Goal: Transaction & Acquisition: Purchase product/service

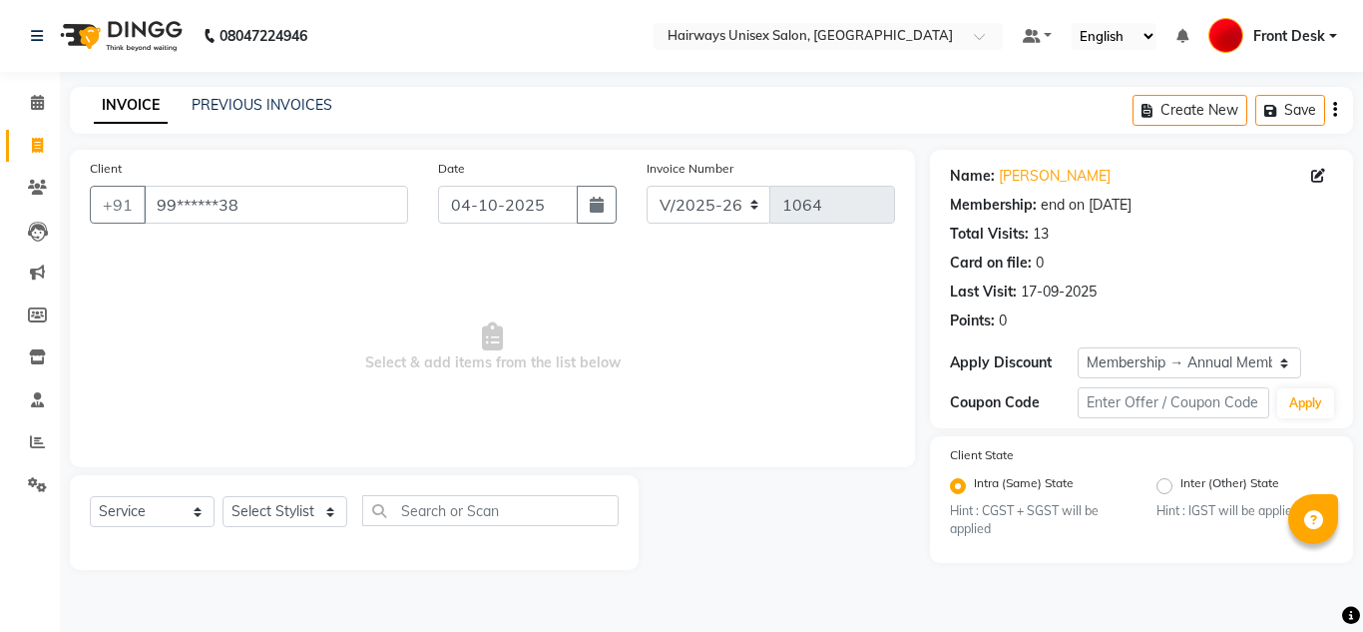
select select "786"
select select "service"
select select "1: Object"
click at [1189, 165] on div "Name: [PERSON_NAME] Membership: end on [DATE] Total Visits: 13 Card on file: 0 …" at bounding box center [1141, 245] width 383 height 174
click at [282, 517] on select "Select Stylist [PERSON_NAME] ALIM [PERSON_NAME] Front Desk [PERSON_NAME] [PERSO…" at bounding box center [285, 511] width 125 height 31
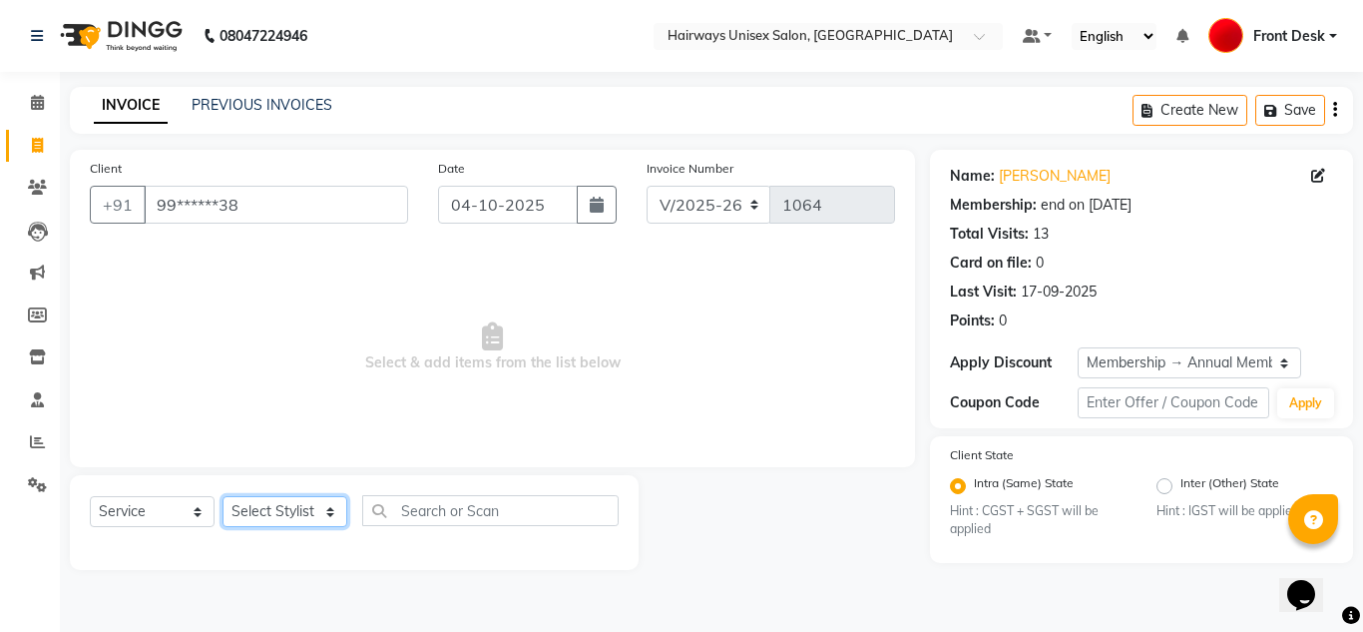
select select "13179"
click at [223, 496] on select "Select Stylist [PERSON_NAME] ALIM [PERSON_NAME] Front Desk [PERSON_NAME] [PERSO…" at bounding box center [285, 511] width 125 height 31
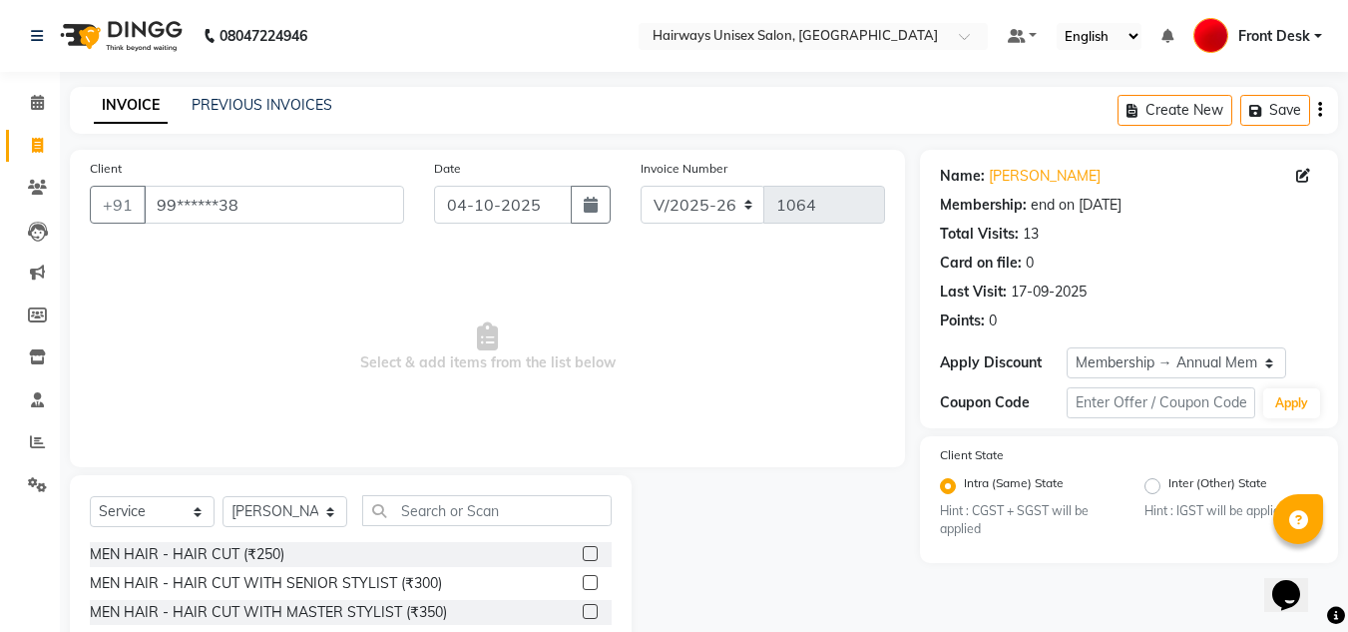
click at [583, 582] on label at bounding box center [590, 582] width 15 height 15
click at [583, 582] on input "checkbox" at bounding box center [589, 583] width 13 height 13
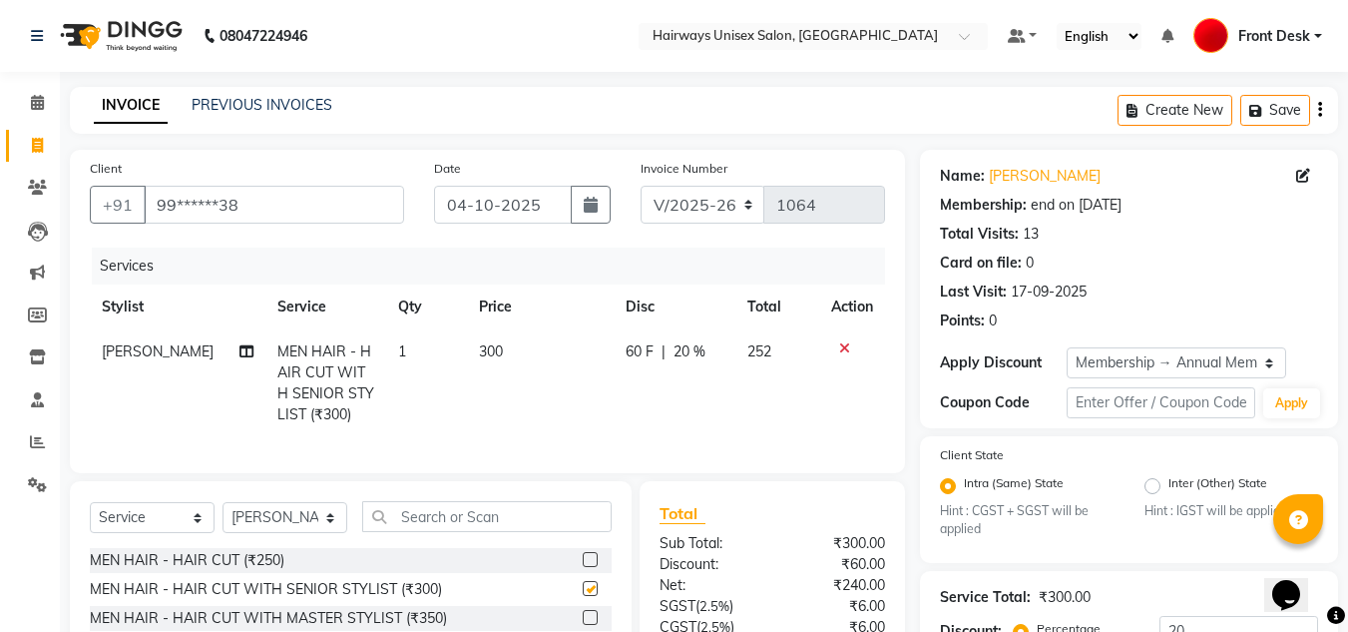
checkbox input "false"
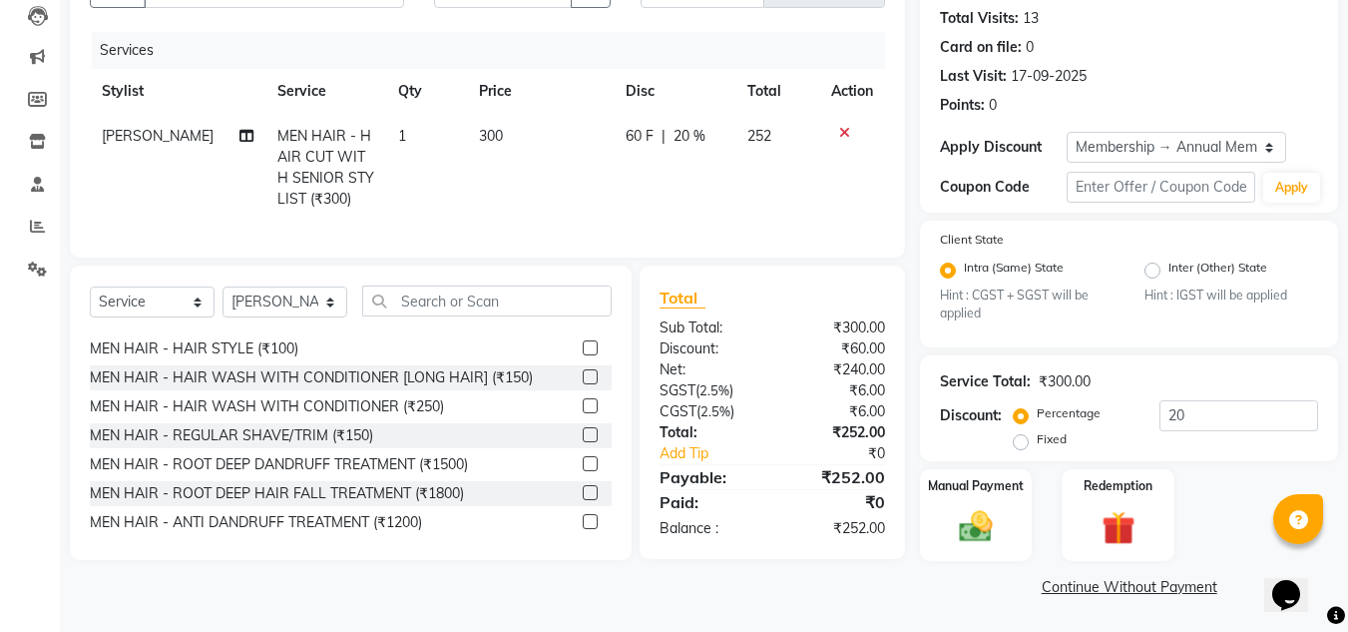
scroll to position [160, 0]
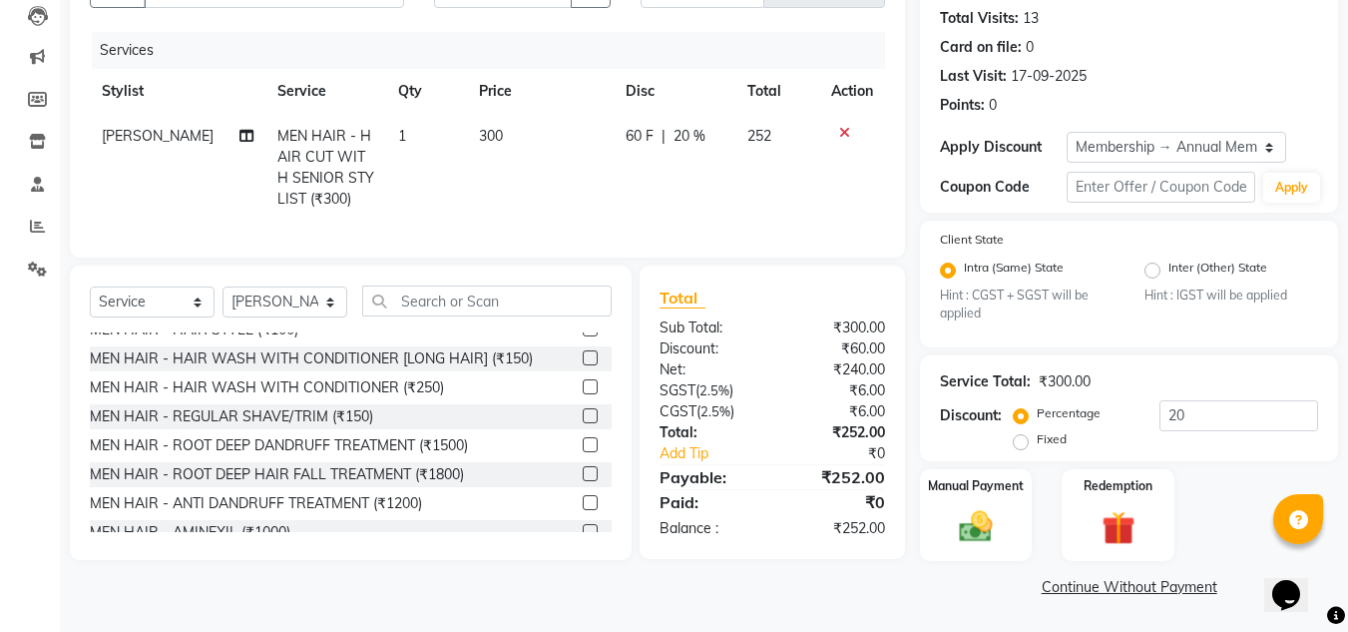
click at [583, 423] on label at bounding box center [590, 415] width 15 height 15
click at [583, 423] on input "checkbox" at bounding box center [589, 416] width 13 height 13
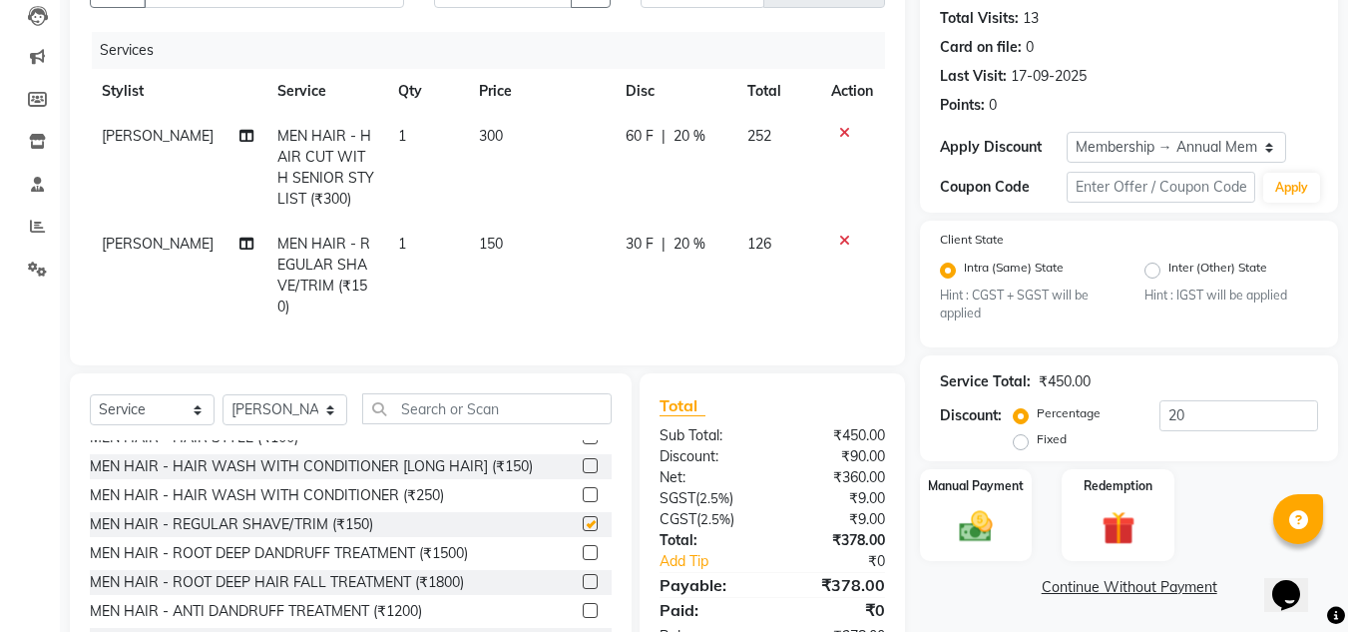
checkbox input "false"
click at [397, 394] on input "text" at bounding box center [487, 408] width 250 height 31
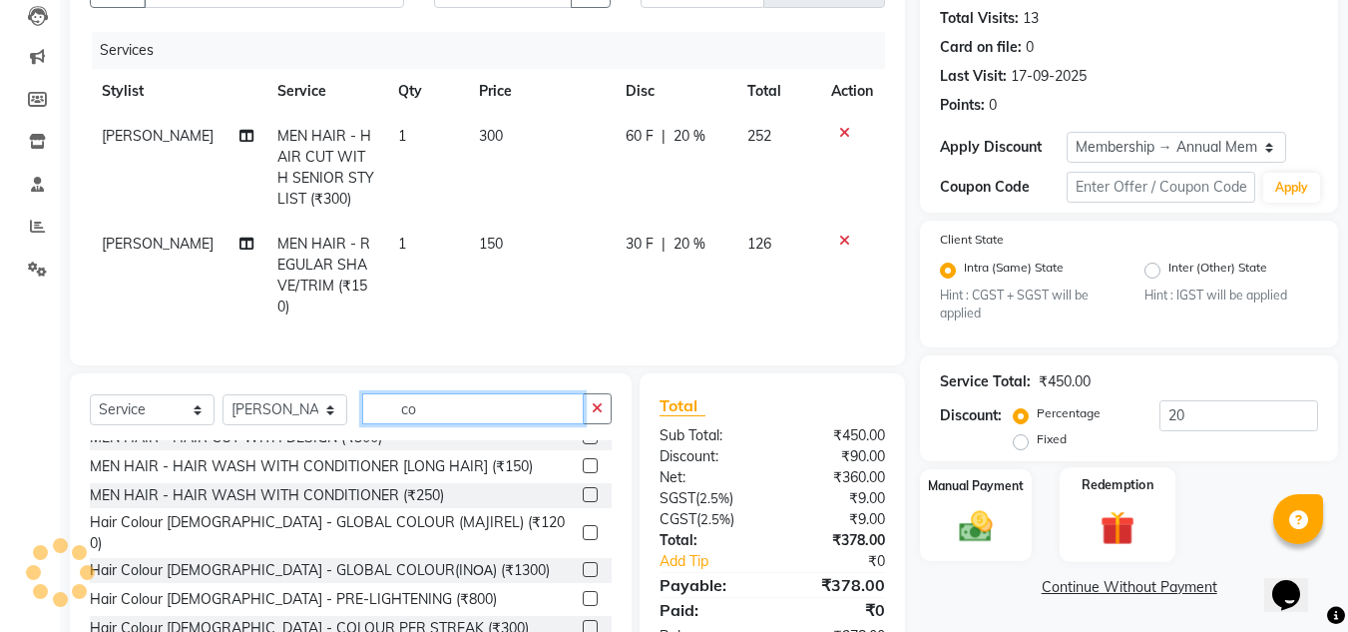
scroll to position [0, 0]
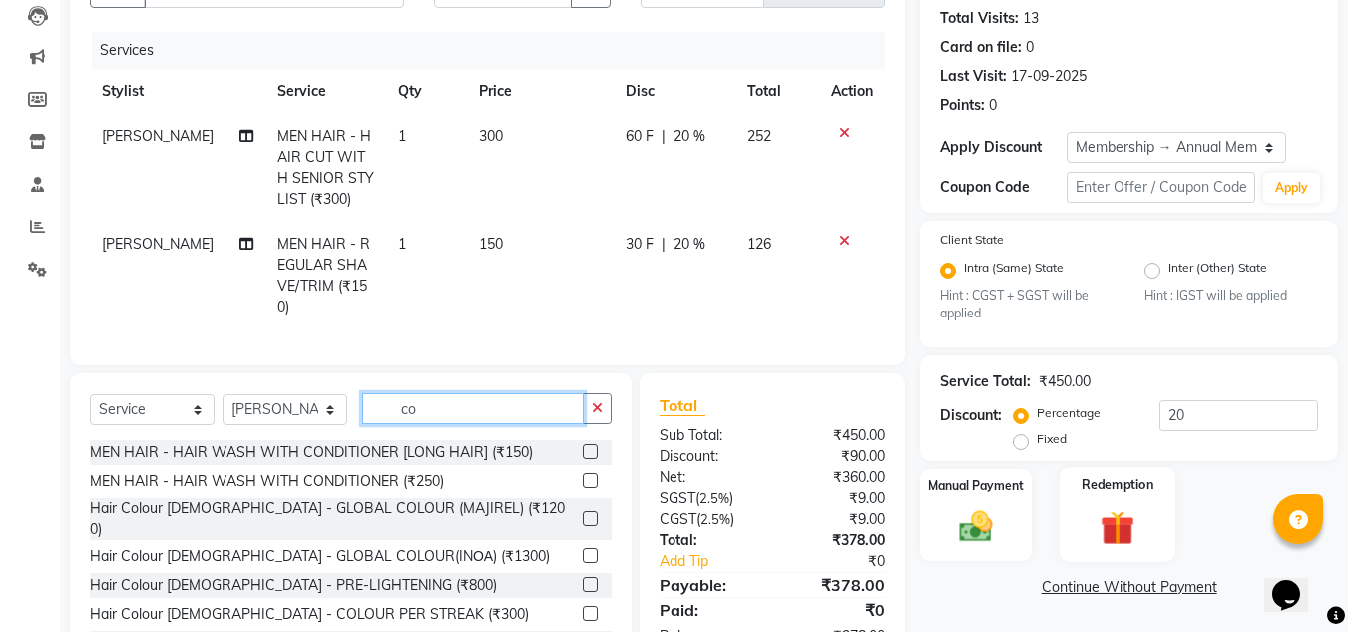
type input "c"
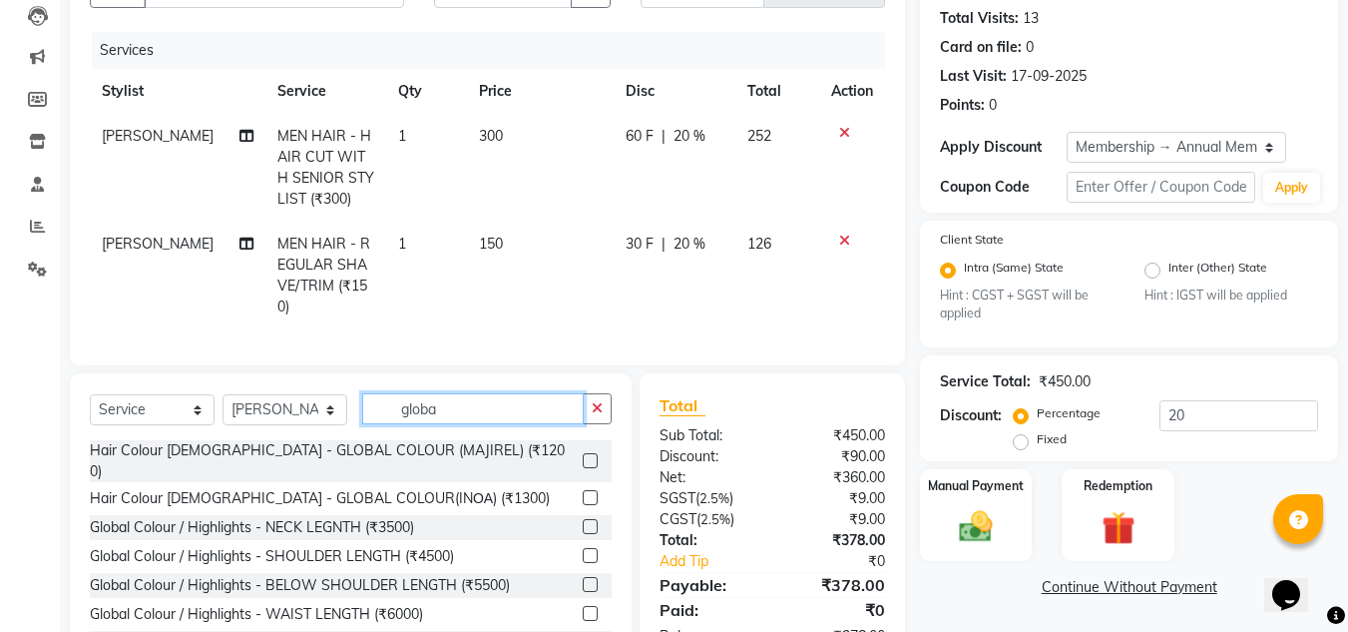
type input "globa"
click at [583, 490] on label at bounding box center [590, 497] width 15 height 15
click at [583, 492] on input "checkbox" at bounding box center [589, 498] width 13 height 13
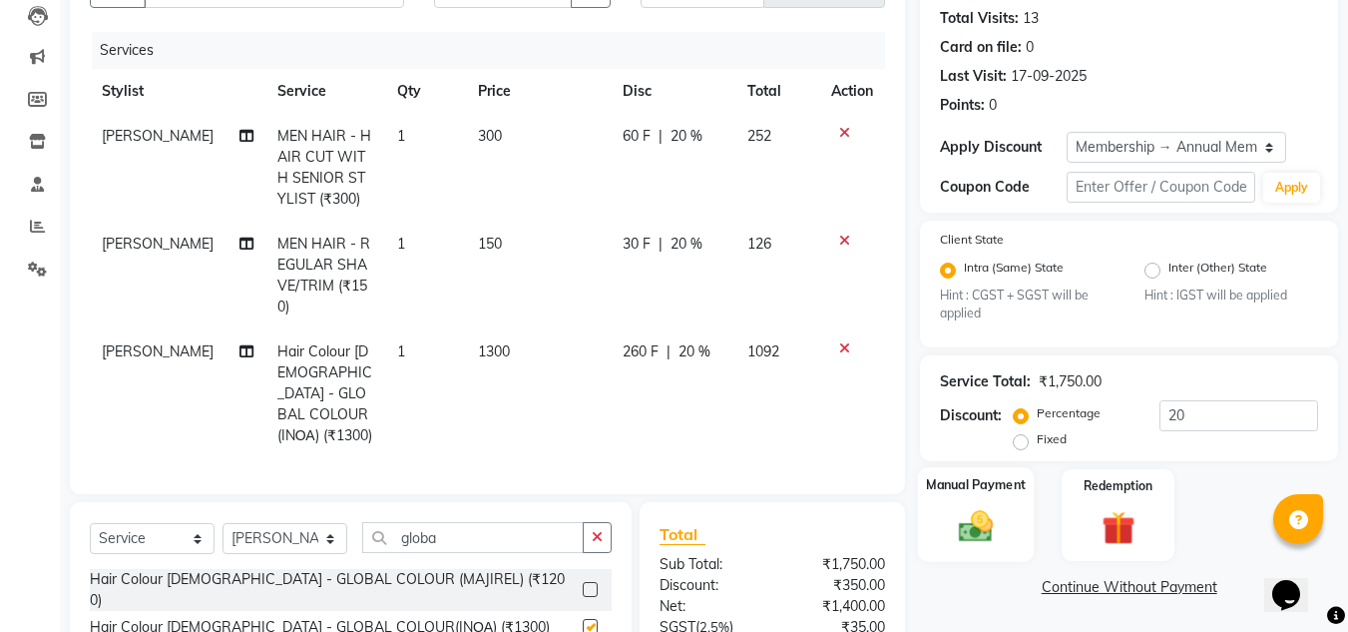
checkbox input "false"
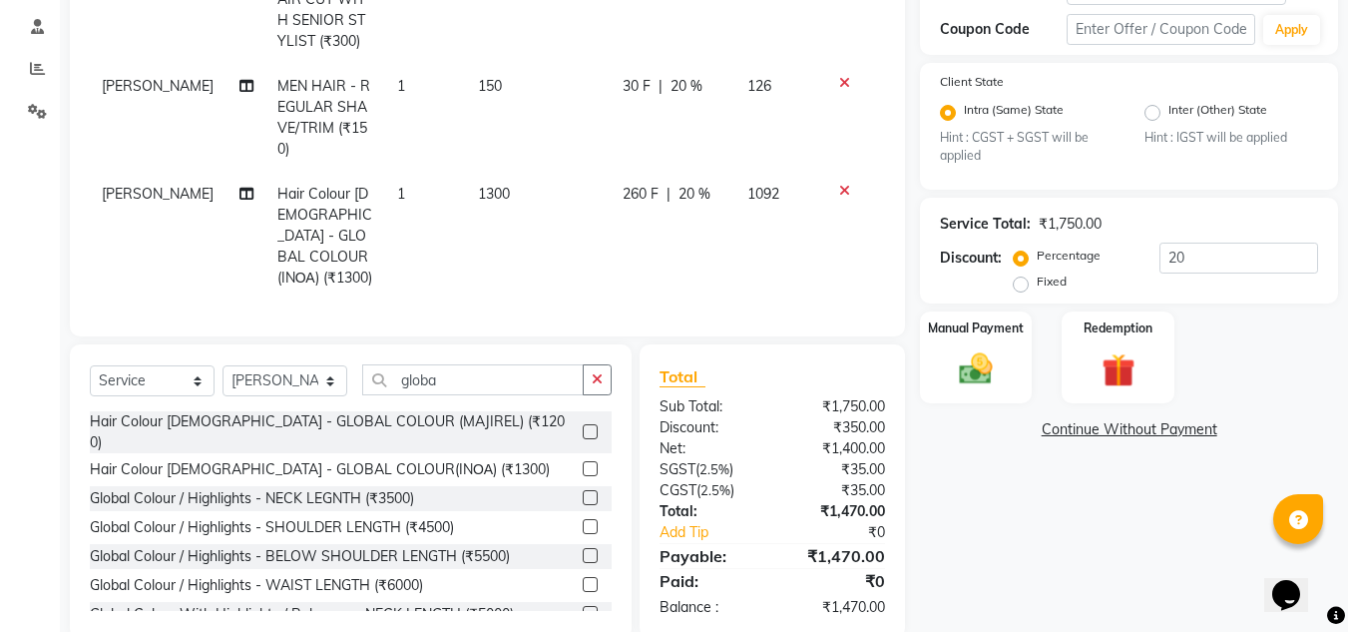
scroll to position [383, 0]
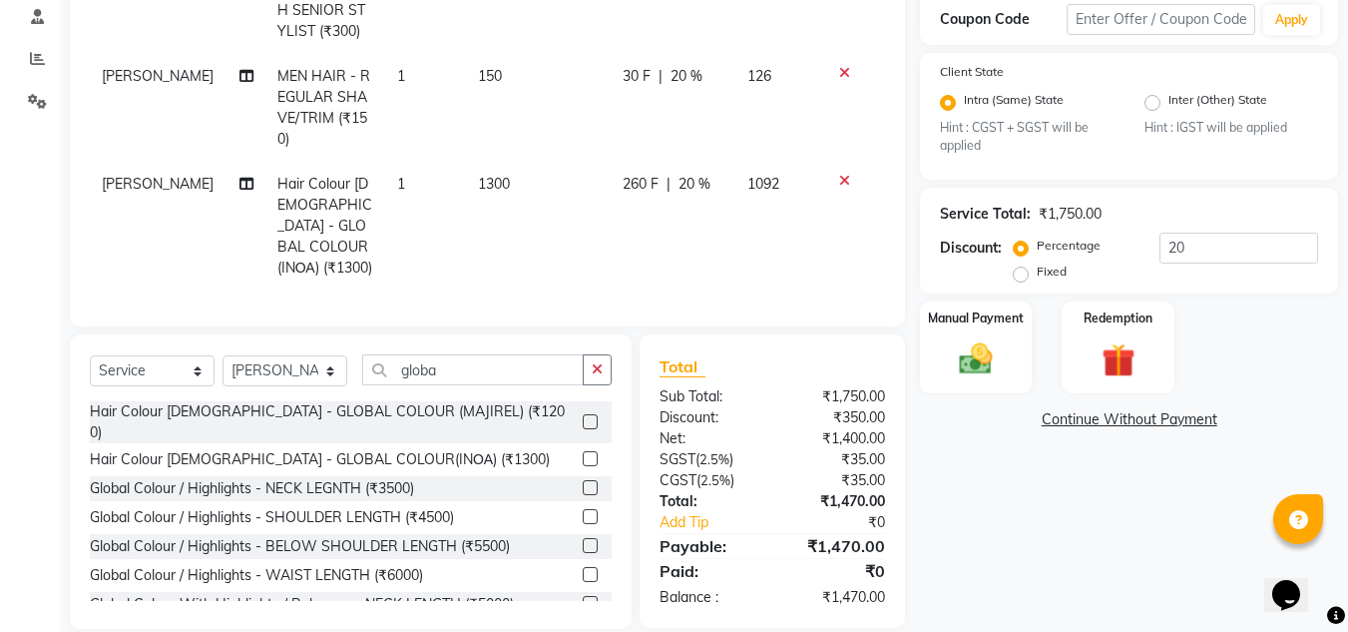
click at [478, 175] on span "1300" at bounding box center [494, 184] width 32 height 18
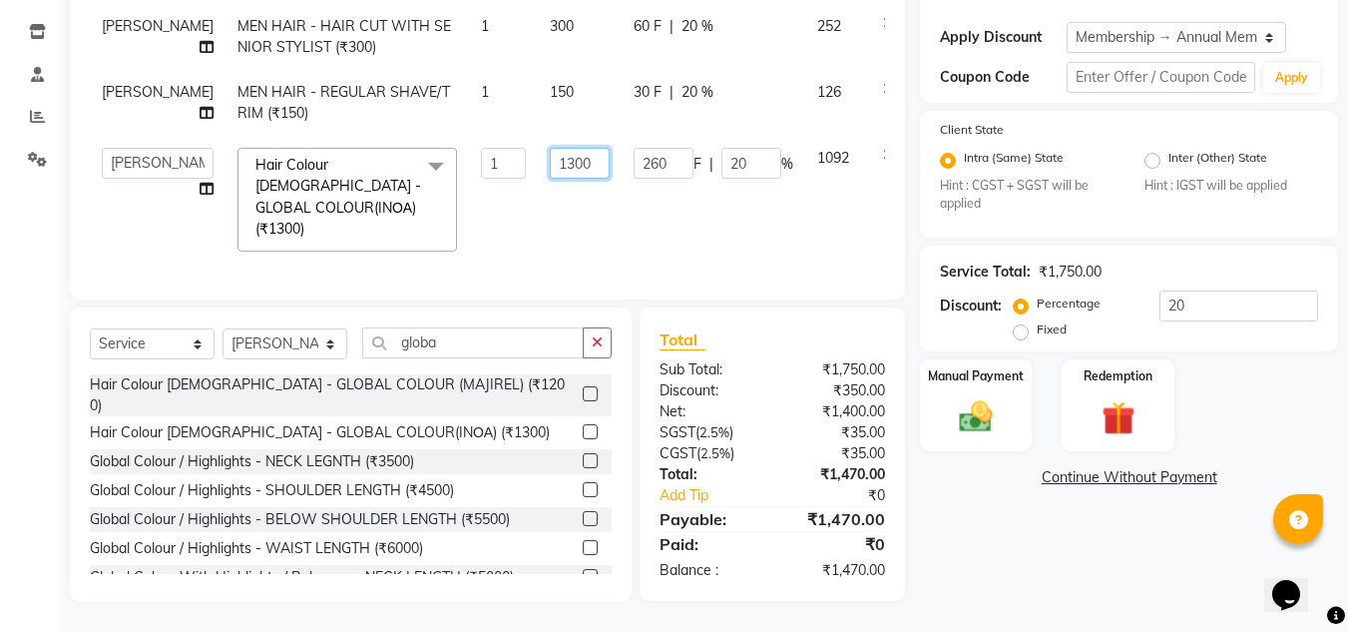
drag, startPoint x: 536, startPoint y: 171, endPoint x: 495, endPoint y: 173, distance: 41.0
click at [550, 173] on input "1300" at bounding box center [580, 163] width 60 height 31
type input "1250"
click at [631, 239] on td "260 F | 20 %" at bounding box center [714, 200] width 184 height 128
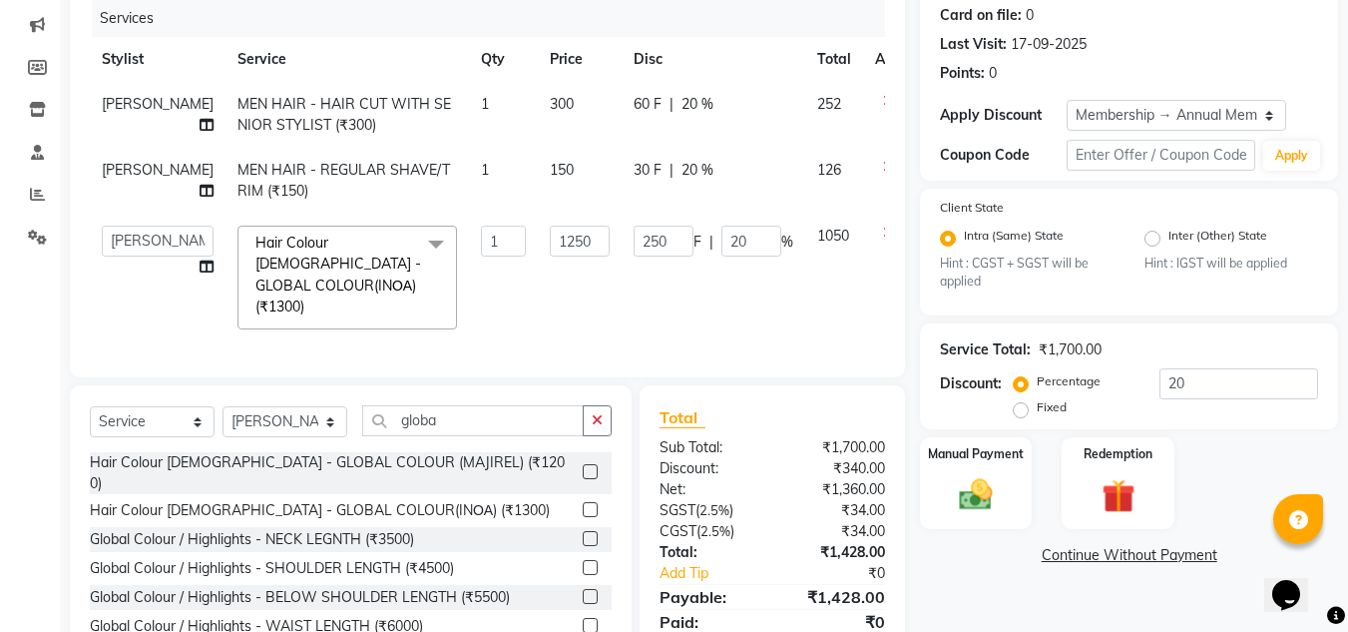
scroll to position [61, 0]
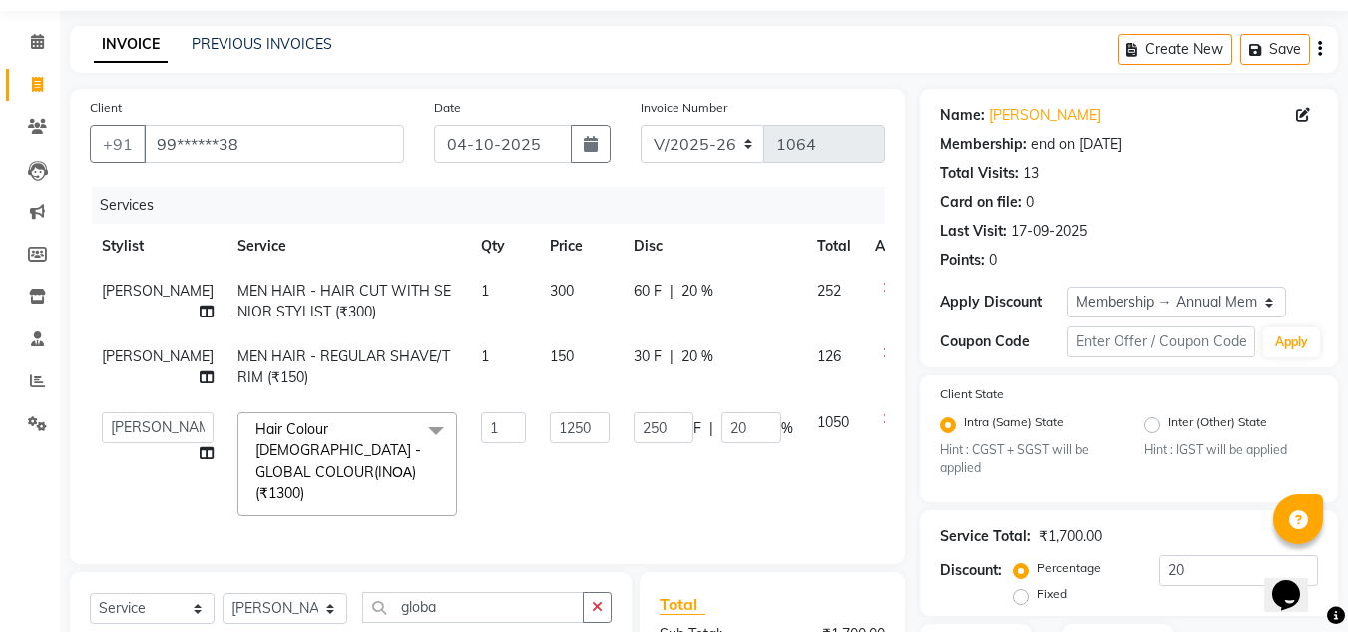
click at [883, 360] on icon at bounding box center [888, 353] width 11 height 14
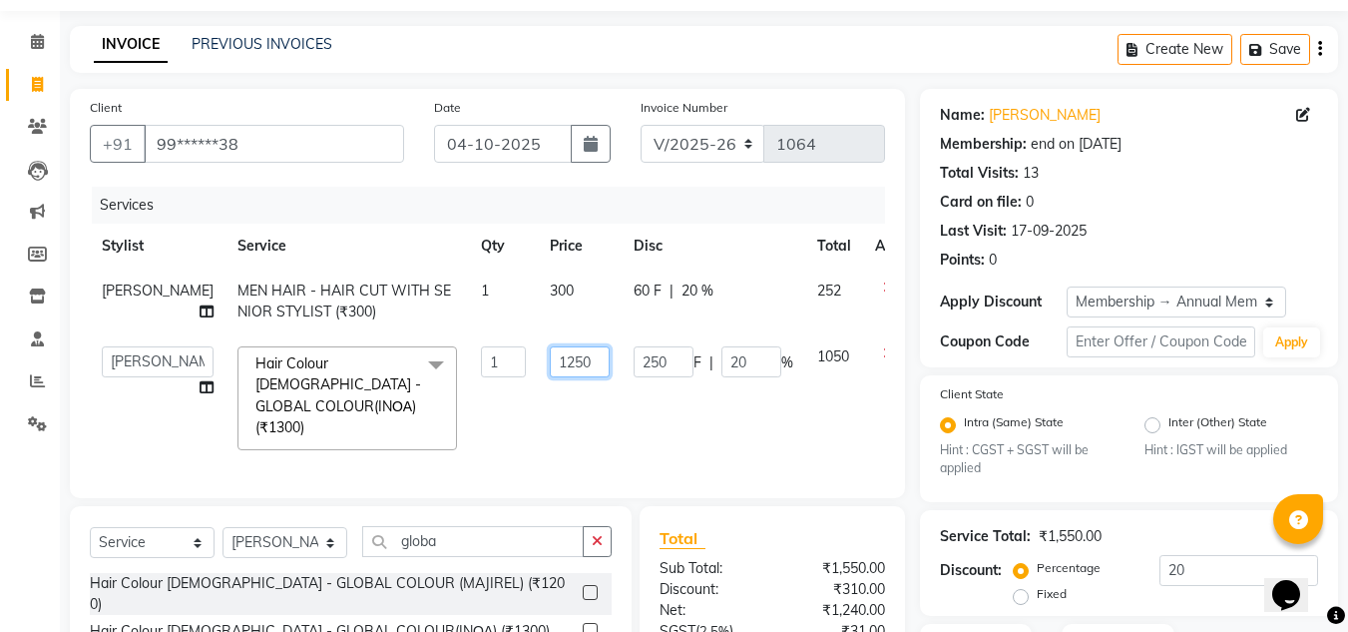
drag, startPoint x: 550, startPoint y: 382, endPoint x: 471, endPoint y: 374, distance: 79.2
click at [471, 374] on tr "[PERSON_NAME] ALIM [PERSON_NAME] Front Desk [PERSON_NAME] [PERSON_NAME] POOJA […" at bounding box center [509, 398] width 839 height 128
type input "1300"
click at [538, 432] on td "1300" at bounding box center [580, 398] width 84 height 128
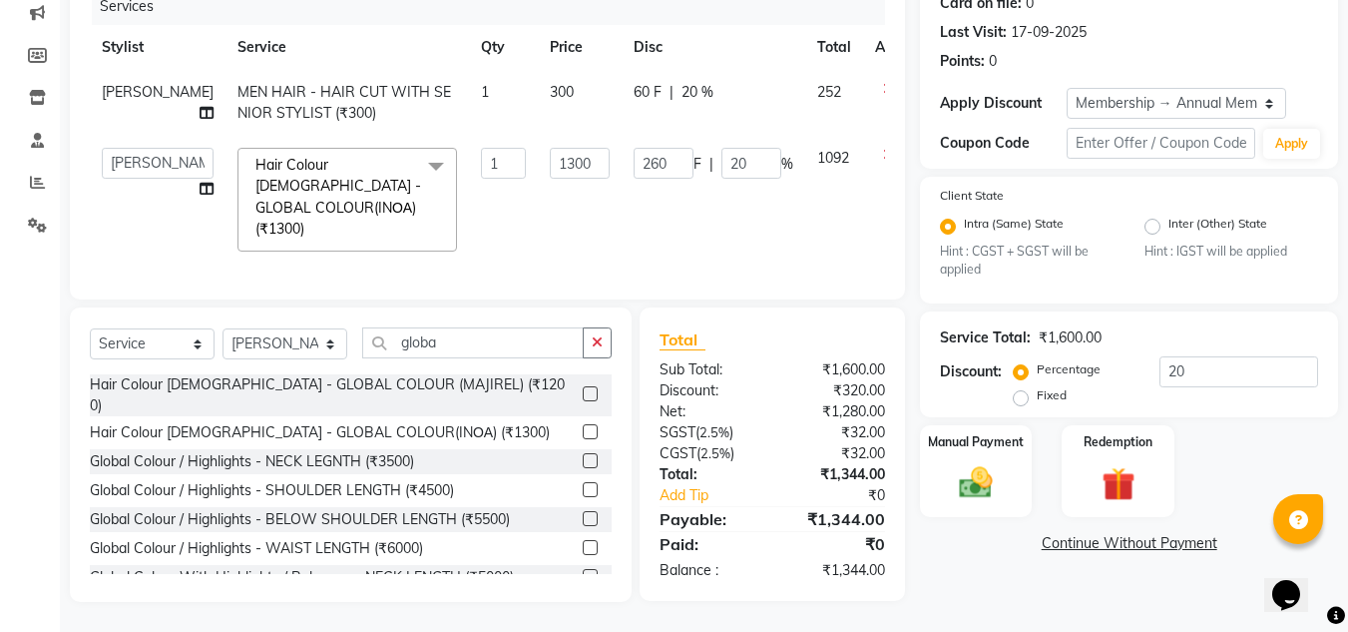
scroll to position [273, 0]
click at [952, 463] on img at bounding box center [976, 483] width 56 height 40
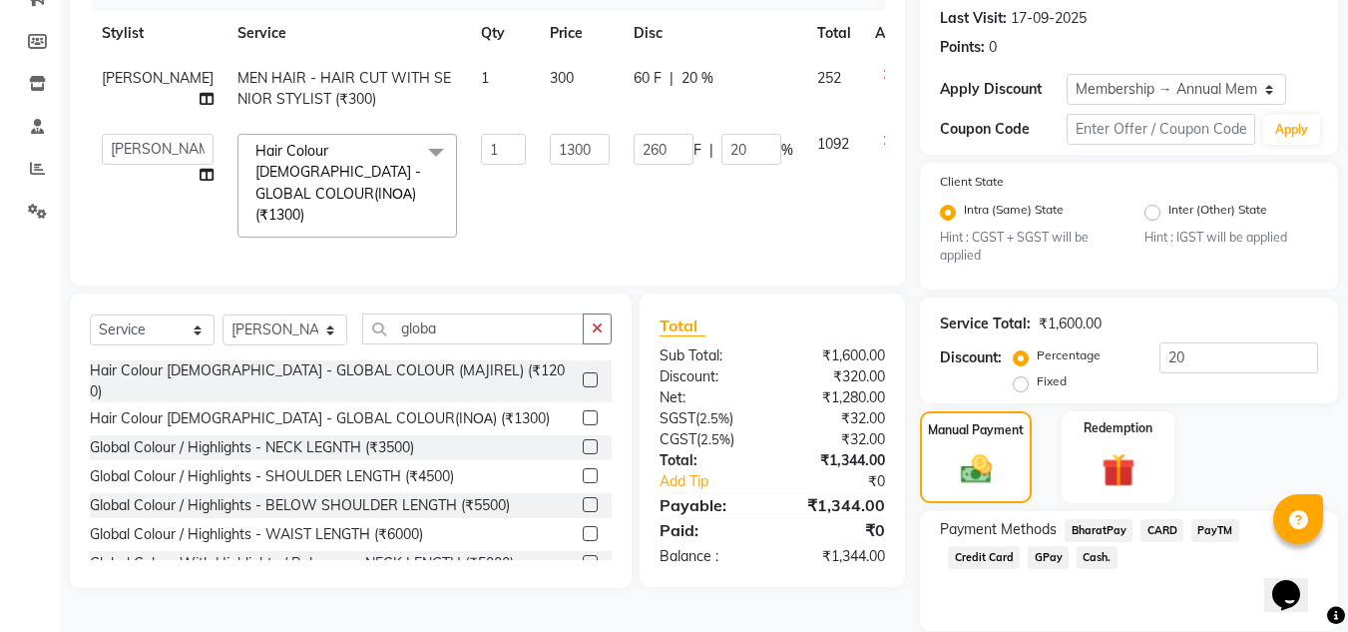
click at [1077, 562] on span "Cash." at bounding box center [1097, 557] width 41 height 23
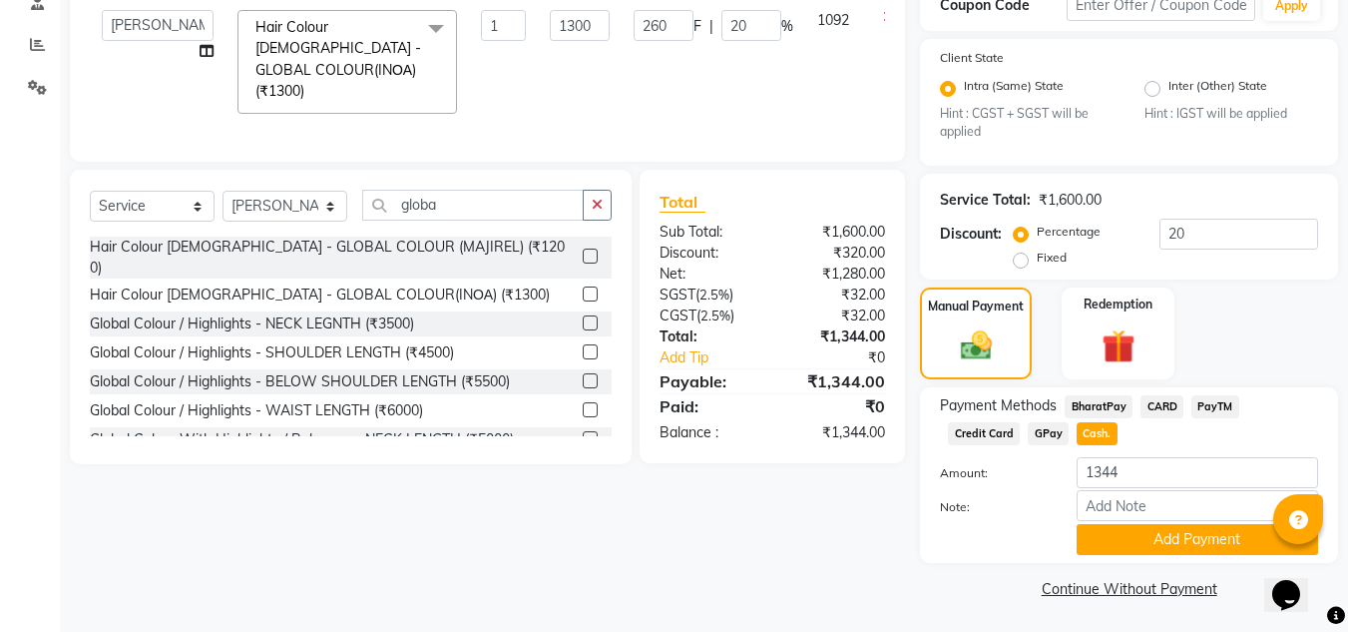
scroll to position [399, 0]
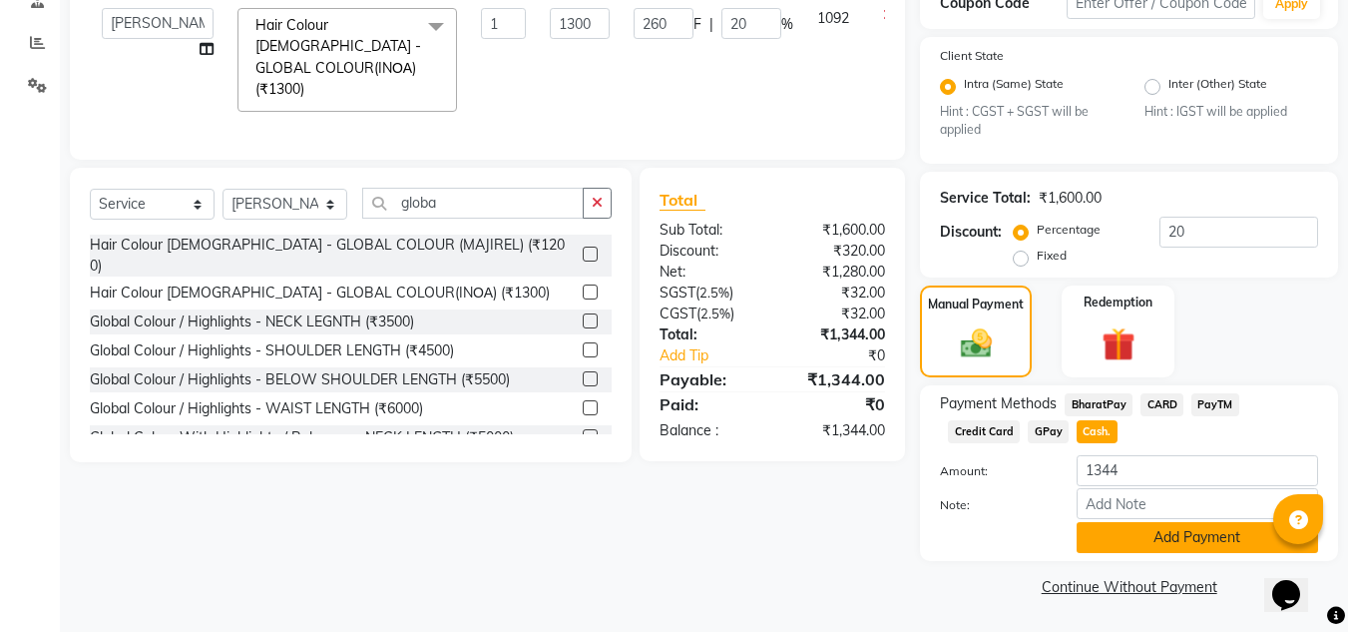
click at [1141, 533] on button "Add Payment" at bounding box center [1198, 537] width 242 height 31
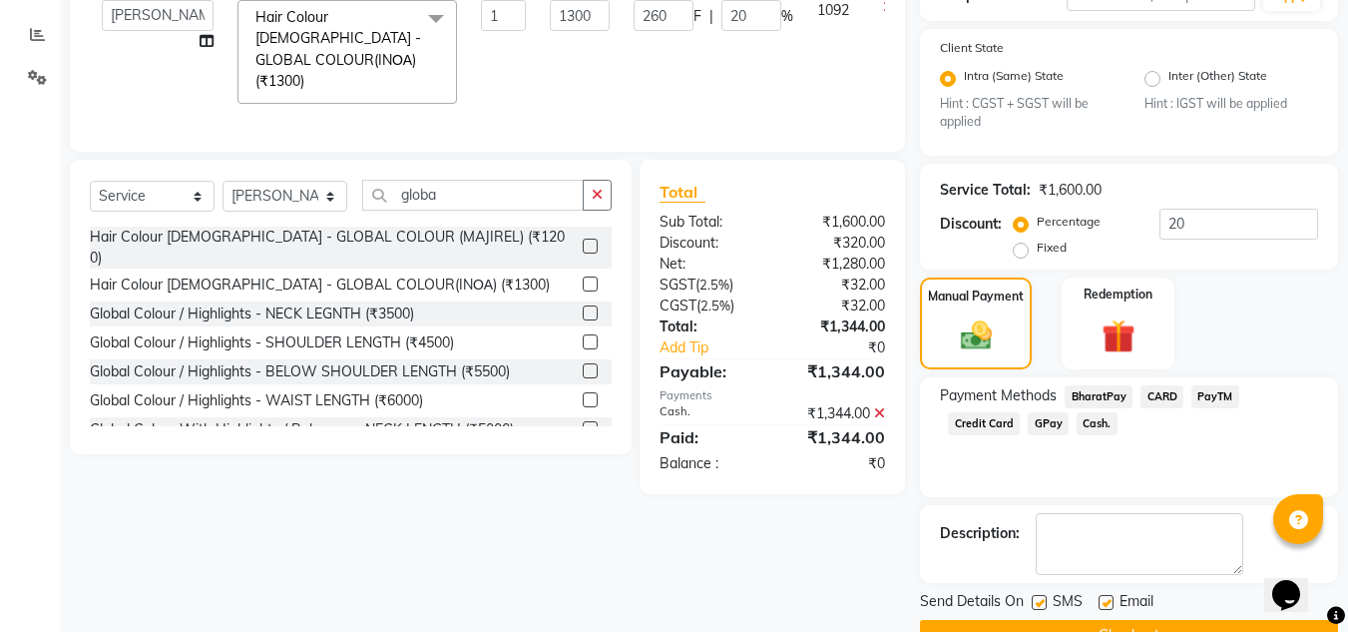
scroll to position [456, 0]
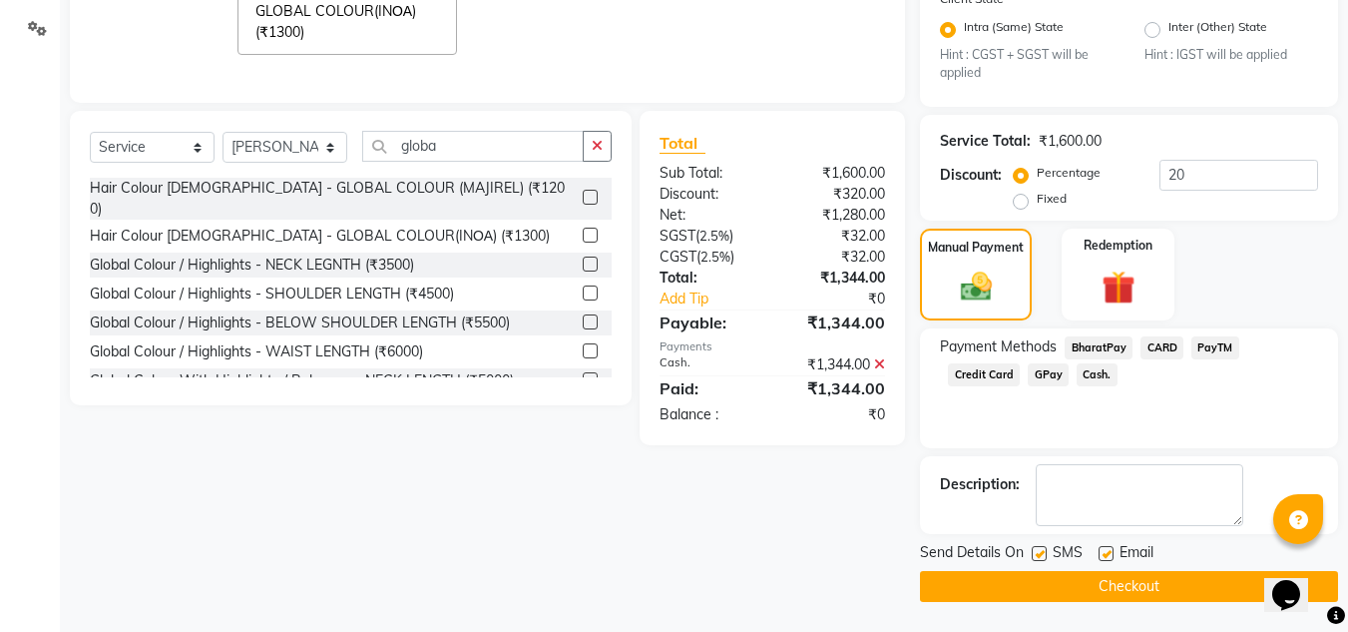
click at [1043, 553] on label at bounding box center [1039, 553] width 15 height 15
click at [1043, 553] on input "checkbox" at bounding box center [1038, 554] width 13 height 13
checkbox input "false"
click at [1047, 586] on button "Checkout" at bounding box center [1129, 586] width 418 height 31
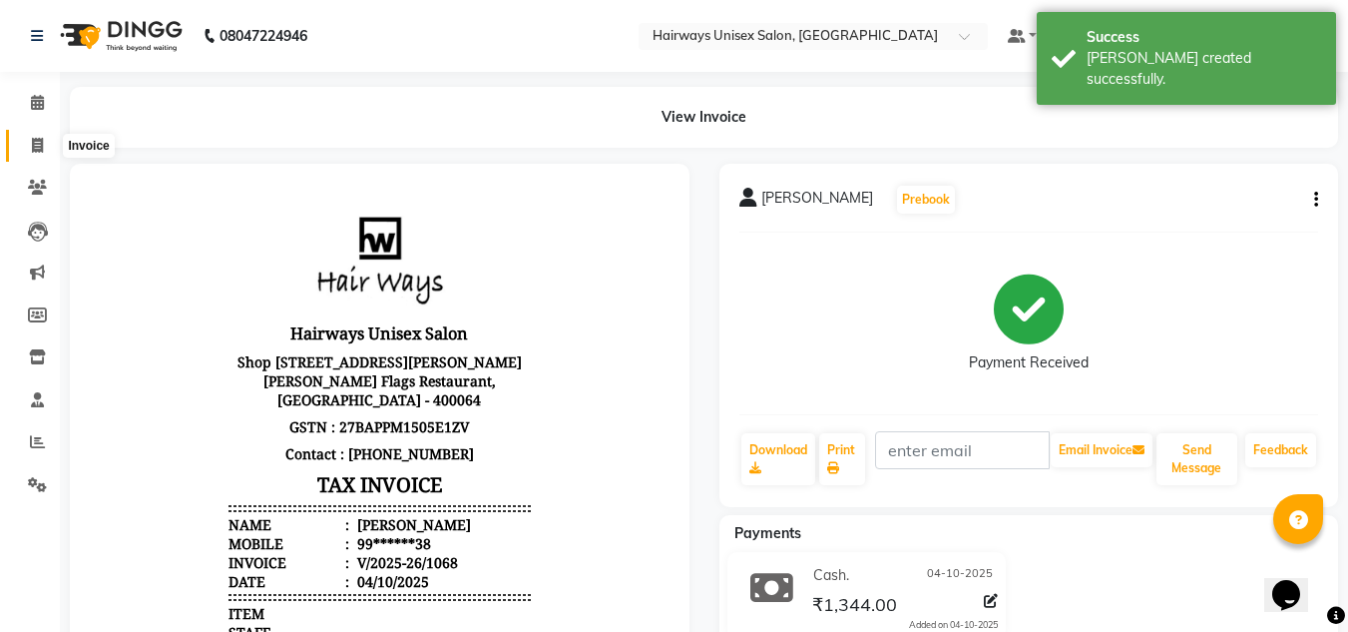
click at [33, 139] on icon at bounding box center [37, 145] width 11 height 15
select select "service"
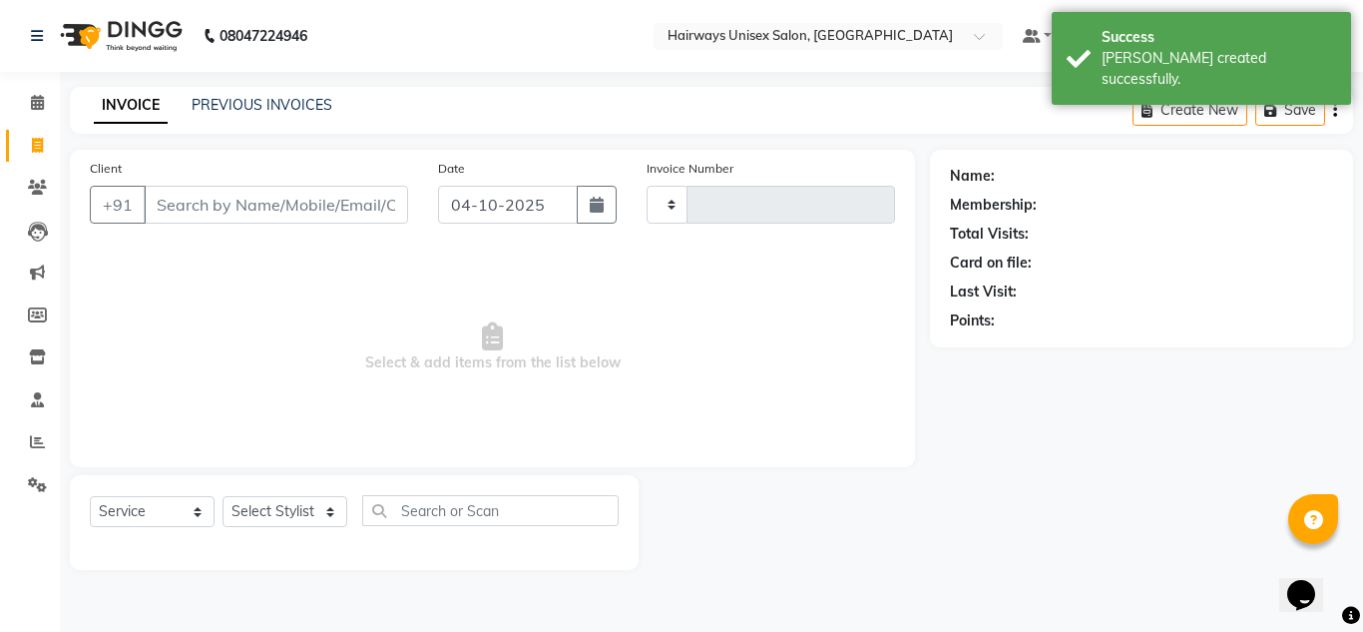
type input "1069"
select select "786"
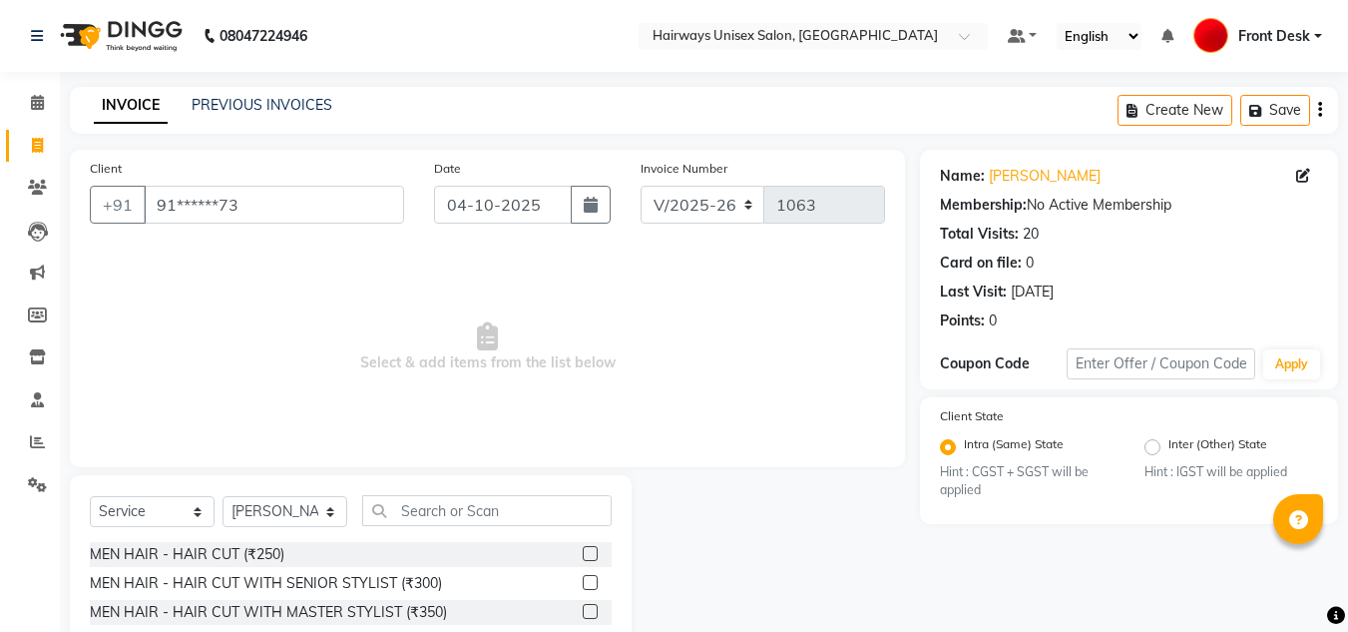
select select "786"
select select "service"
select select "13183"
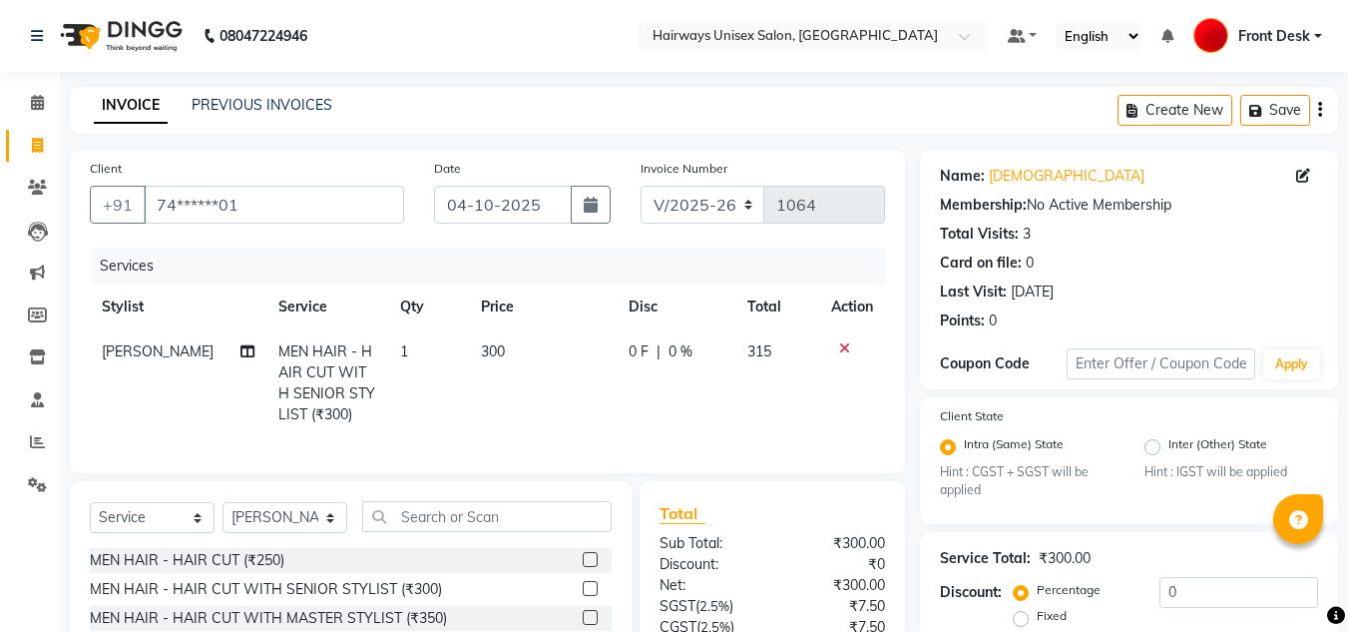
select select "786"
select select "service"
select select "13394"
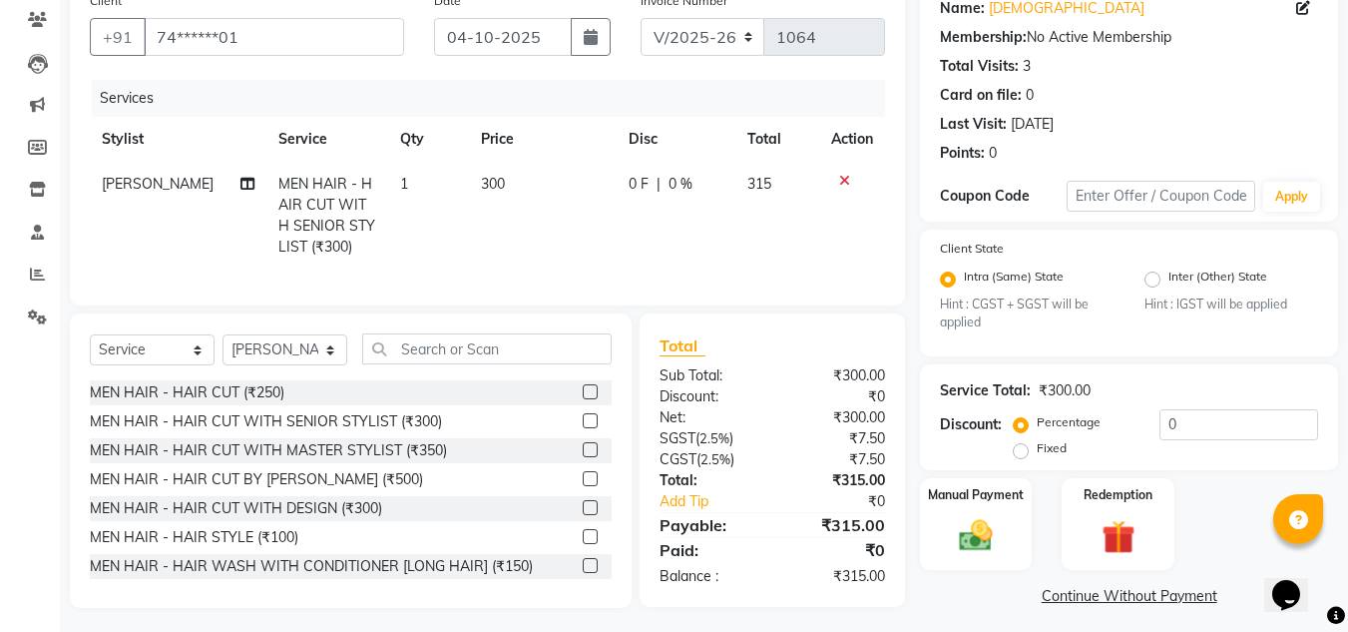
scroll to position [160, 0]
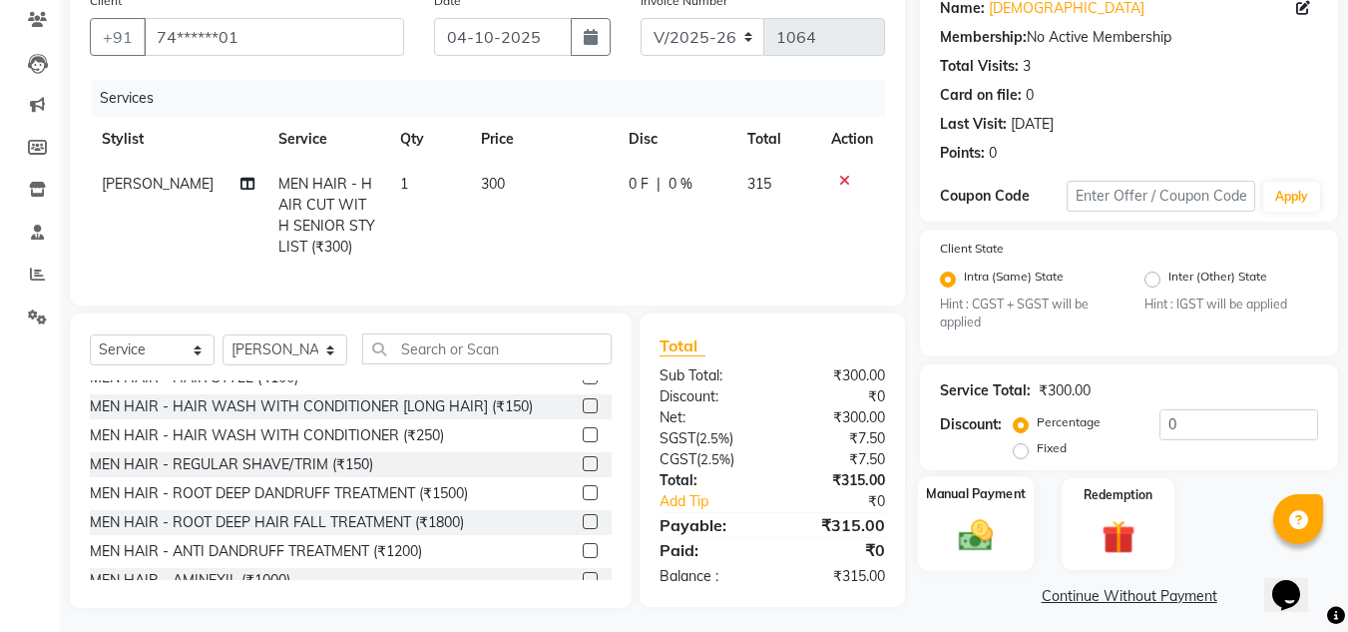
click at [969, 516] on img at bounding box center [976, 536] width 56 height 40
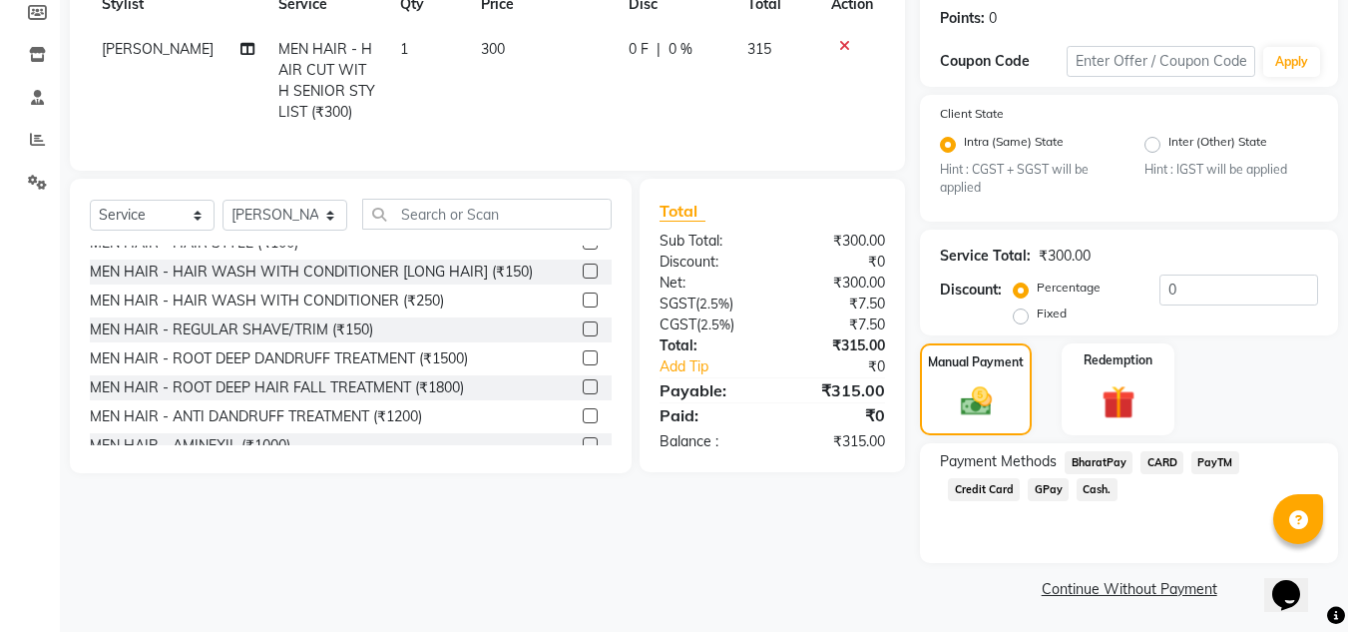
scroll to position [304, 0]
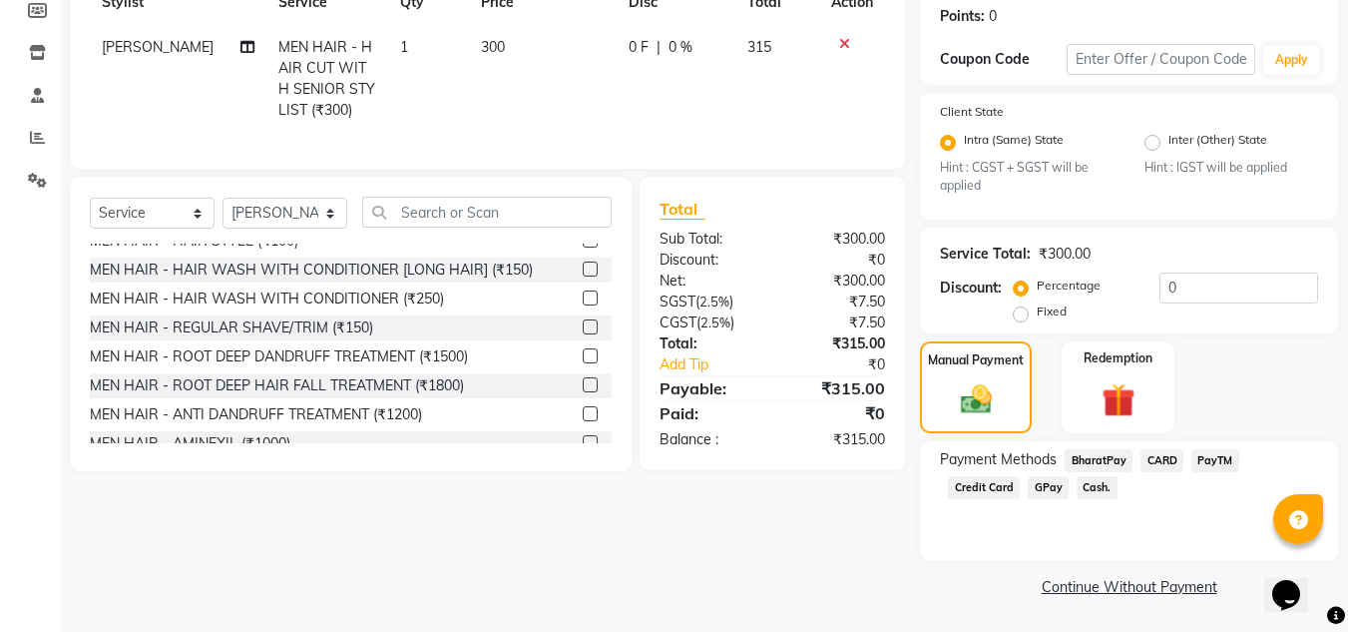
click at [1028, 485] on span "GPay" at bounding box center [1048, 487] width 41 height 23
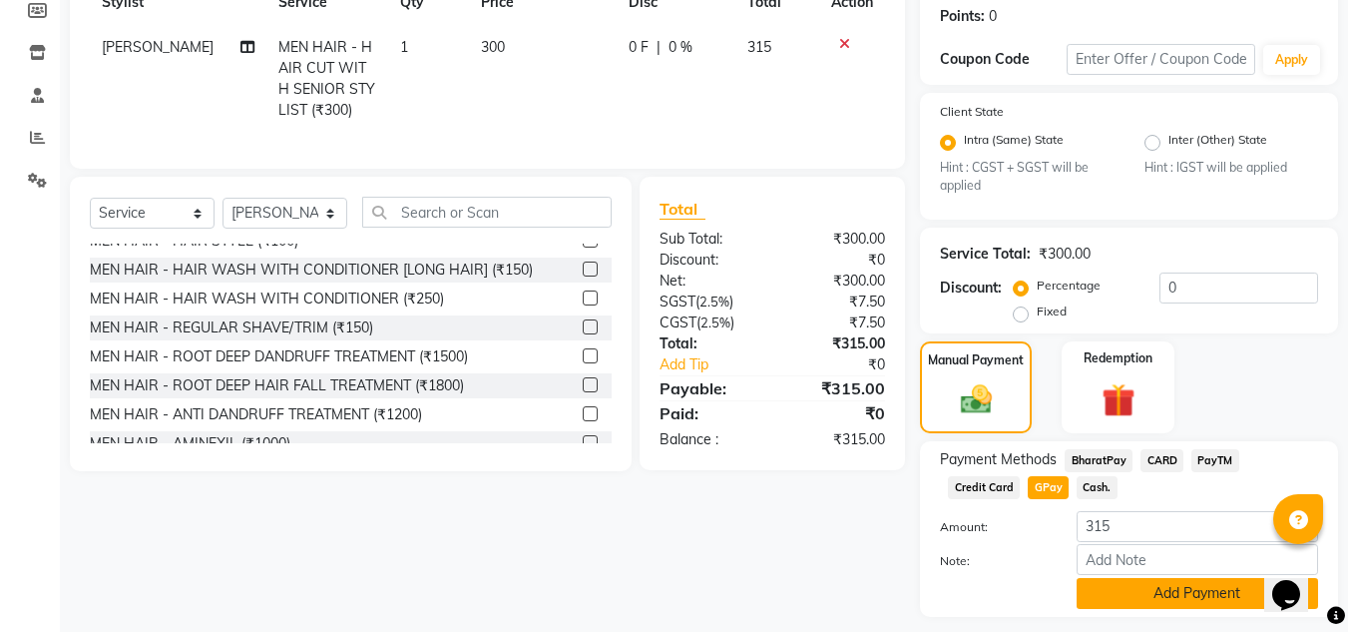
click at [1196, 597] on button "Add Payment" at bounding box center [1198, 593] width 242 height 31
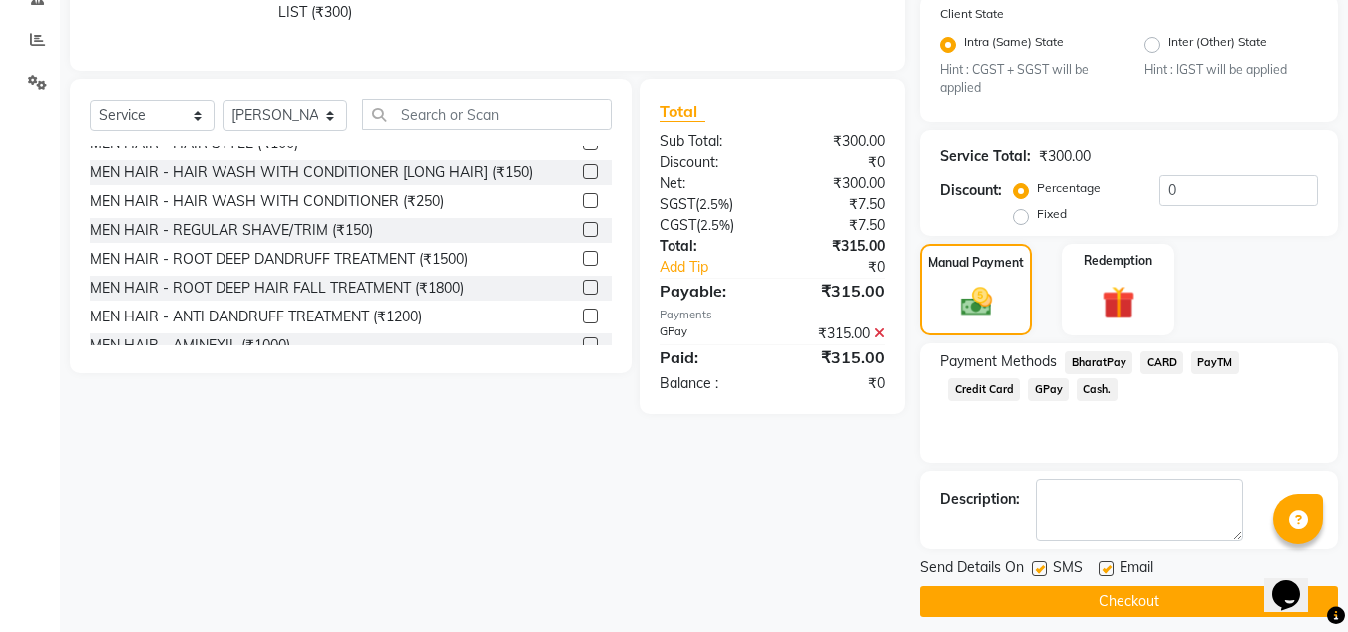
scroll to position [417, 0]
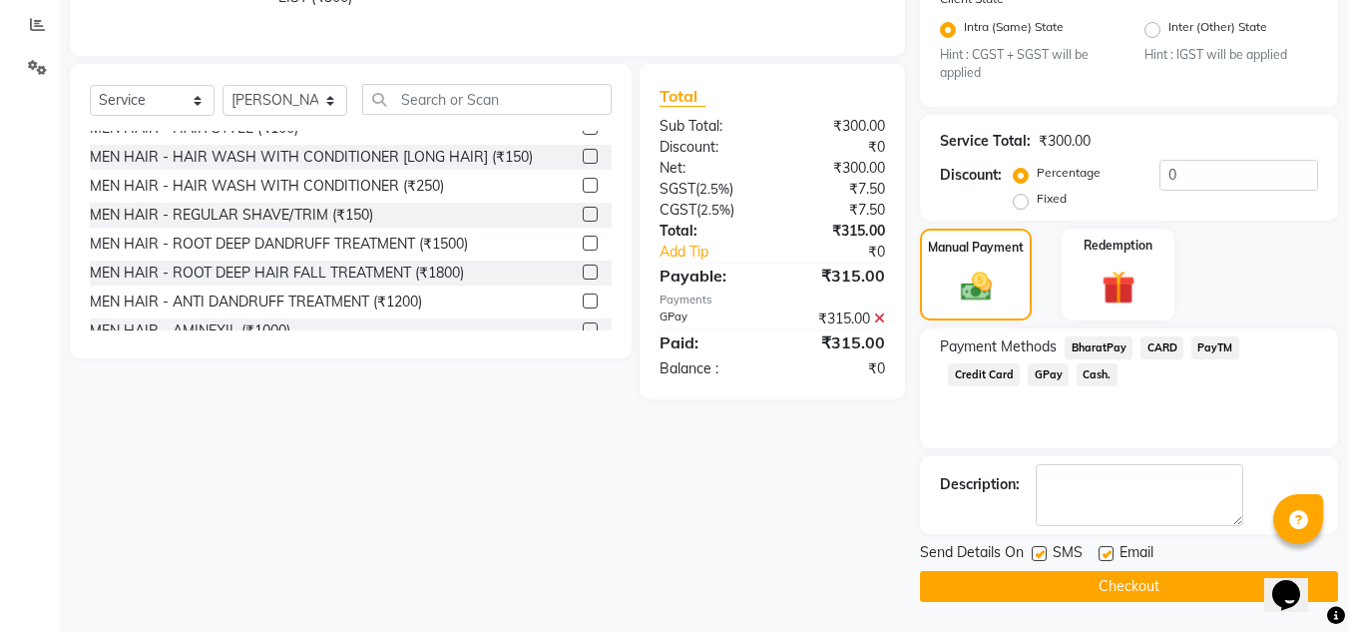
click at [1045, 548] on label at bounding box center [1039, 553] width 15 height 15
click at [1045, 548] on input "checkbox" at bounding box center [1038, 554] width 13 height 13
checkbox input "false"
click at [1042, 589] on button "Checkout" at bounding box center [1129, 586] width 418 height 31
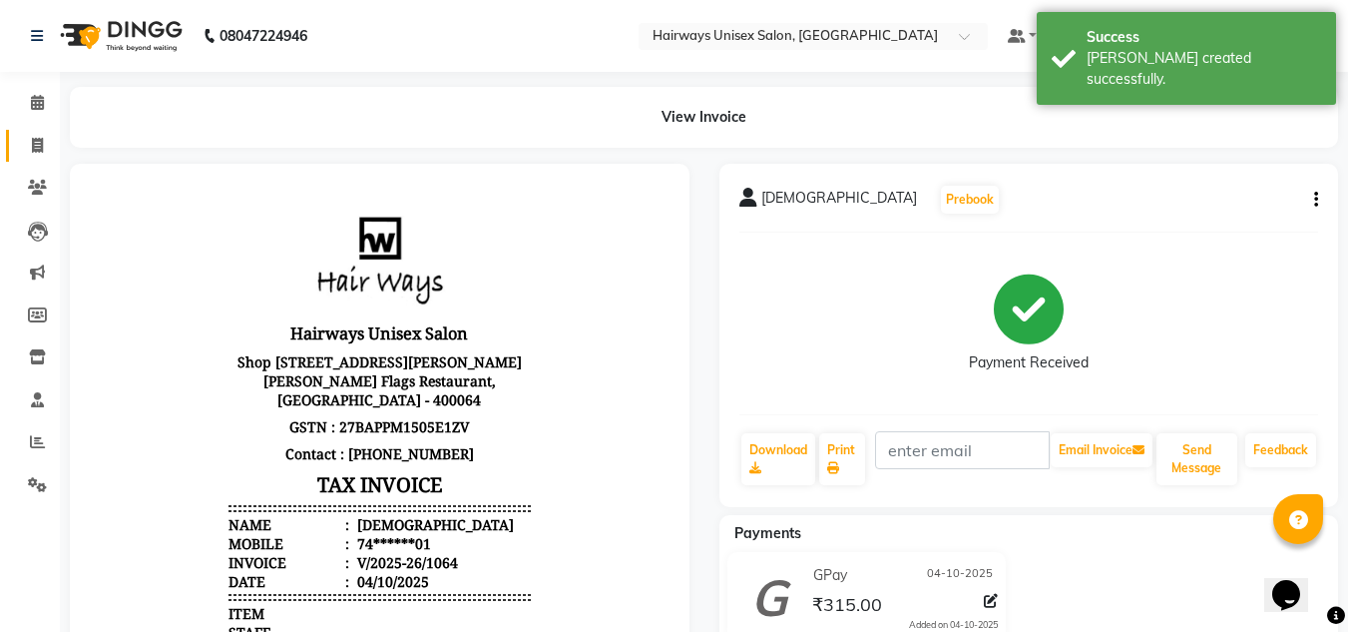
click at [19, 146] on link "Invoice" at bounding box center [30, 146] width 48 height 33
select select "786"
select select "service"
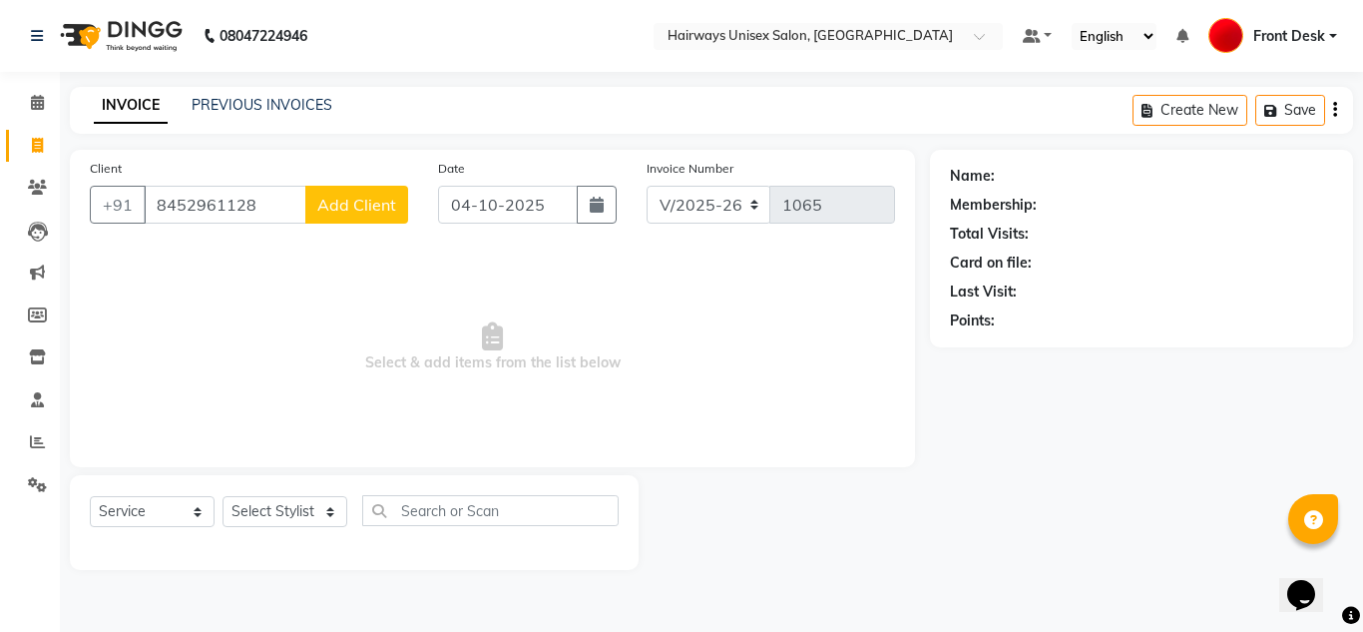
type input "8452961128"
click at [378, 213] on span "Add Client" at bounding box center [356, 205] width 79 height 20
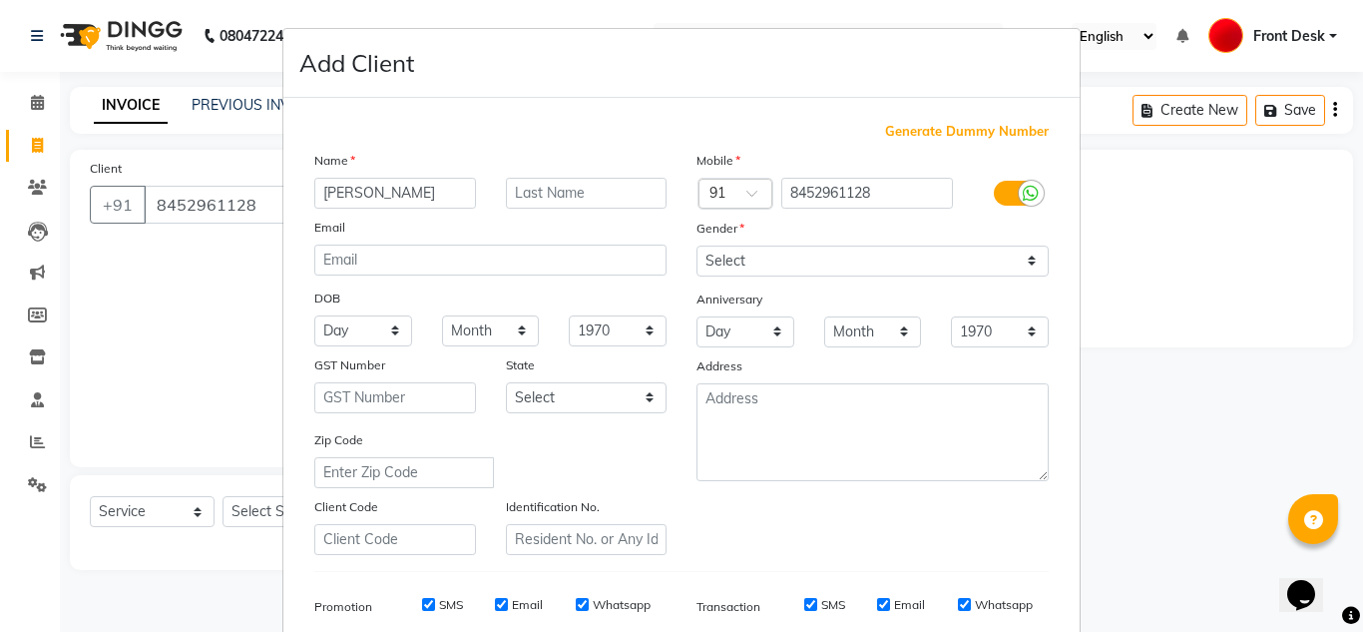
type input "devansh"
click at [452, 232] on div "Email" at bounding box center [490, 231] width 382 height 28
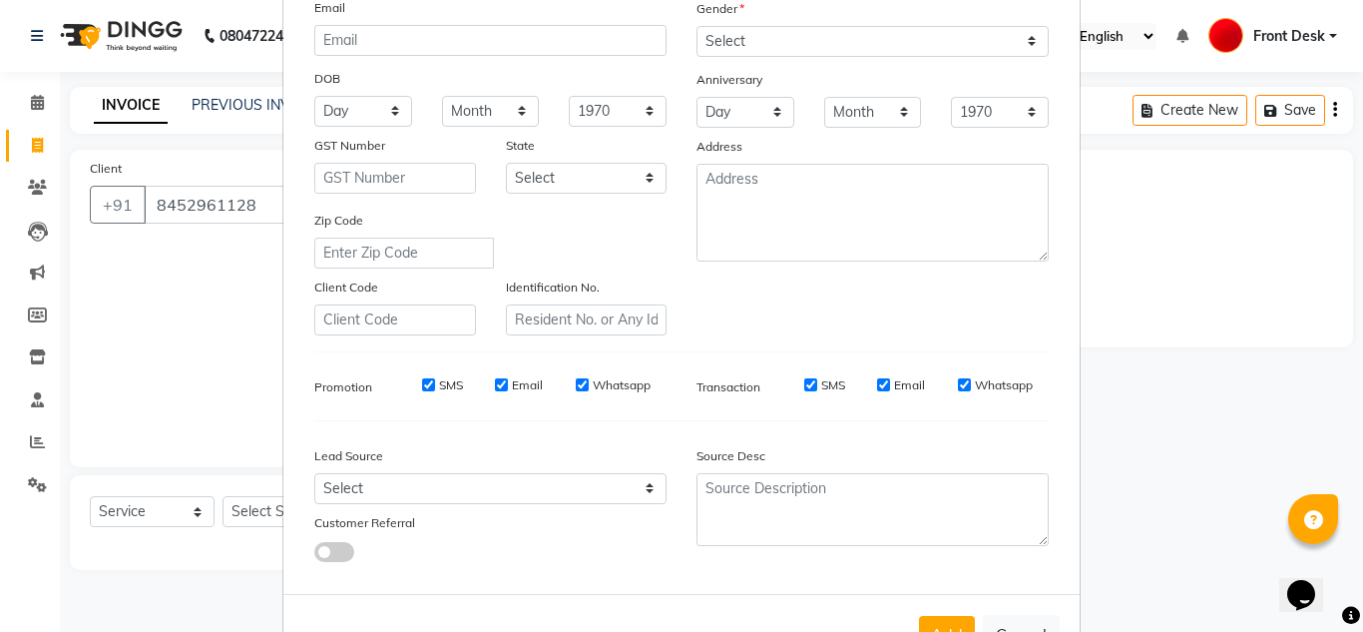
scroll to position [190, 0]
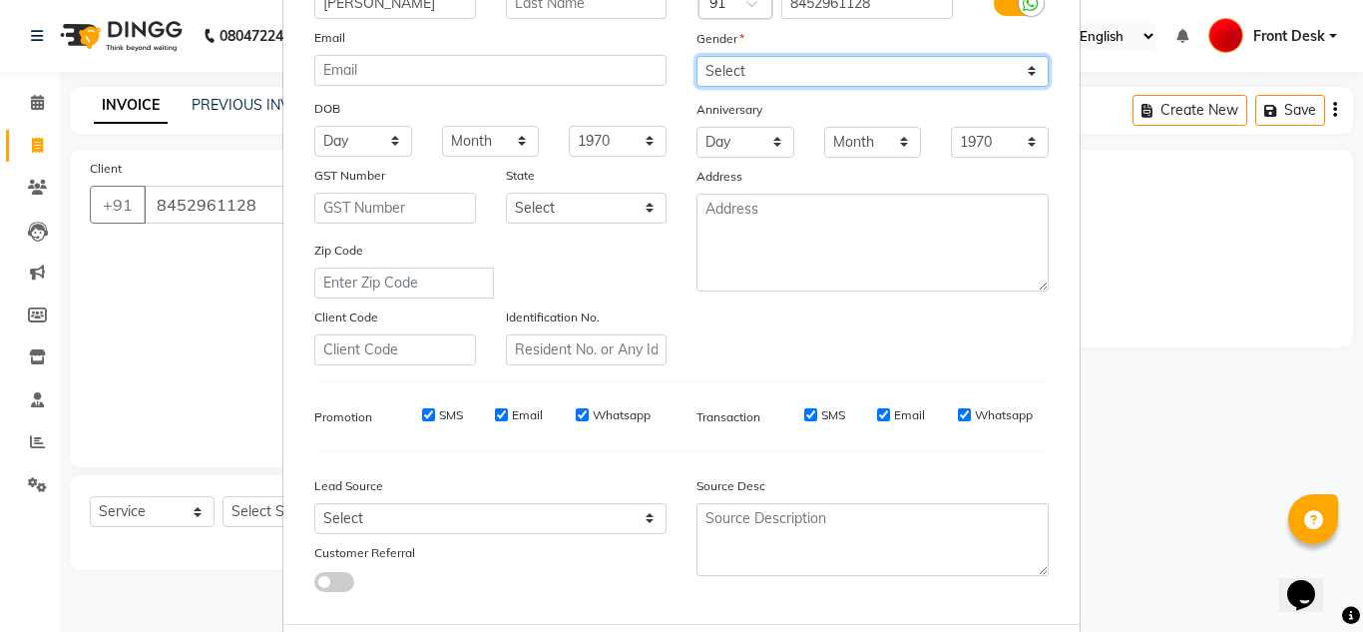
click at [796, 68] on select "Select Male Female Other Prefer Not To Say" at bounding box center [873, 71] width 352 height 31
select select "male"
click at [697, 56] on select "Select Male Female Other Prefer Not To Say" at bounding box center [873, 71] width 352 height 31
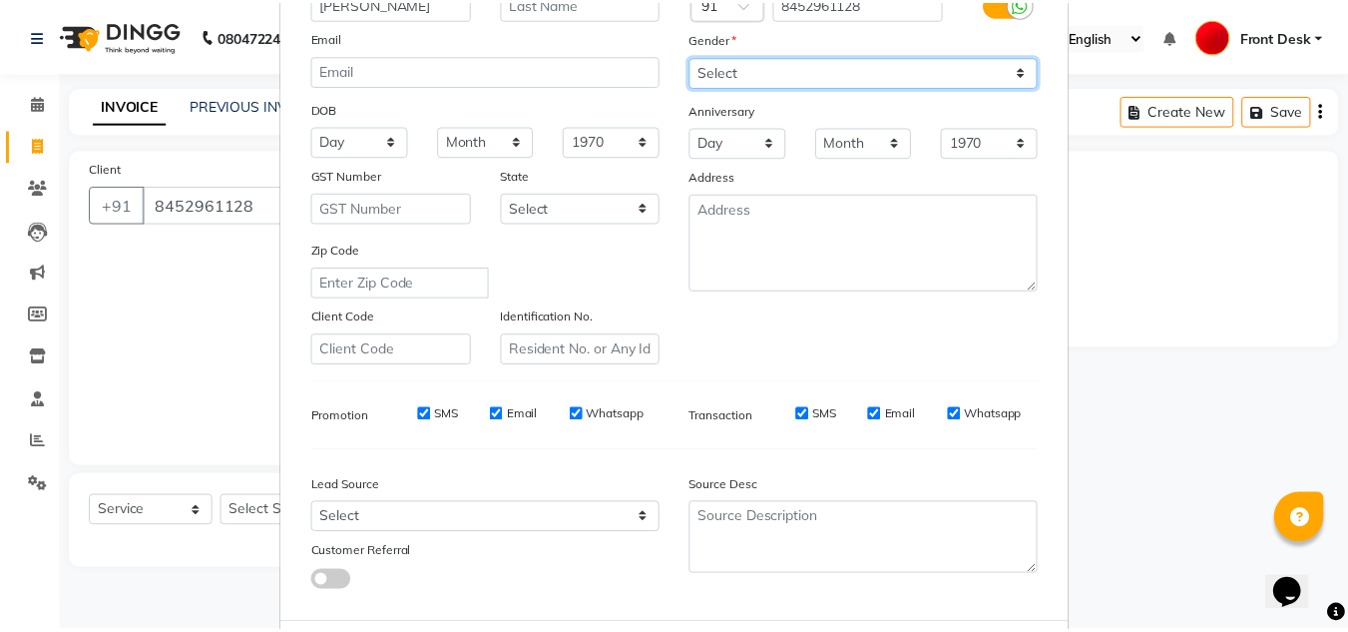
scroll to position [289, 0]
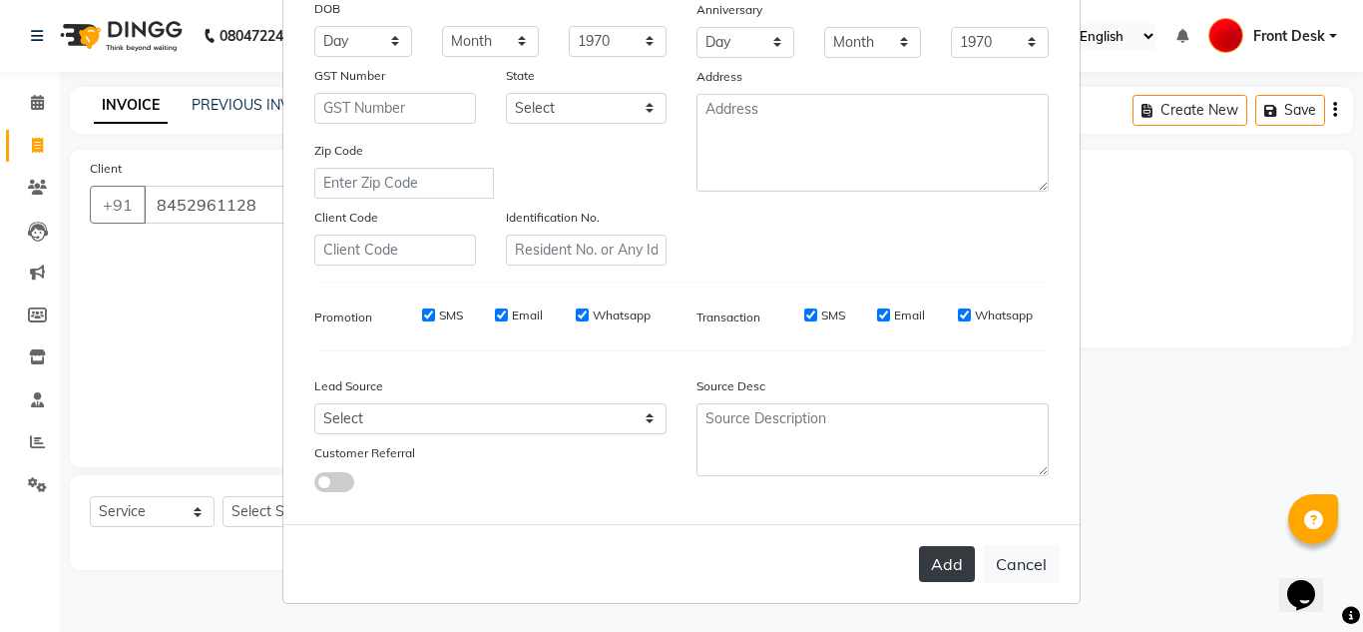
click at [935, 566] on button "Add" at bounding box center [947, 564] width 56 height 36
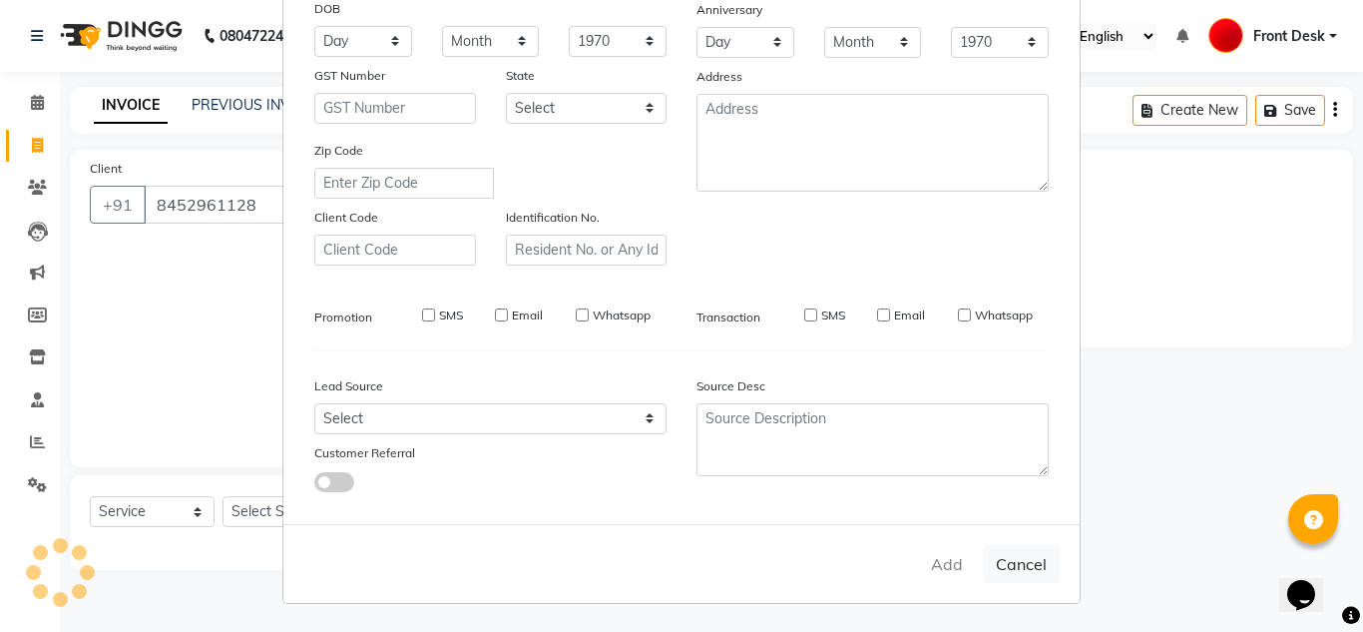
type input "84******28"
select select
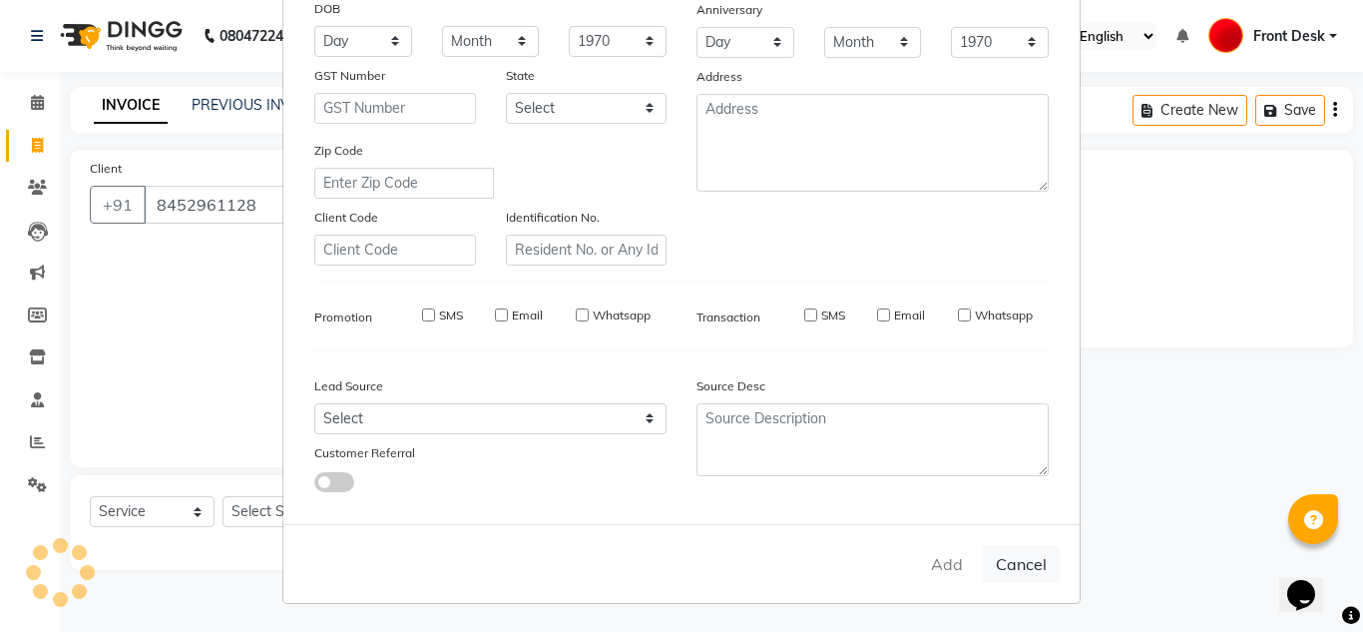
select select
checkbox input "false"
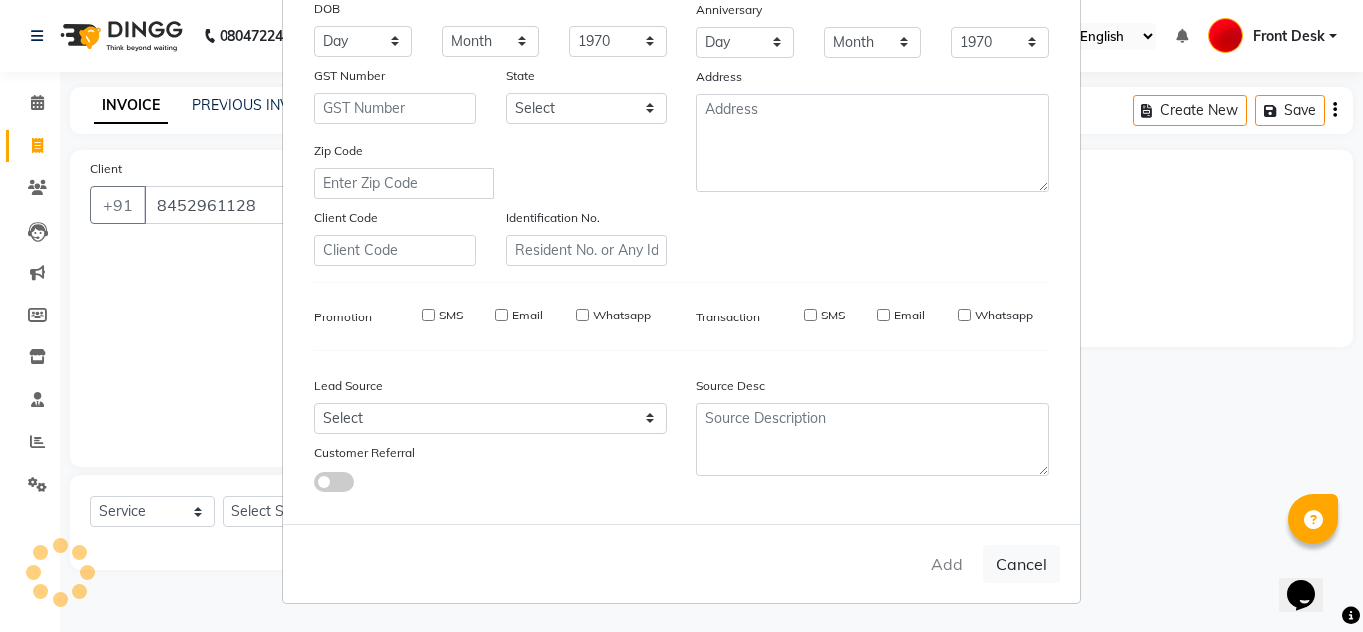
checkbox input "false"
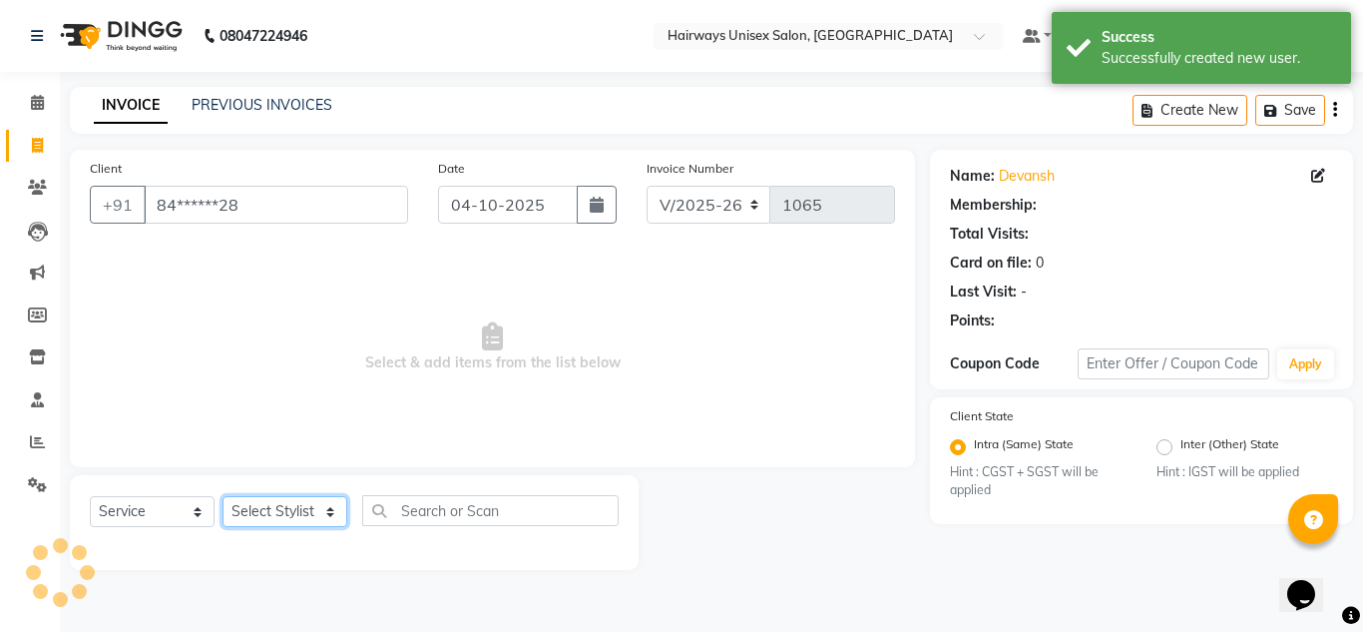
click at [261, 513] on select "Select Stylist [PERSON_NAME] ALIM [PERSON_NAME] Front Desk [PERSON_NAME] [PERSO…" at bounding box center [285, 511] width 125 height 31
select select "13179"
click at [223, 496] on select "Select Stylist [PERSON_NAME] ALIM [PERSON_NAME] Front Desk [PERSON_NAME] [PERSO…" at bounding box center [285, 511] width 125 height 31
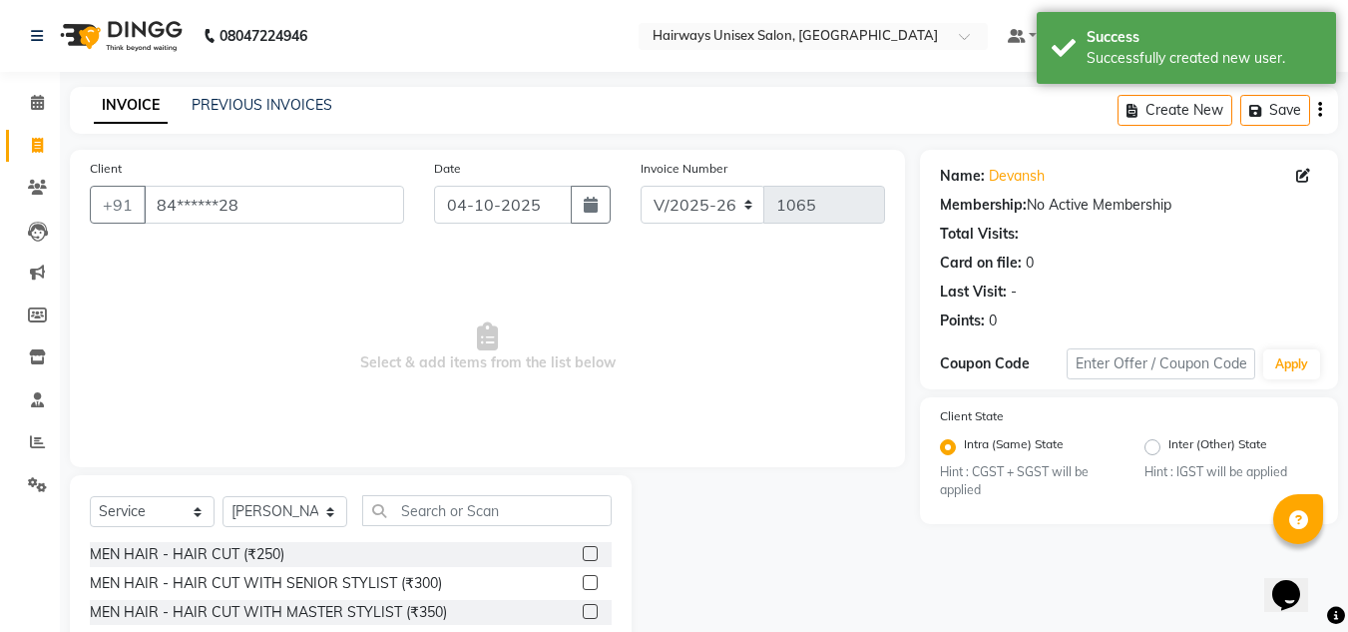
click at [583, 580] on label at bounding box center [590, 582] width 15 height 15
click at [583, 580] on input "checkbox" at bounding box center [589, 583] width 13 height 13
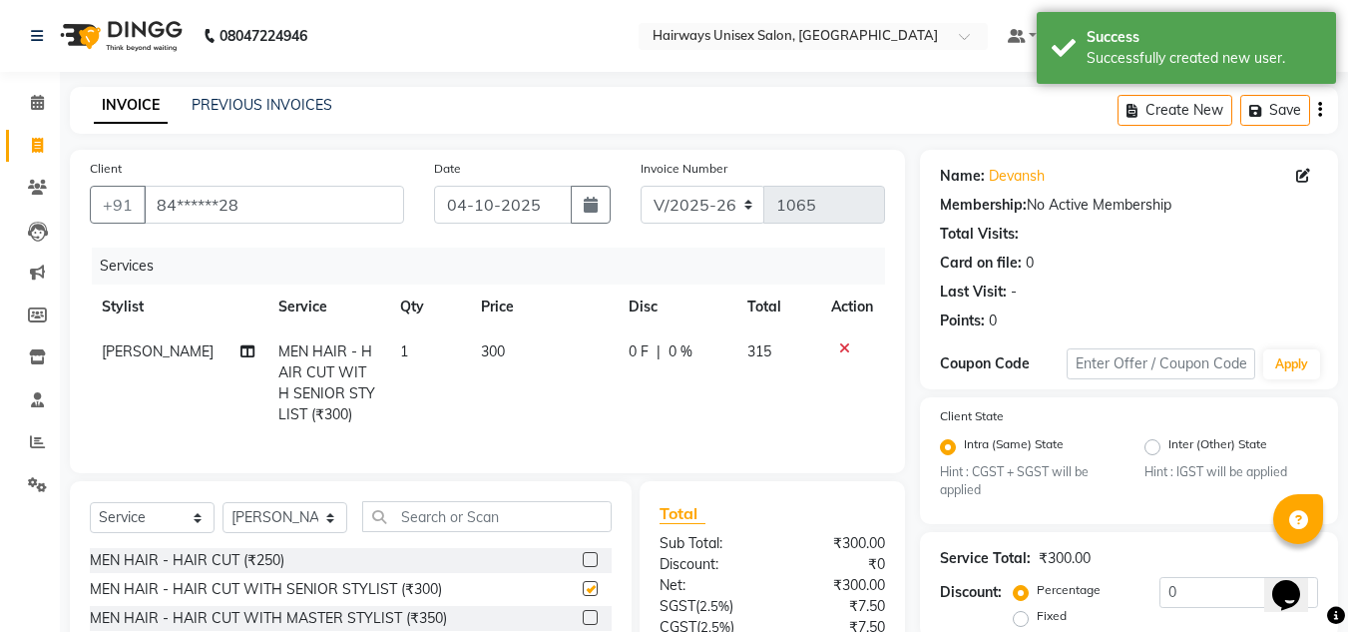
checkbox input "false"
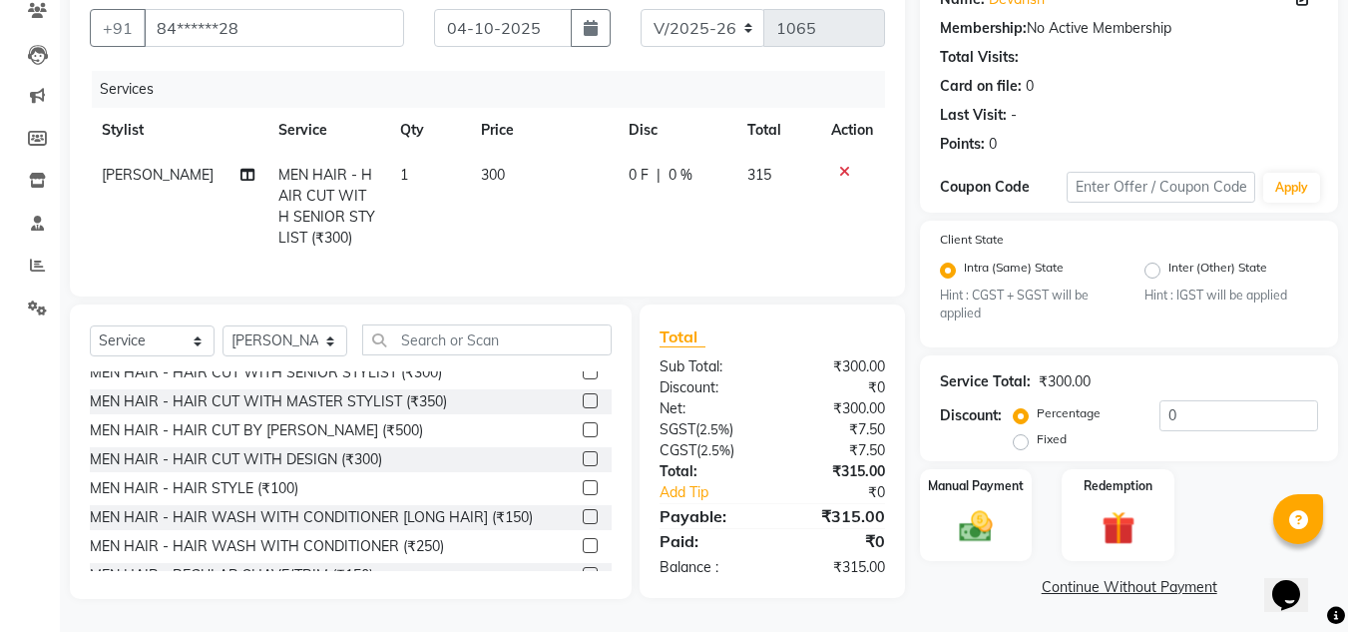
scroll to position [80, 0]
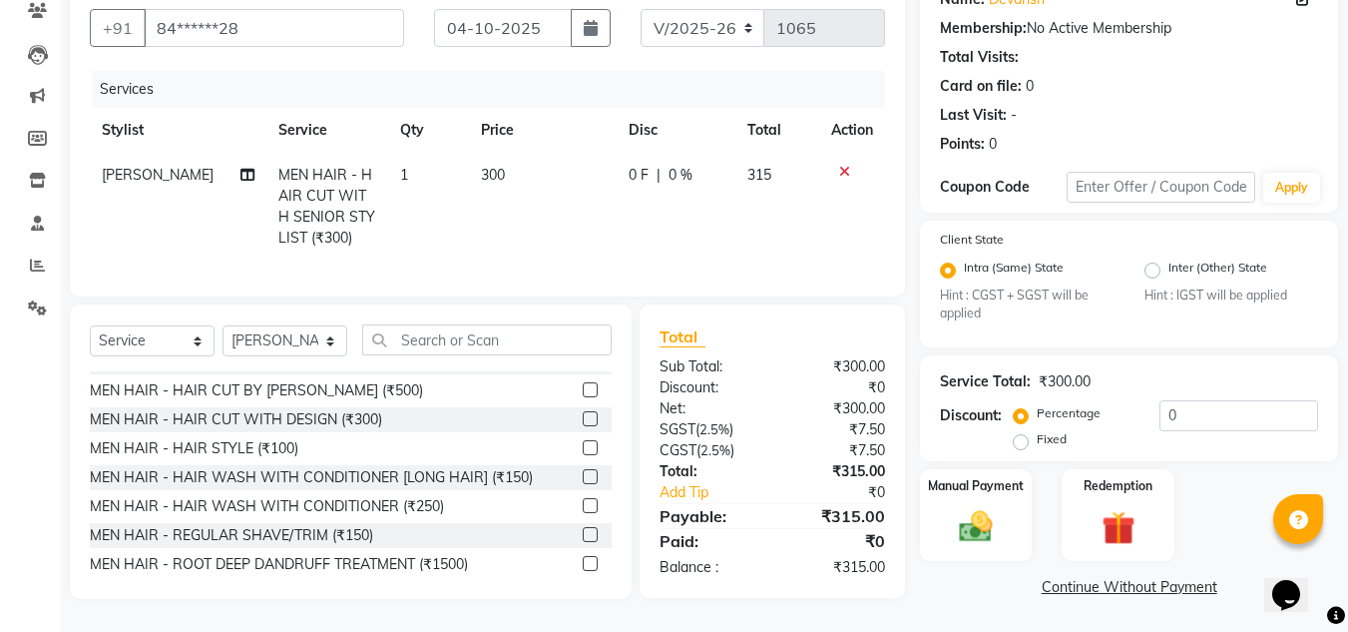
click at [583, 537] on label at bounding box center [590, 534] width 15 height 15
click at [583, 537] on input "checkbox" at bounding box center [589, 535] width 13 height 13
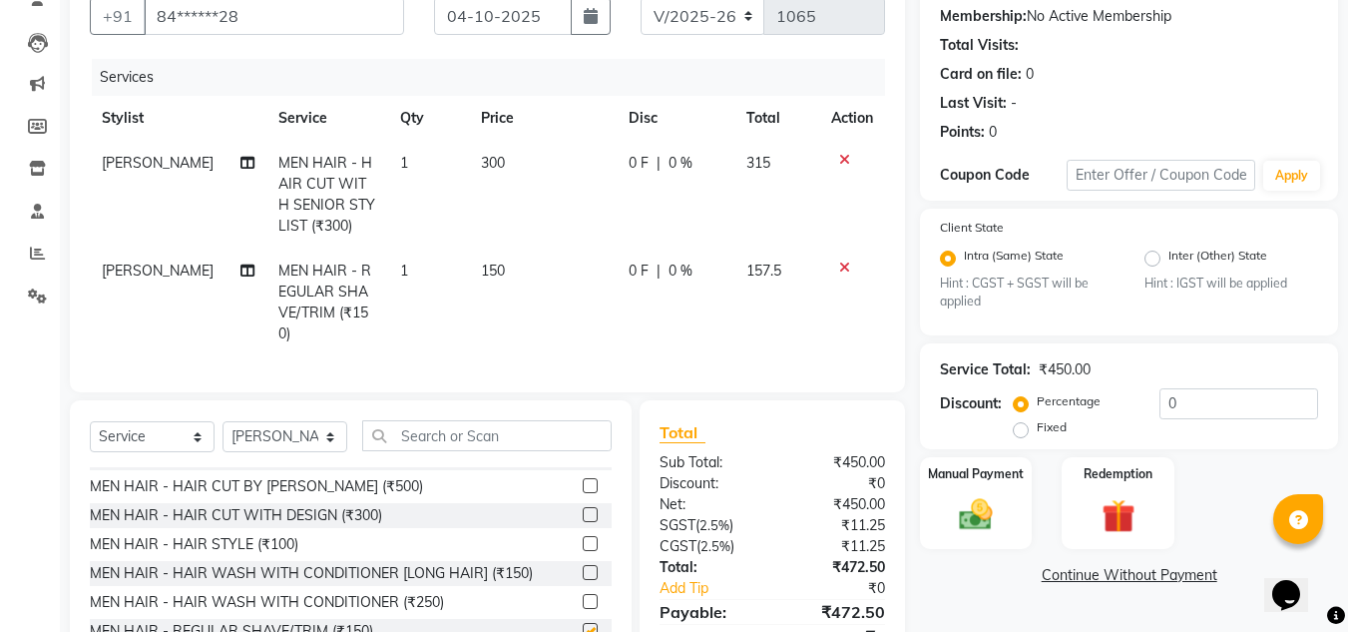
checkbox input "false"
click at [533, 433] on input "text" at bounding box center [487, 435] width 250 height 31
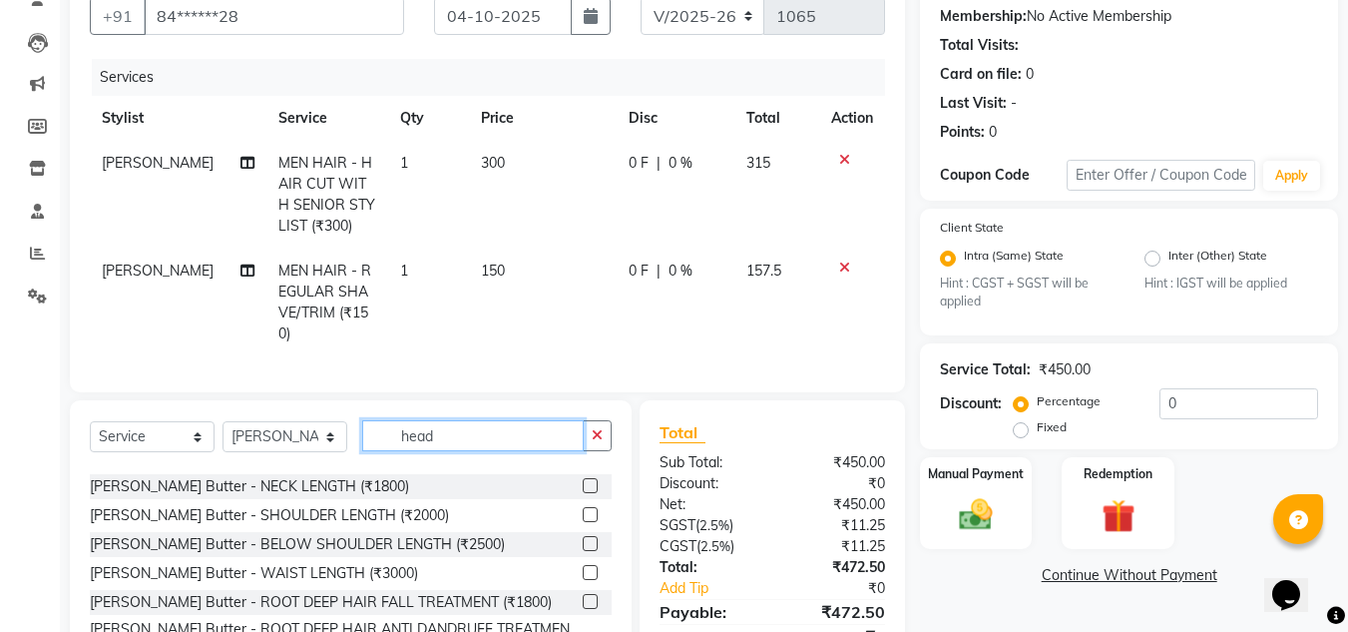
scroll to position [0, 0]
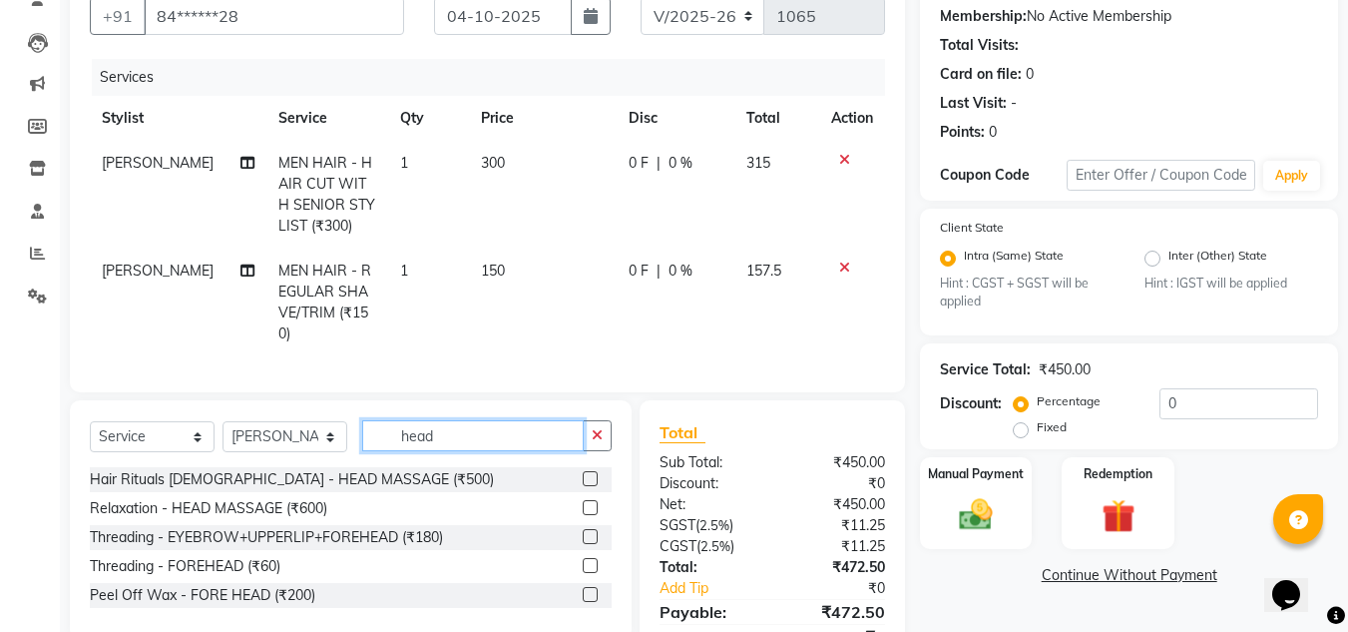
type input "head"
click at [590, 474] on label at bounding box center [590, 478] width 15 height 15
click at [590, 474] on input "checkbox" at bounding box center [589, 479] width 13 height 13
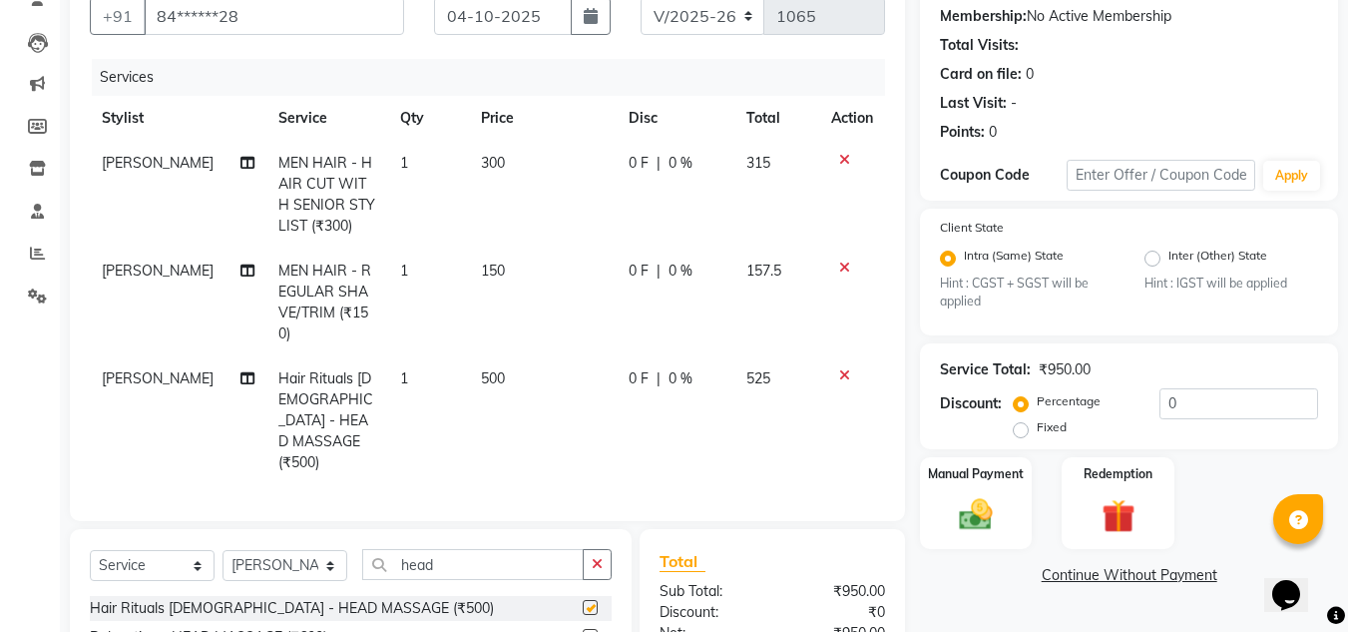
checkbox input "false"
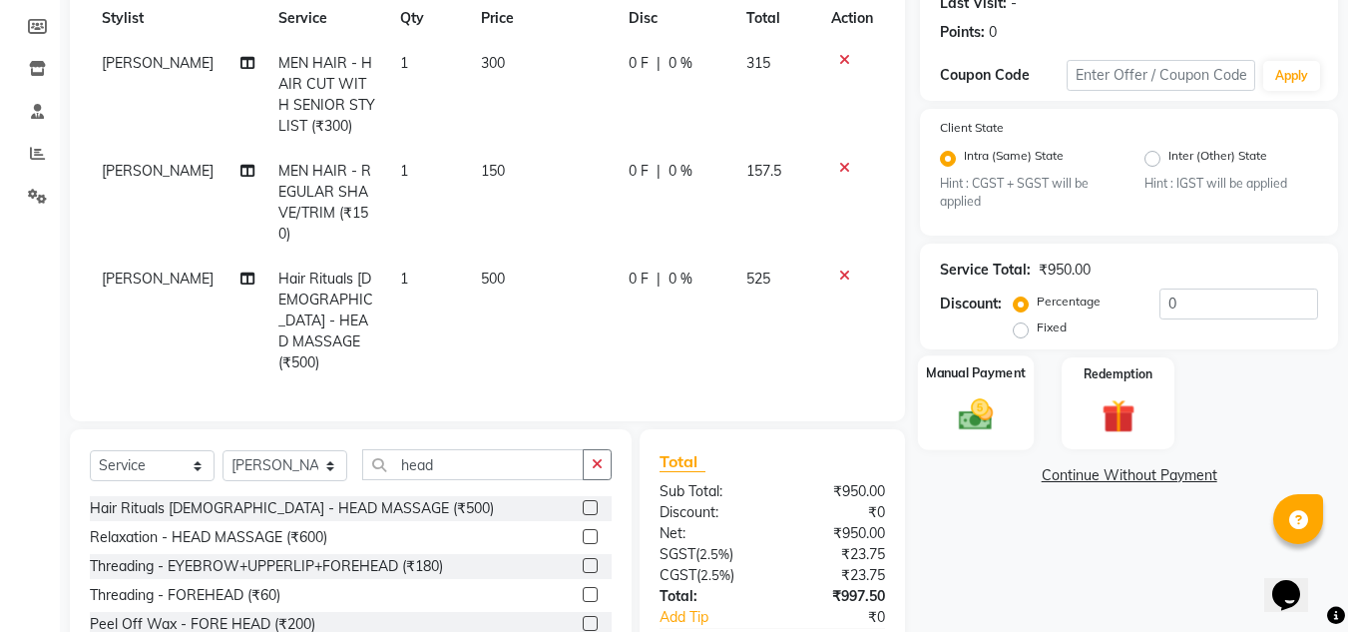
click at [996, 398] on img at bounding box center [976, 415] width 56 height 40
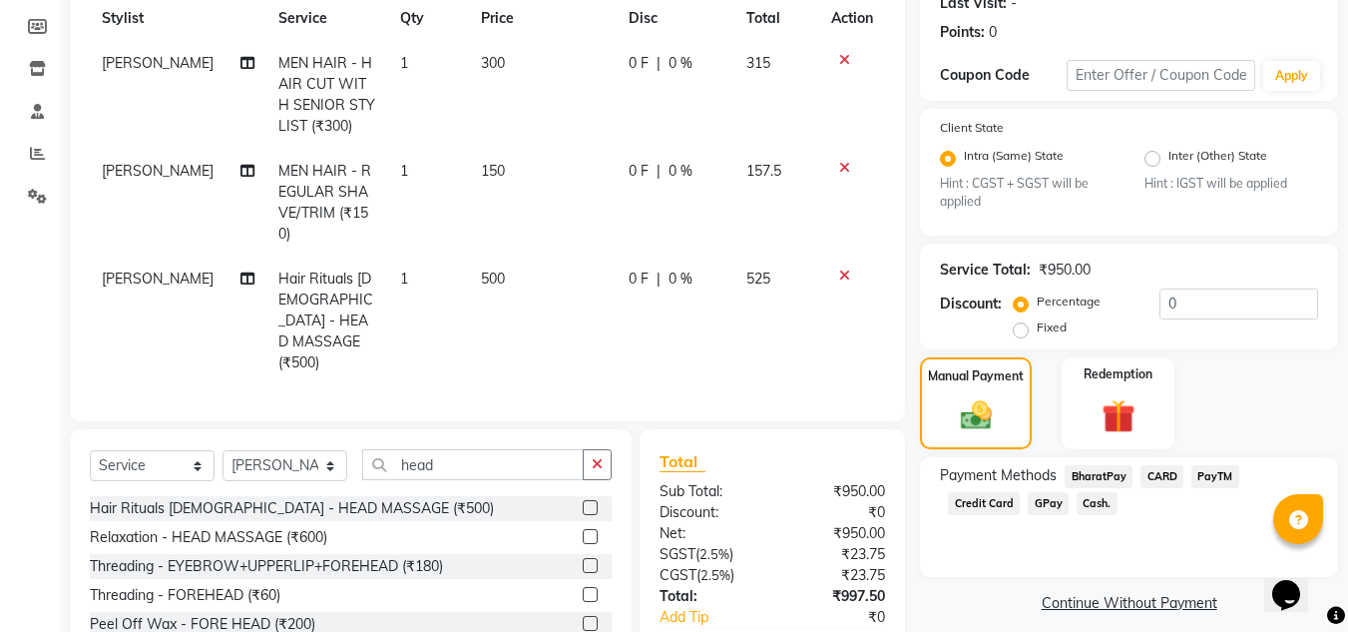
click at [1028, 497] on span "GPay" at bounding box center [1048, 503] width 41 height 23
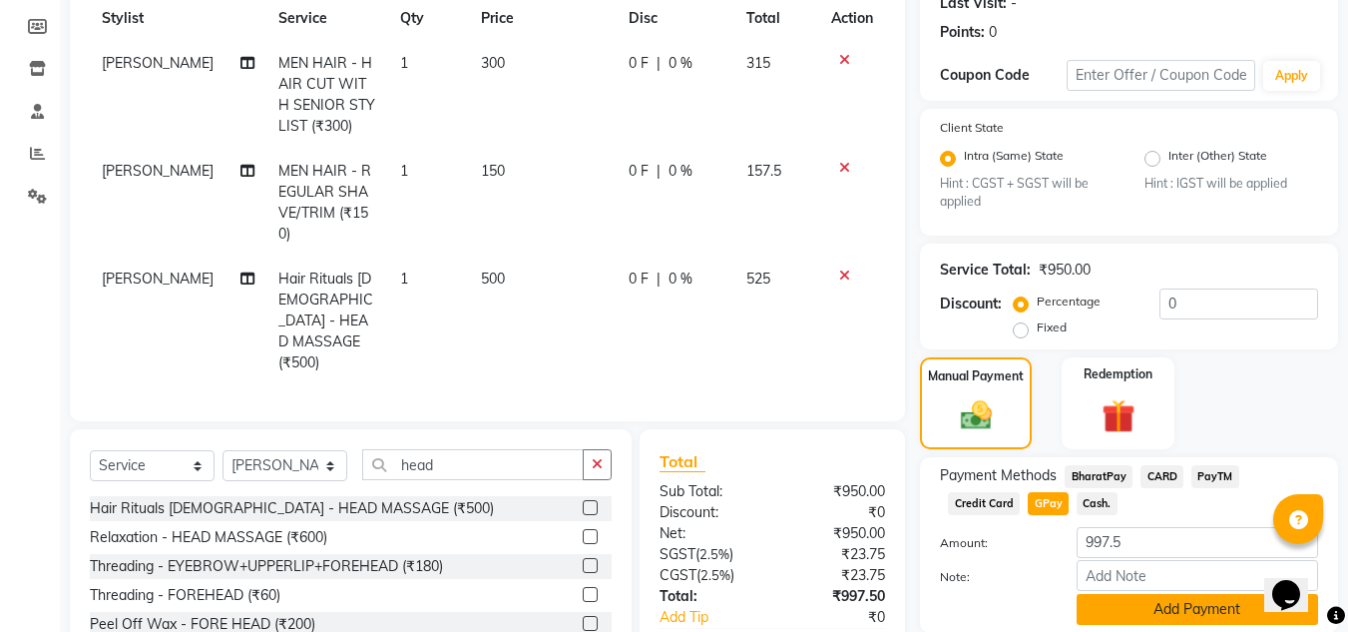
click at [1182, 600] on button "Add Payment" at bounding box center [1198, 609] width 242 height 31
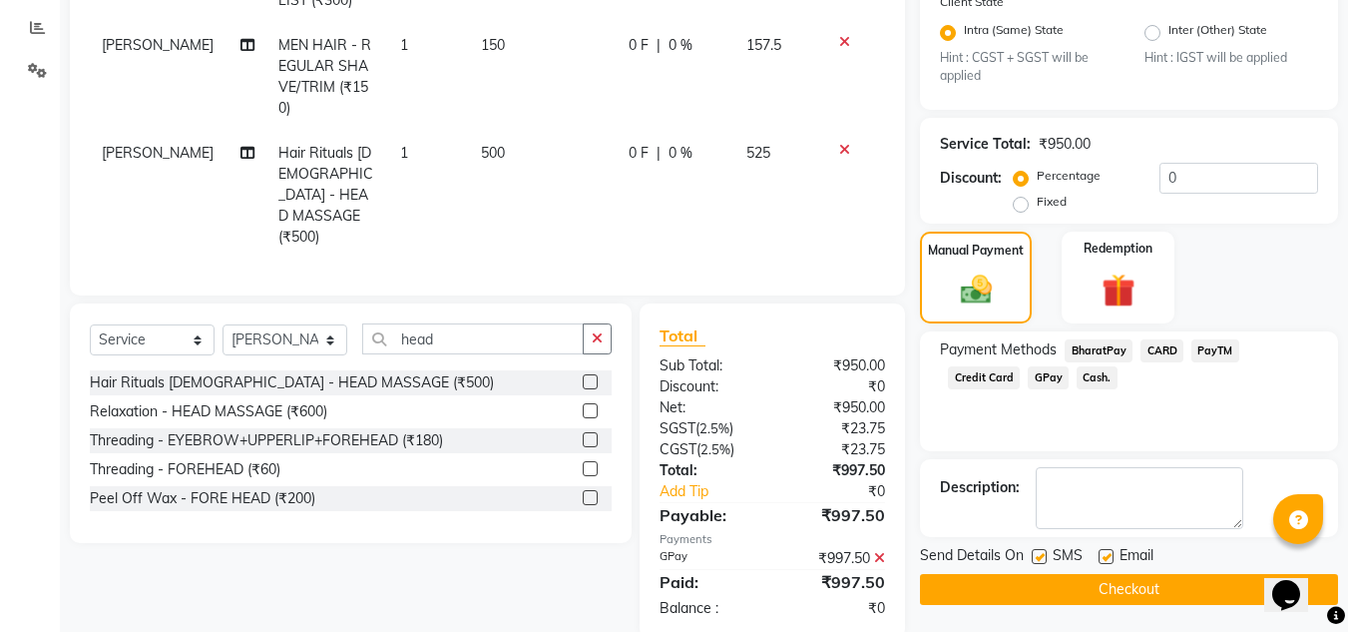
scroll to position [417, 0]
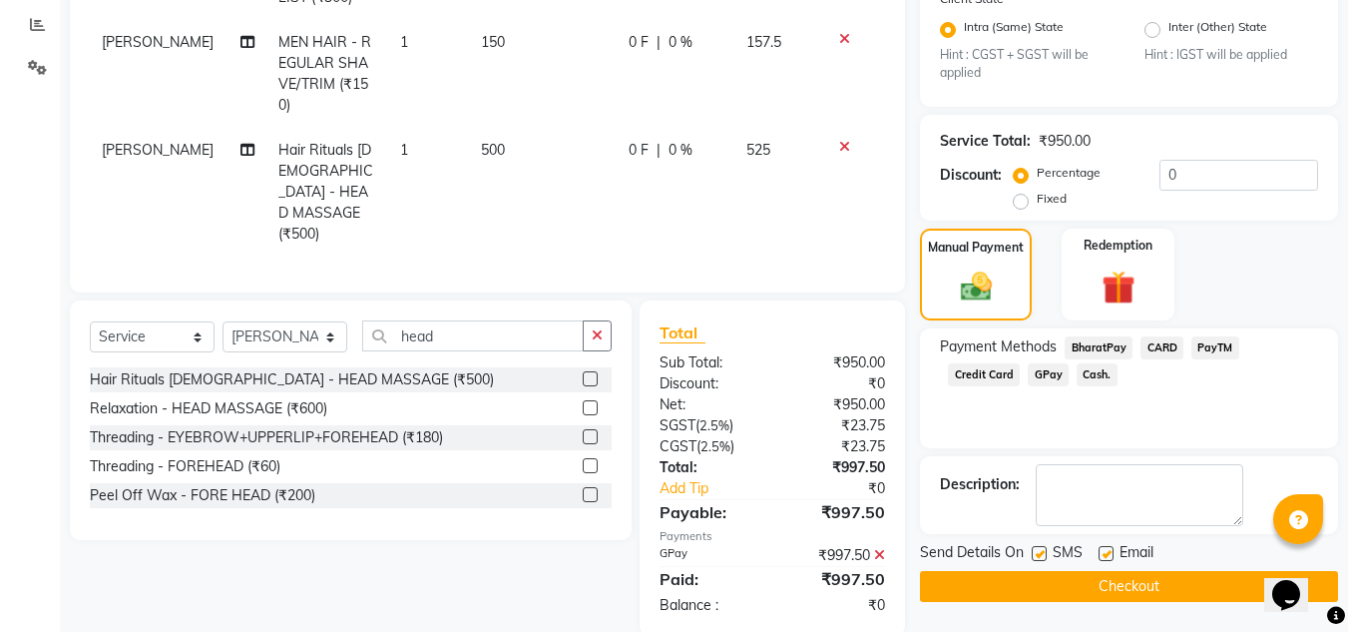
click at [1043, 556] on label at bounding box center [1039, 553] width 15 height 15
click at [1043, 556] on input "checkbox" at bounding box center [1038, 554] width 13 height 13
checkbox input "false"
click at [1050, 585] on button "Checkout" at bounding box center [1129, 586] width 418 height 31
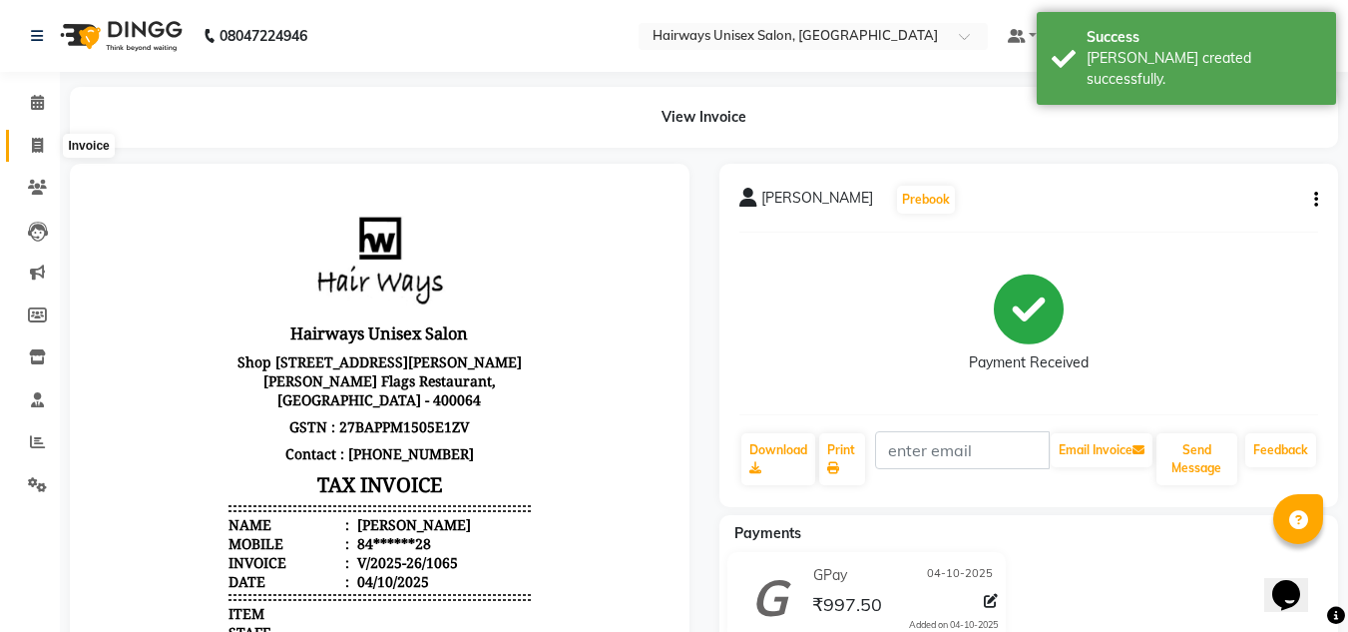
click at [39, 138] on icon at bounding box center [37, 145] width 11 height 15
select select "service"
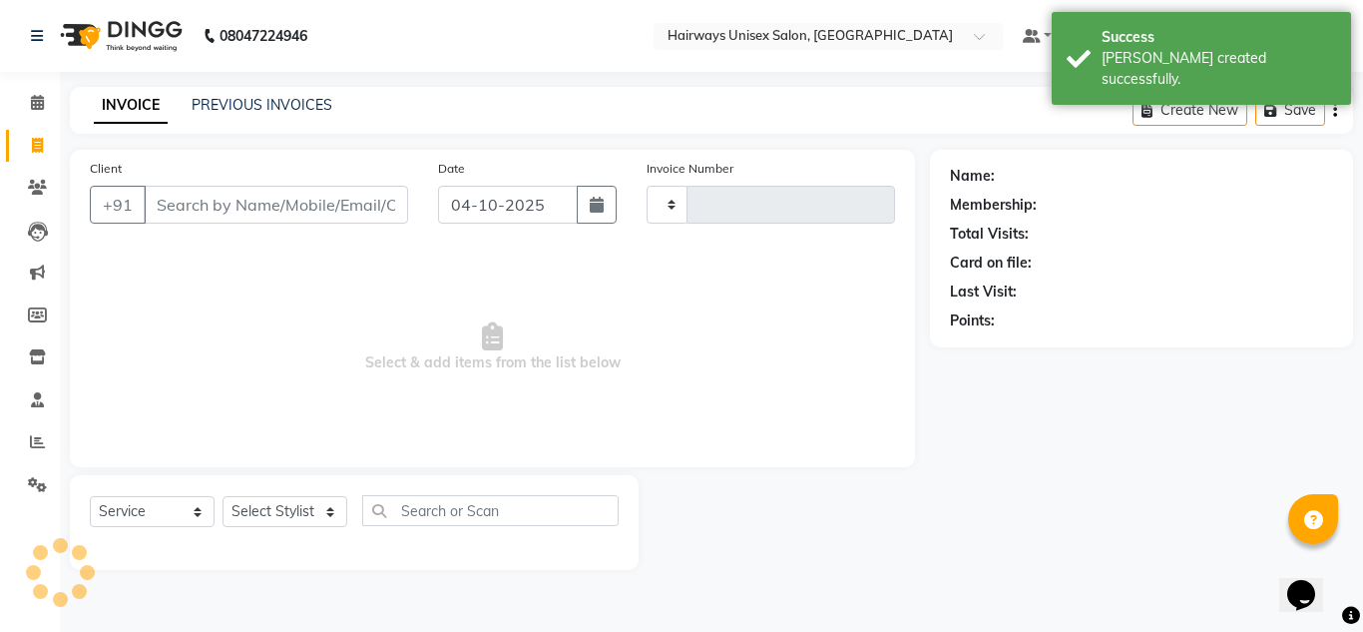
type input "1066"
select select "786"
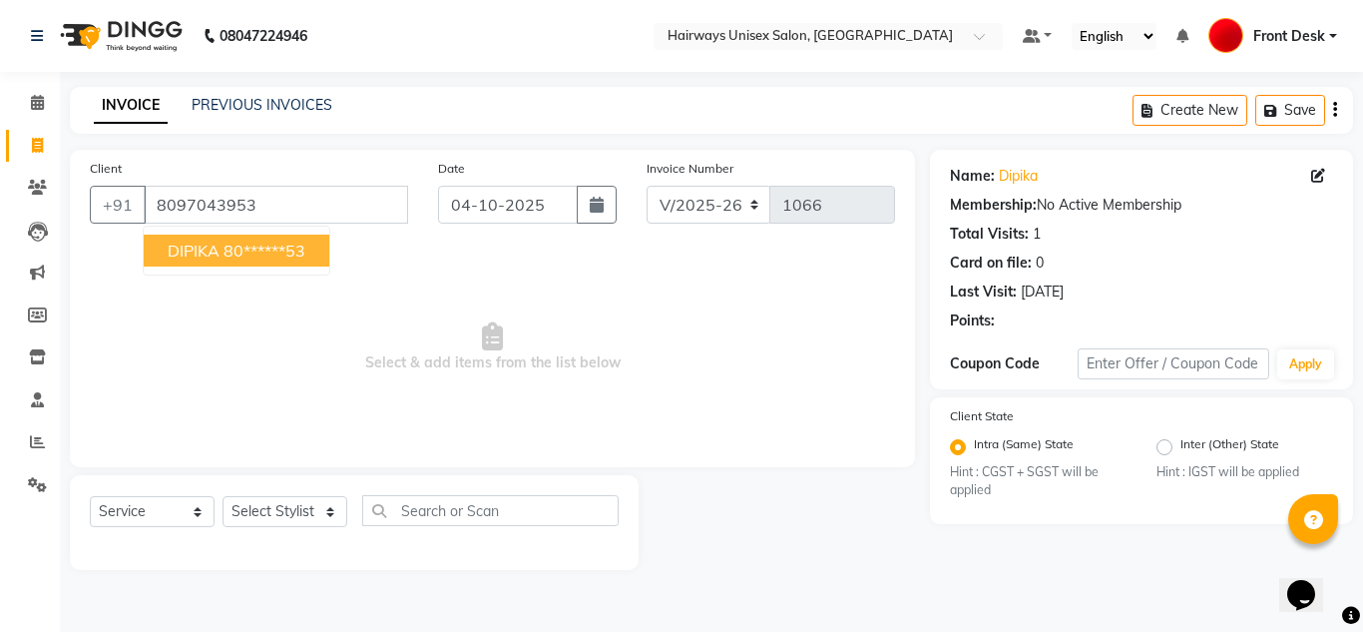
click at [229, 239] on button "DIPIKA 80******53" at bounding box center [237, 251] width 186 height 32
type input "80******53"
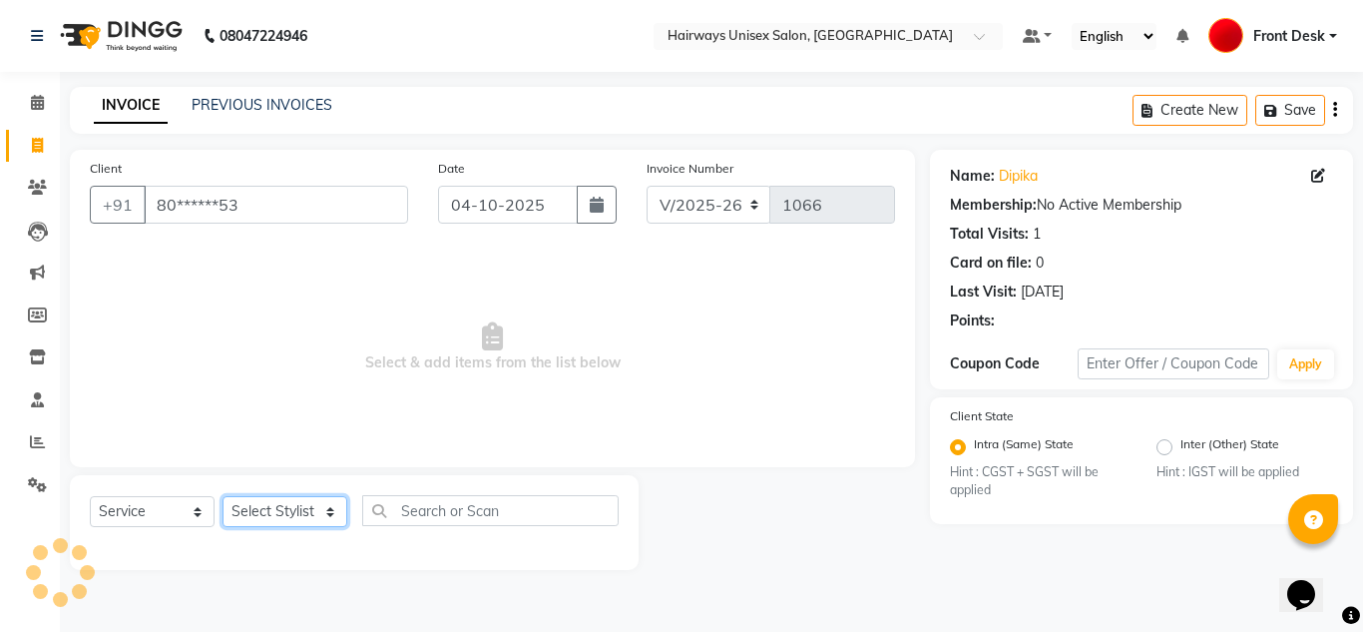
click at [288, 515] on select "Select Stylist [PERSON_NAME] ALIM [PERSON_NAME] Front Desk [PERSON_NAME] [PERSO…" at bounding box center [285, 511] width 125 height 31
select select "13252"
click at [223, 496] on select "Select Stylist [PERSON_NAME] ALIM [PERSON_NAME] Front Desk [PERSON_NAME] [PERSO…" at bounding box center [285, 511] width 125 height 31
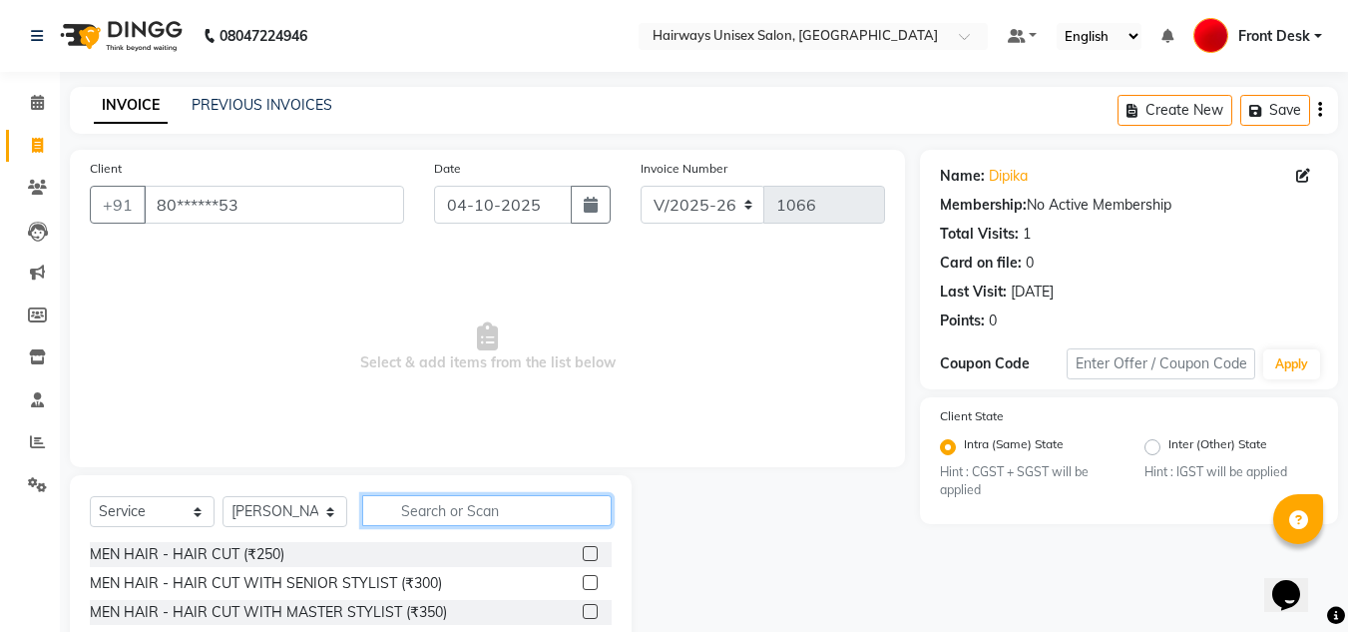
click at [523, 514] on input "text" at bounding box center [487, 510] width 250 height 31
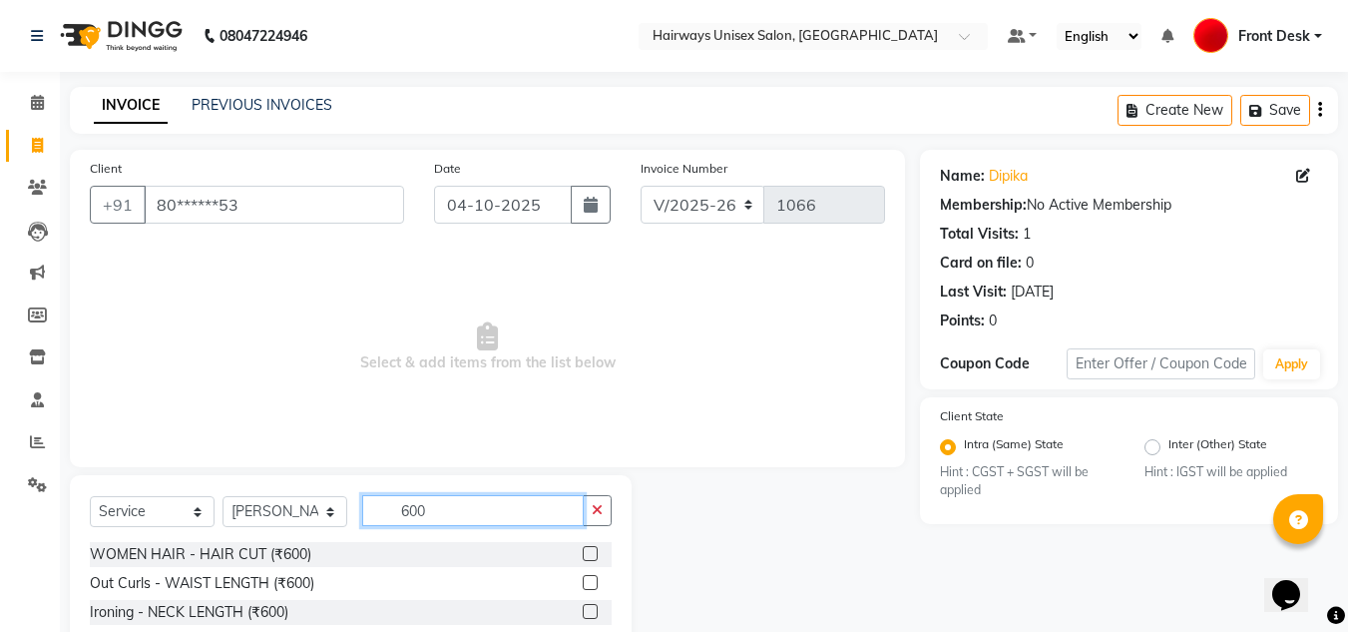
type input "600"
click at [583, 554] on label at bounding box center [590, 553] width 15 height 15
click at [583, 554] on input "checkbox" at bounding box center [589, 554] width 13 height 13
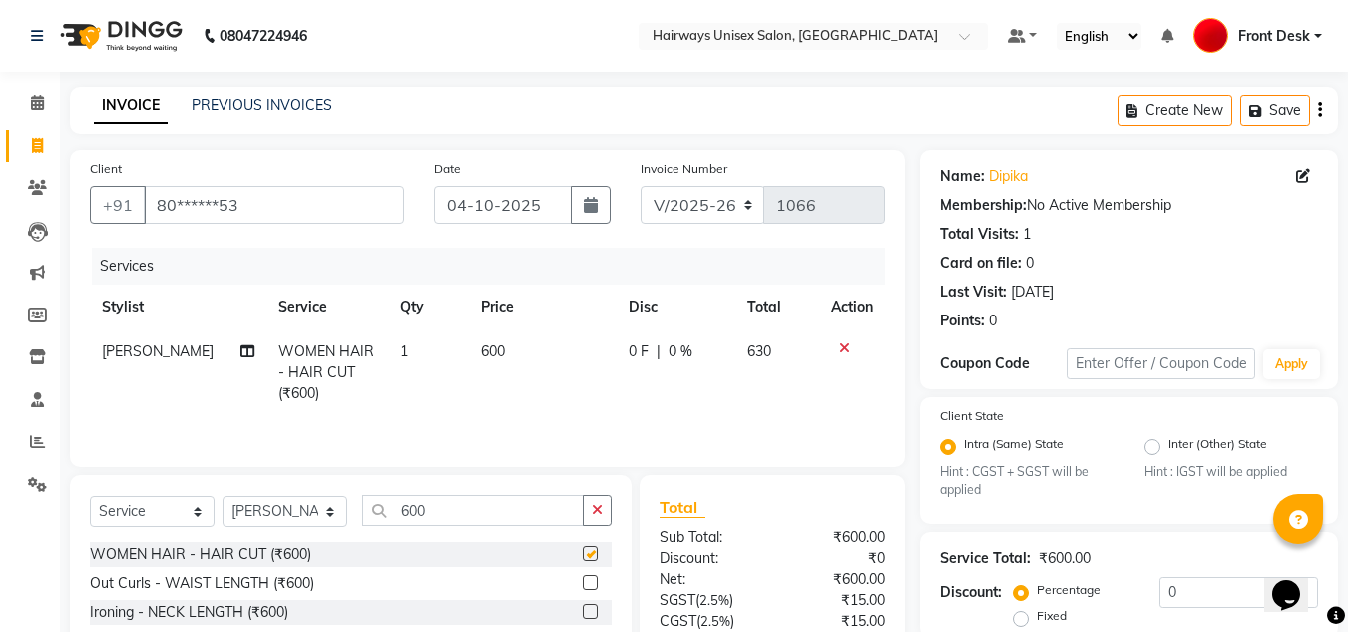
checkbox input "false"
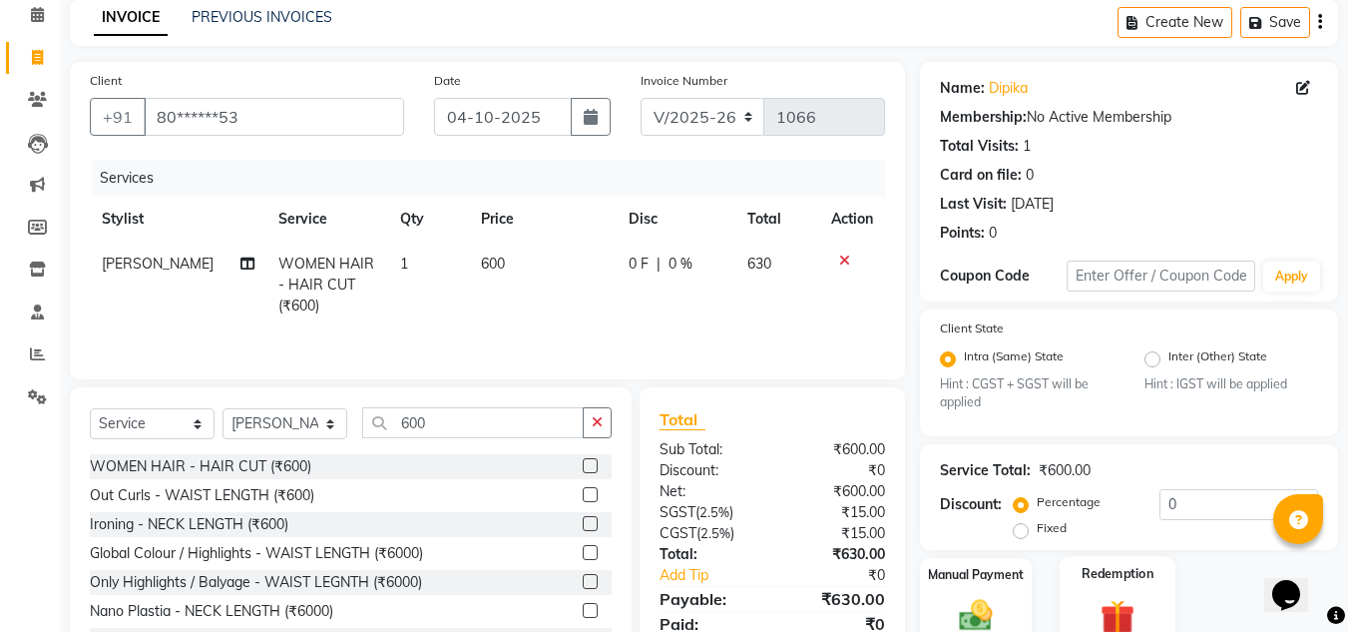
scroll to position [177, 0]
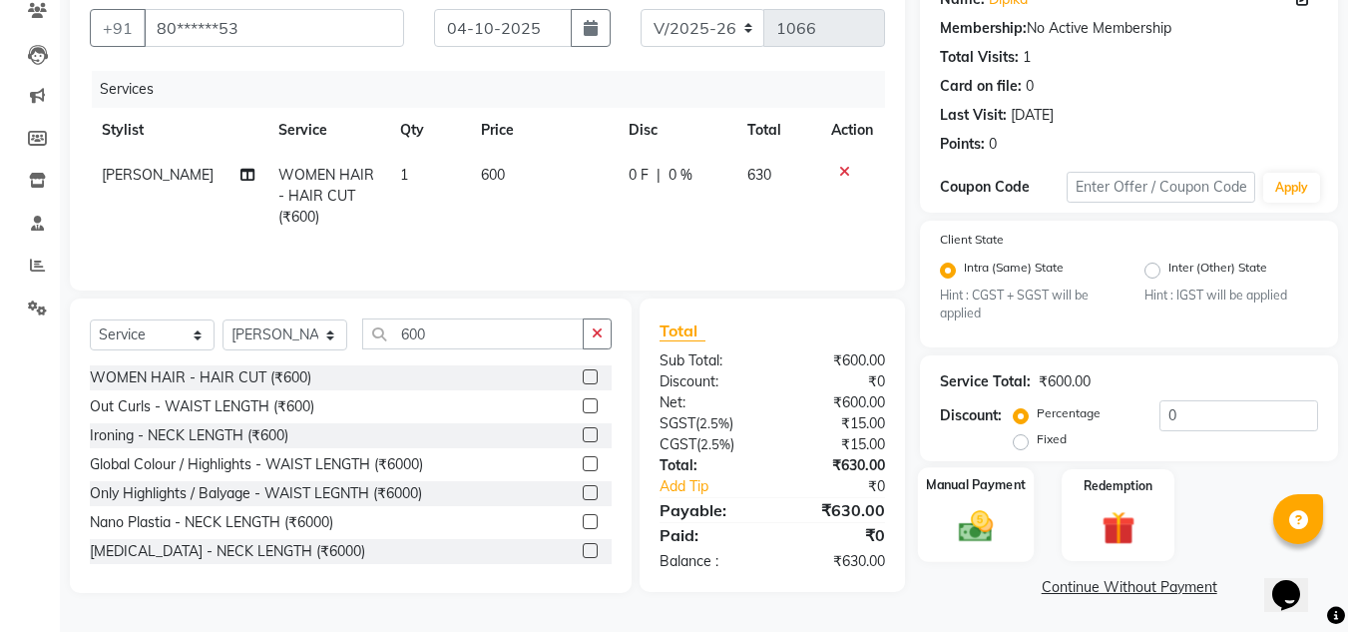
click at [992, 524] on img at bounding box center [976, 527] width 56 height 40
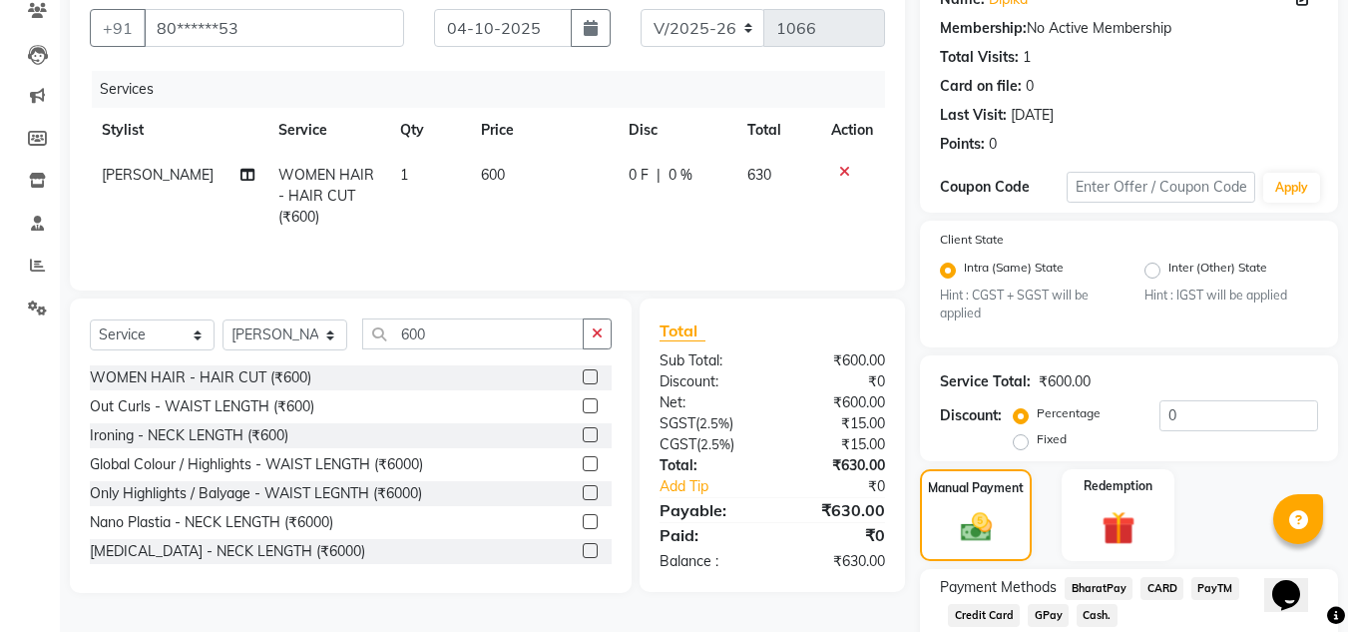
click at [1028, 612] on span "GPay" at bounding box center [1048, 615] width 41 height 23
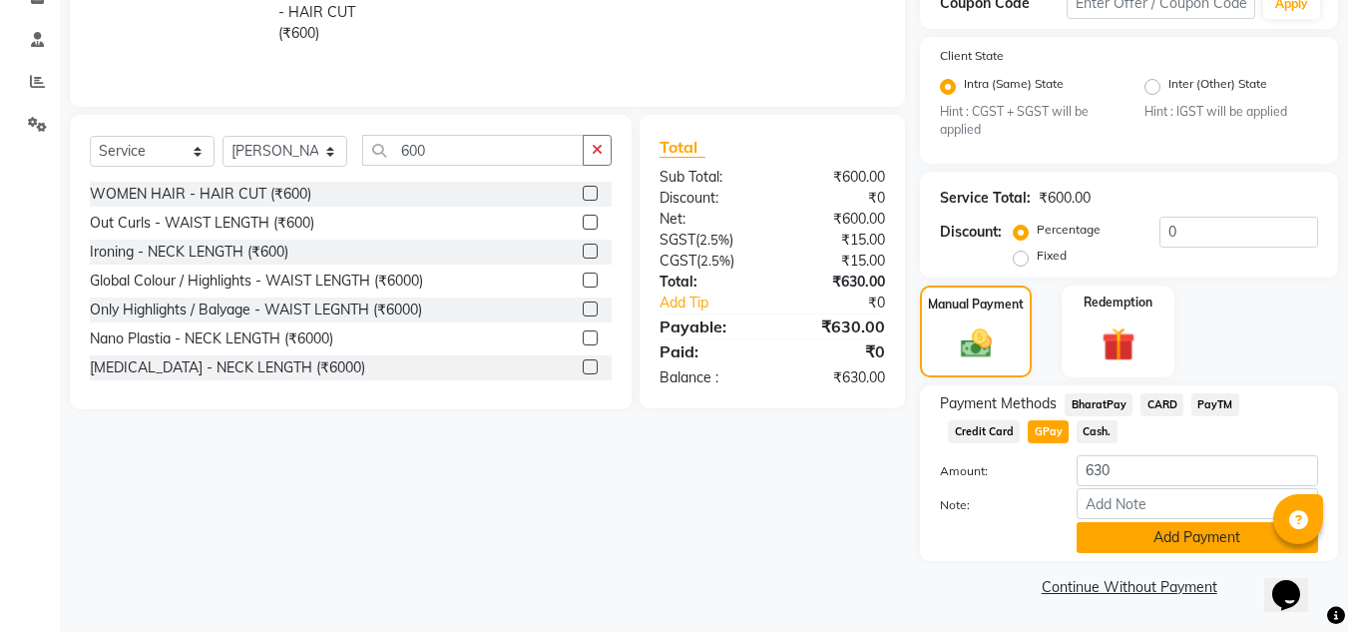
click at [1153, 542] on button "Add Payment" at bounding box center [1198, 537] width 242 height 31
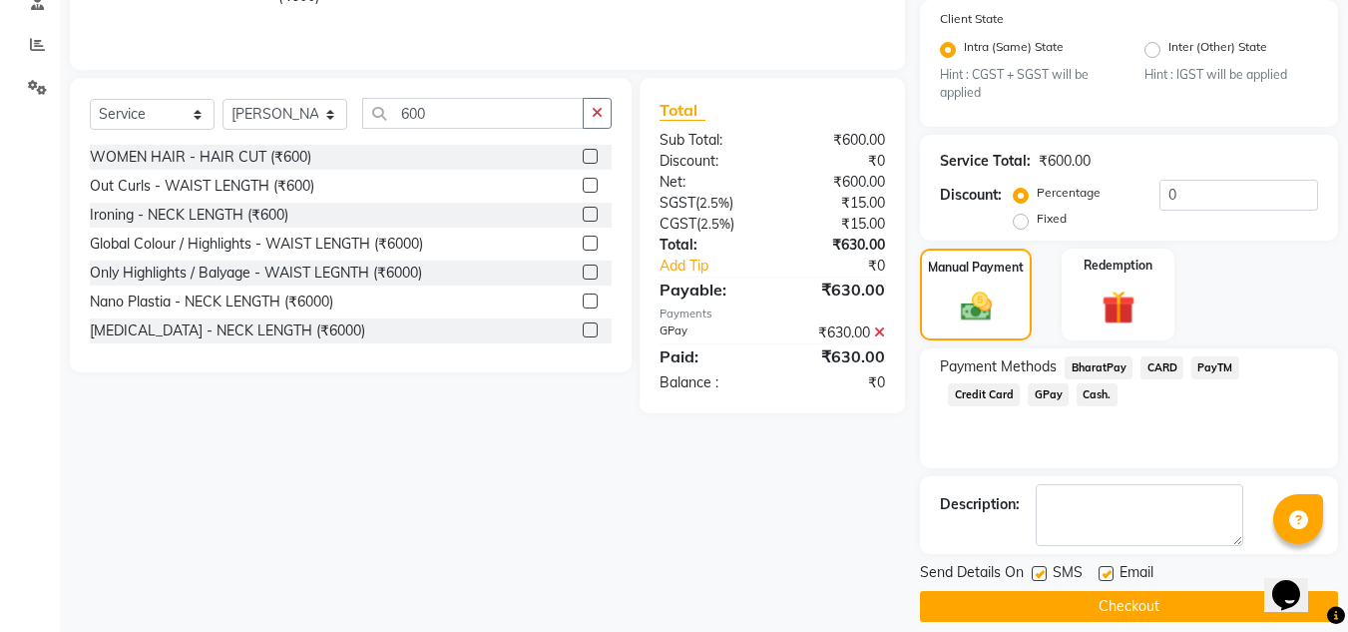
scroll to position [417, 0]
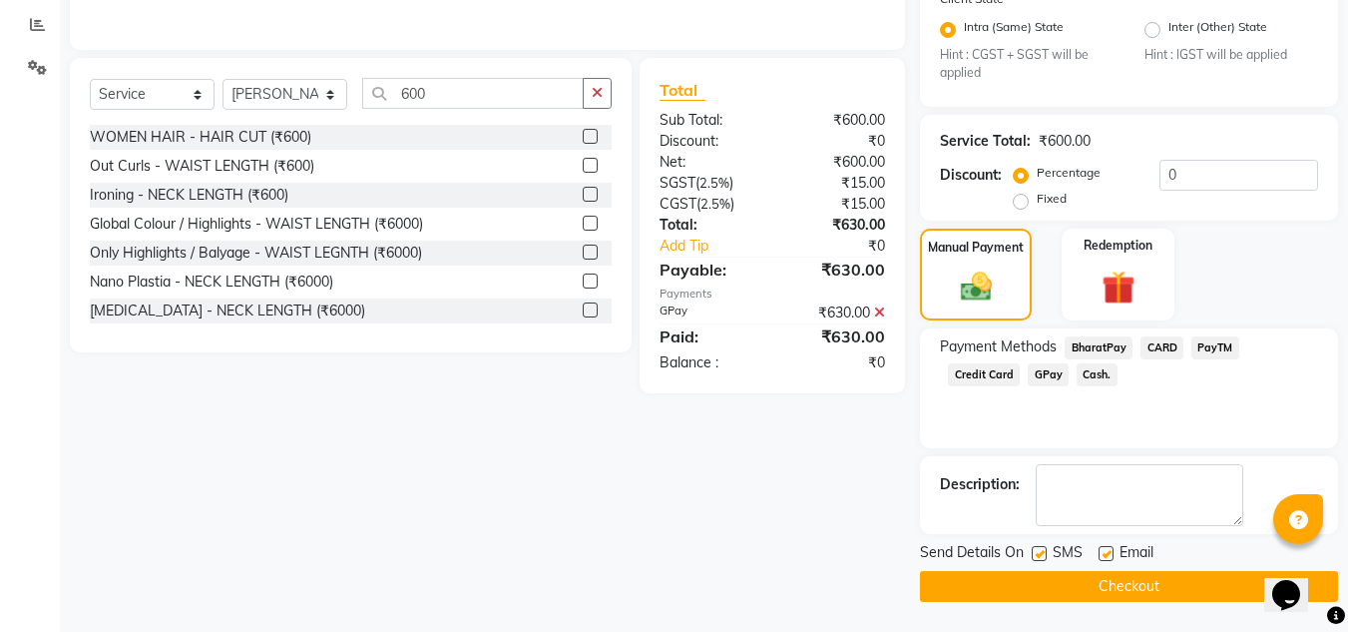
click at [1038, 589] on button "Checkout" at bounding box center [1129, 586] width 418 height 31
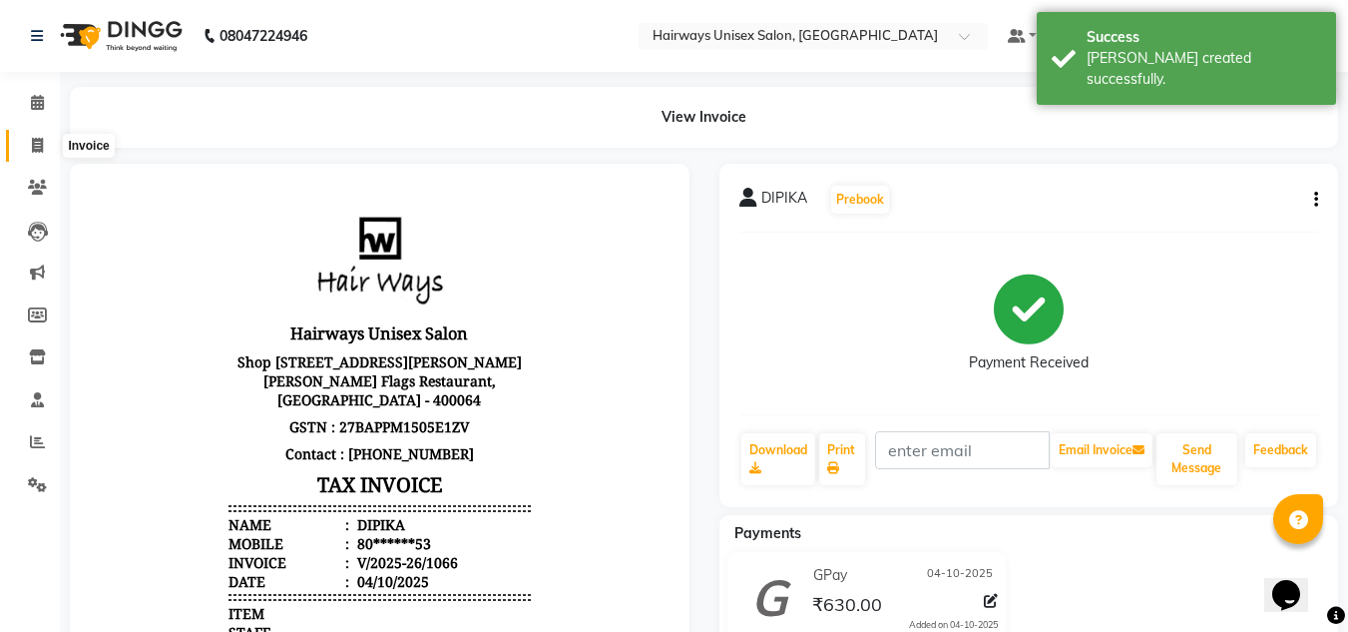
click at [44, 147] on span at bounding box center [37, 146] width 35 height 23
select select "service"
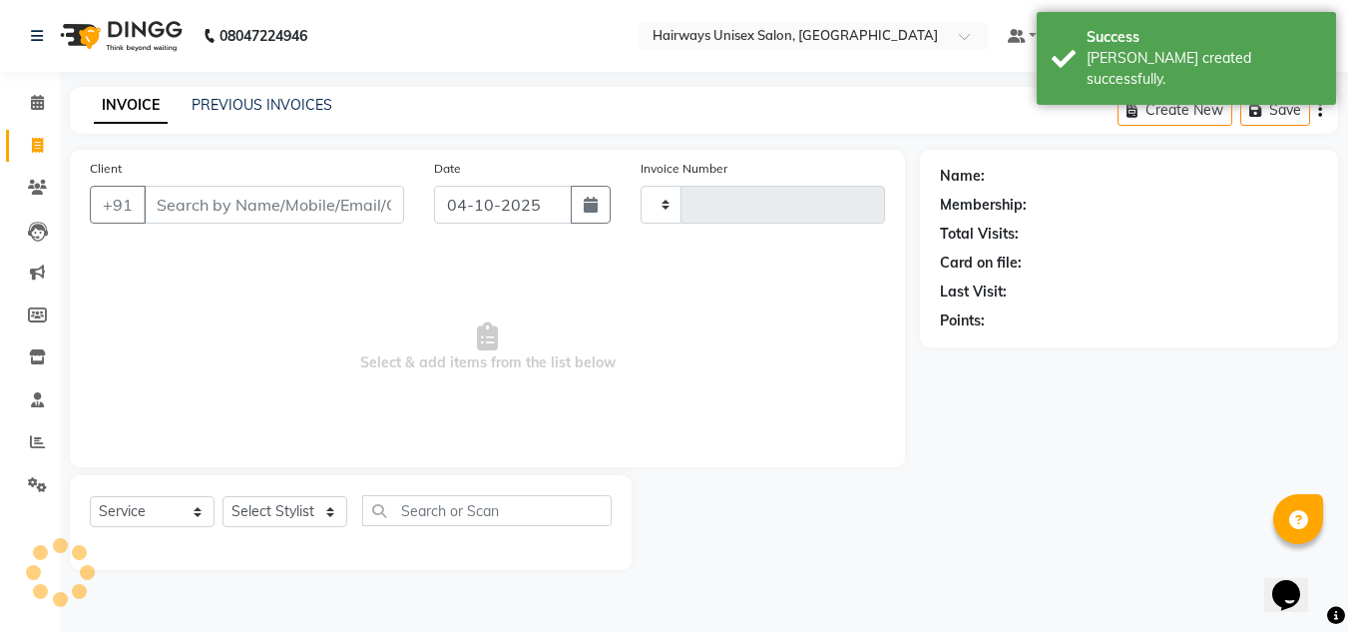
type input "1067"
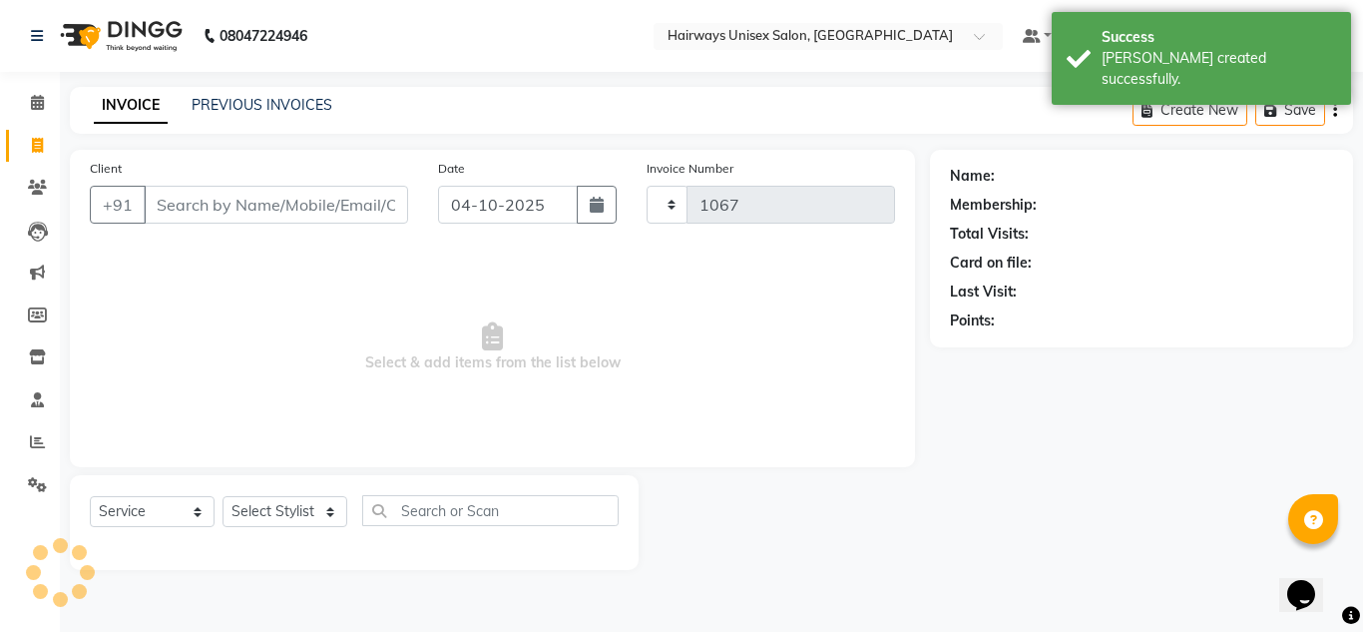
select select "786"
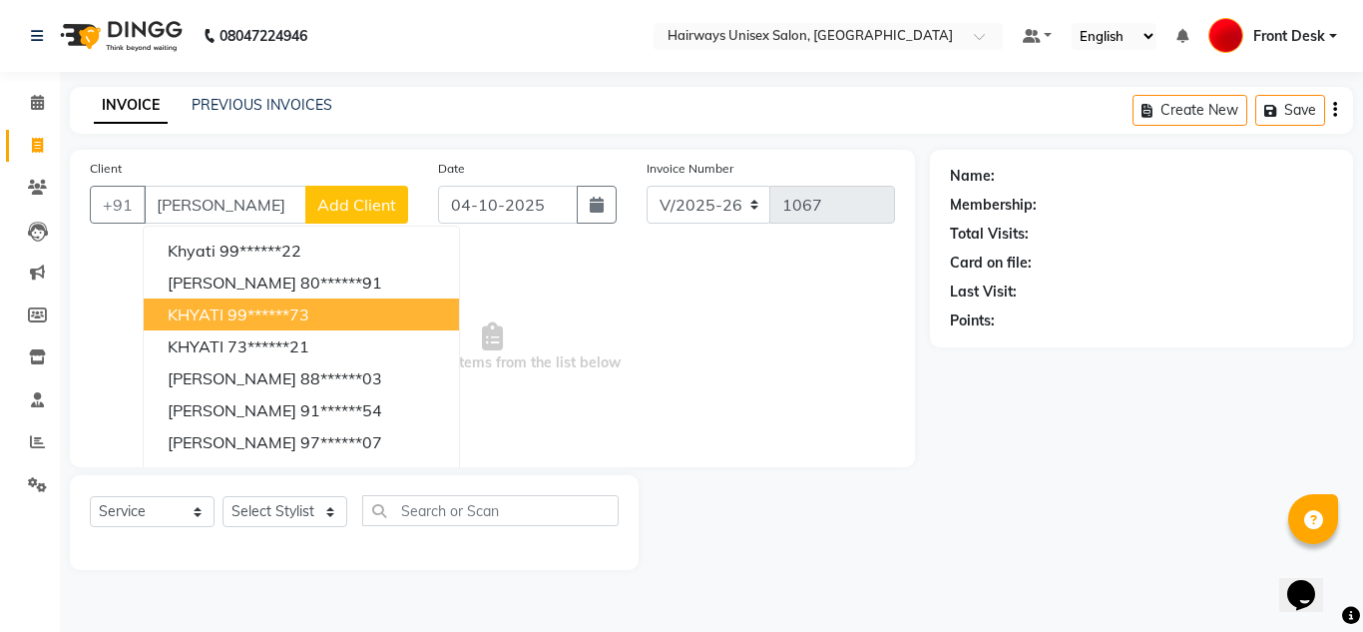
click at [331, 328] on button "KHYATI 99******73" at bounding box center [301, 314] width 315 height 32
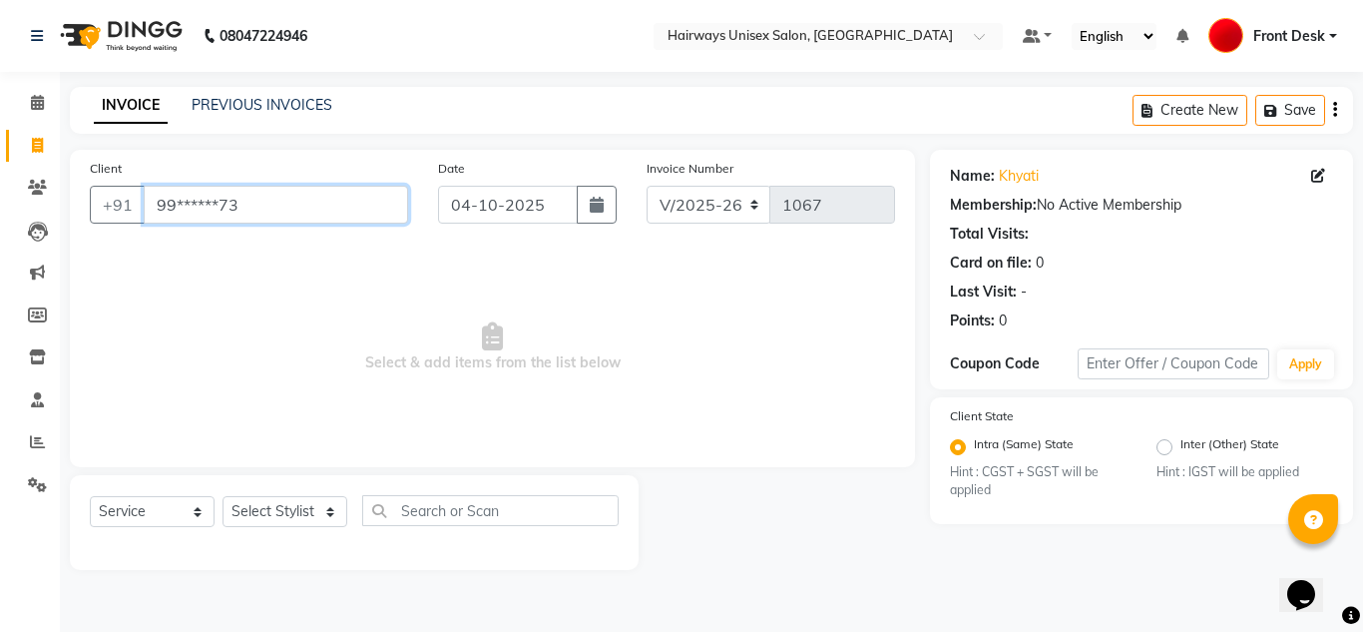
click at [305, 196] on input "99******73" at bounding box center [276, 205] width 264 height 38
type input "9"
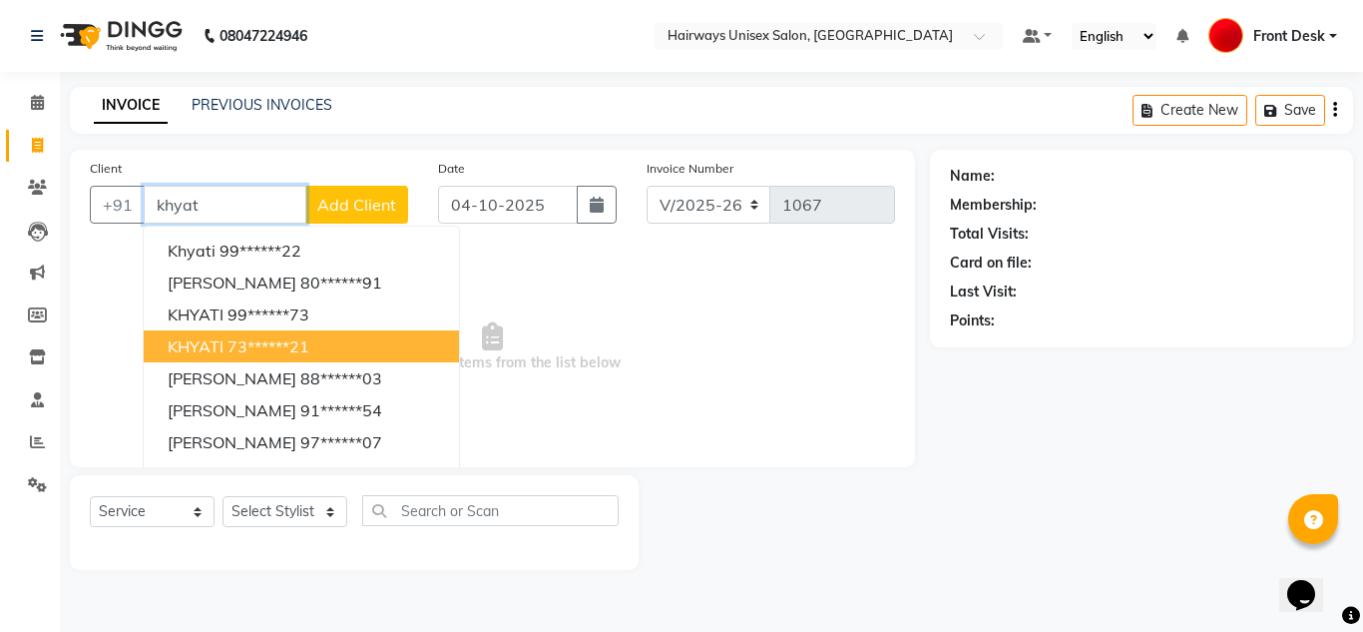
click at [243, 341] on ngb-highlight "73******21" at bounding box center [269, 346] width 82 height 20
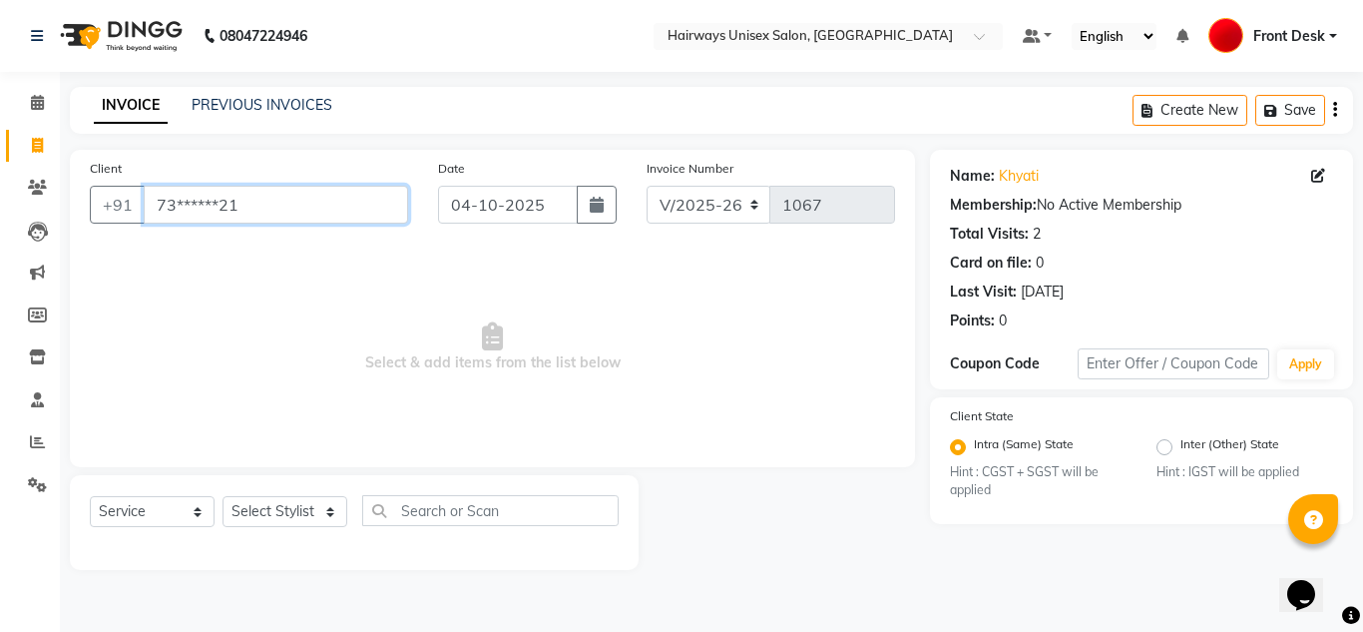
click at [264, 206] on input "73******21" at bounding box center [276, 205] width 264 height 38
type input "7"
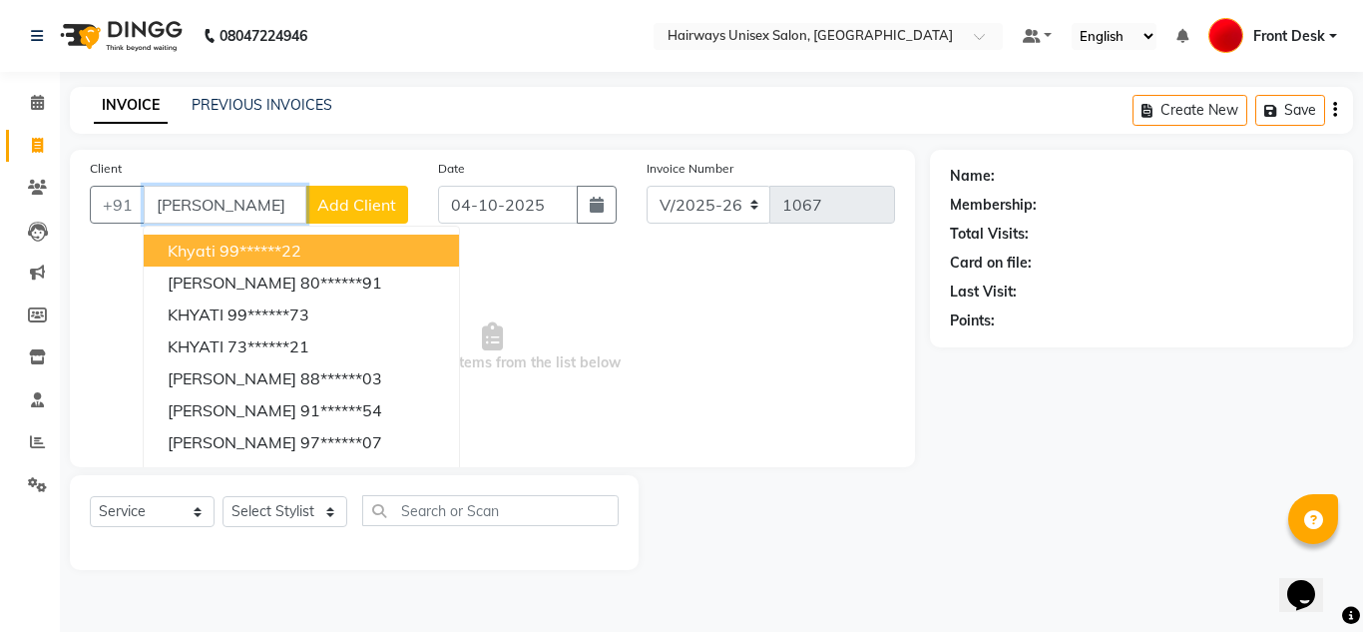
click at [292, 248] on ngb-highlight "99******22" at bounding box center [261, 251] width 82 height 20
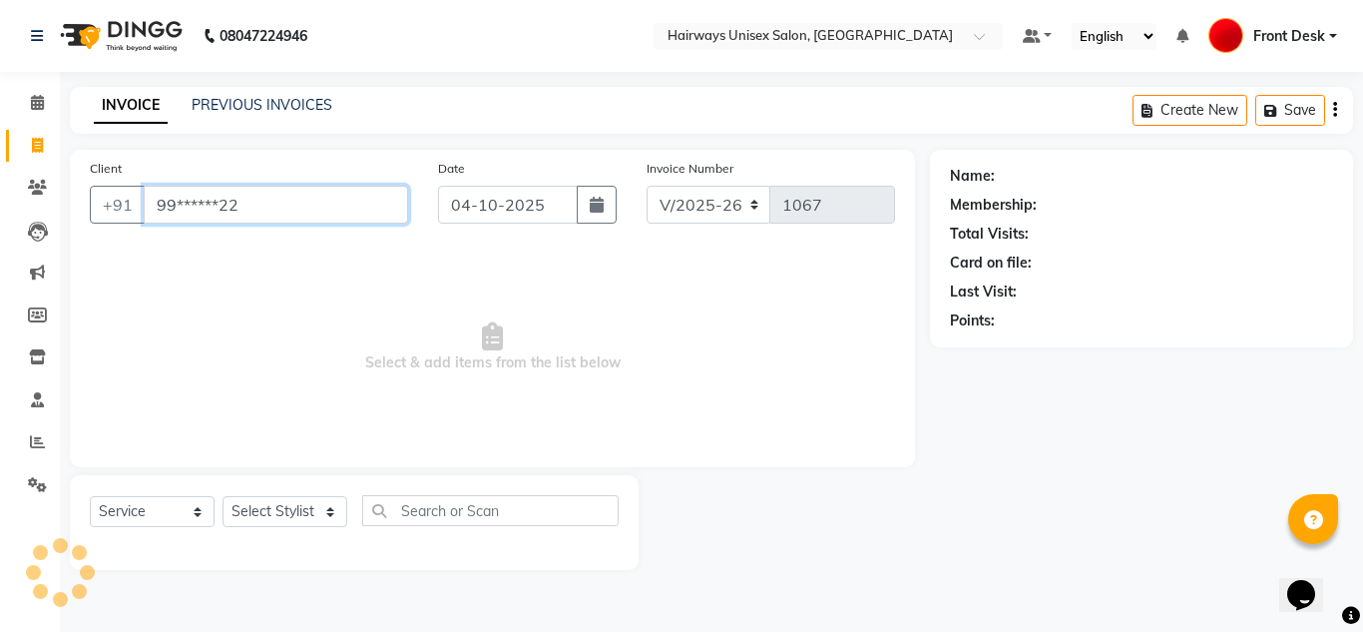
type input "99******22"
select select "1: Object"
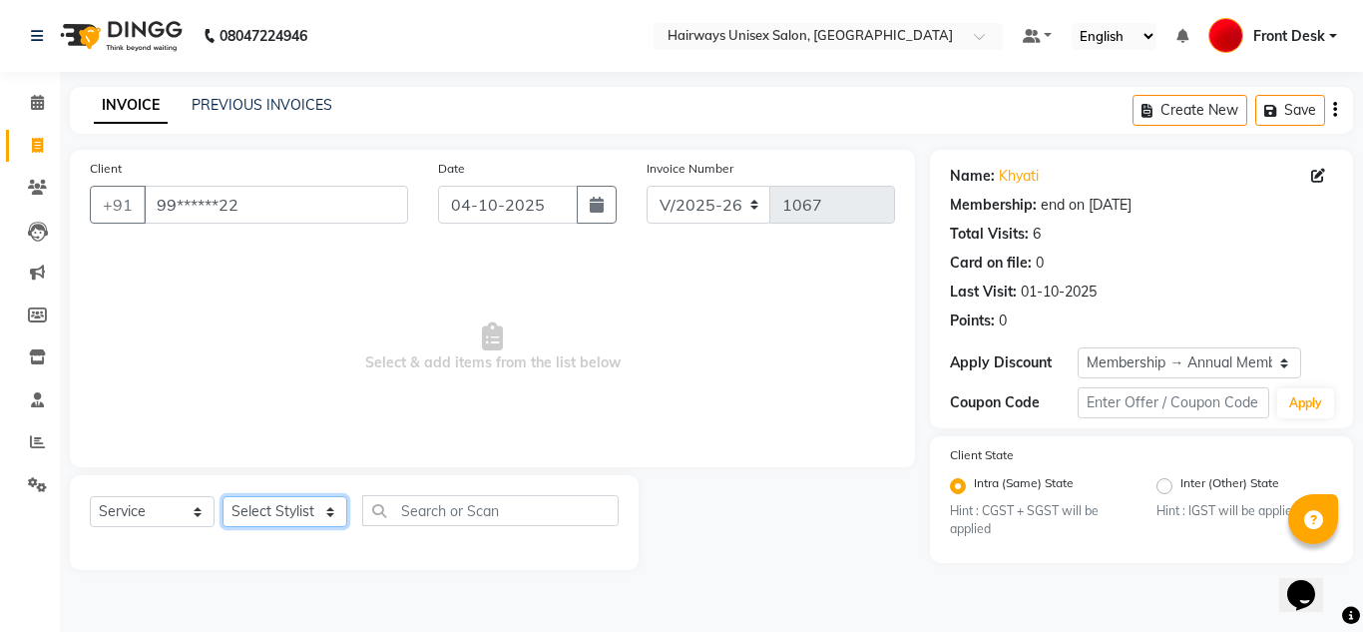
click at [276, 512] on select "Select Stylist [PERSON_NAME] ALIM [PERSON_NAME] Front Desk [PERSON_NAME] [PERSO…" at bounding box center [285, 511] width 125 height 31
select select "13252"
click at [223, 496] on select "Select Stylist [PERSON_NAME] ALIM [PERSON_NAME] Front Desk [PERSON_NAME] [PERSO…" at bounding box center [285, 511] width 125 height 31
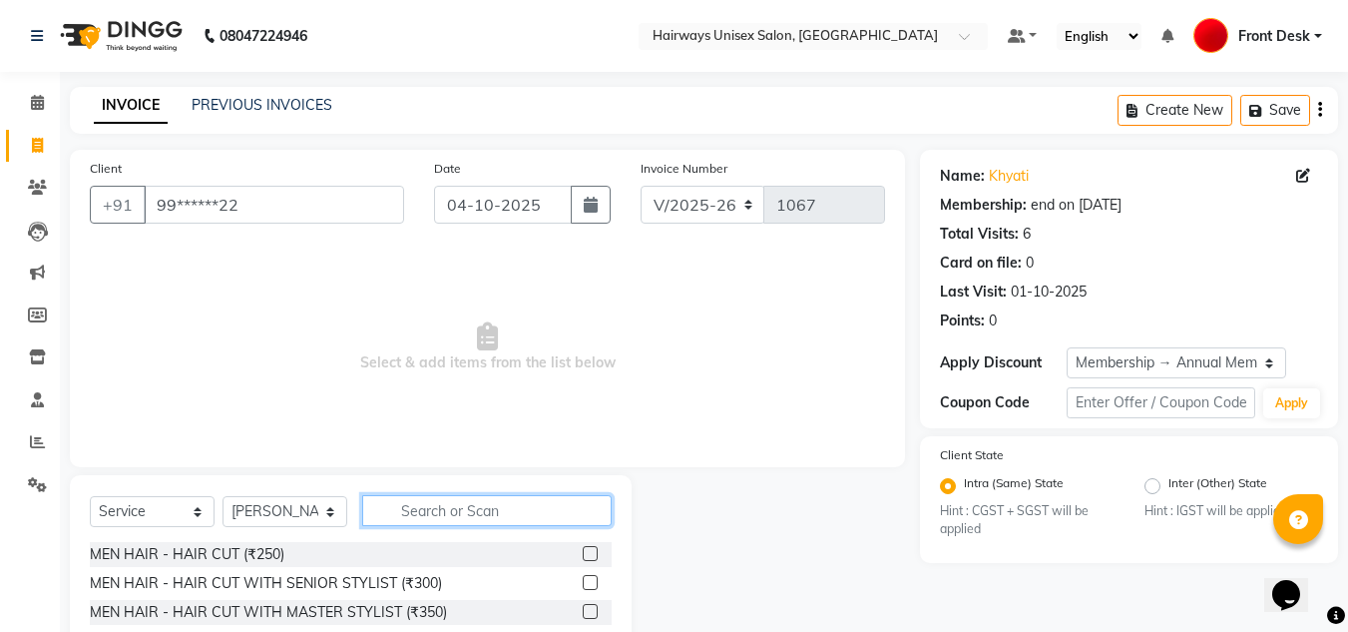
click at [541, 503] on input "text" at bounding box center [487, 510] width 250 height 31
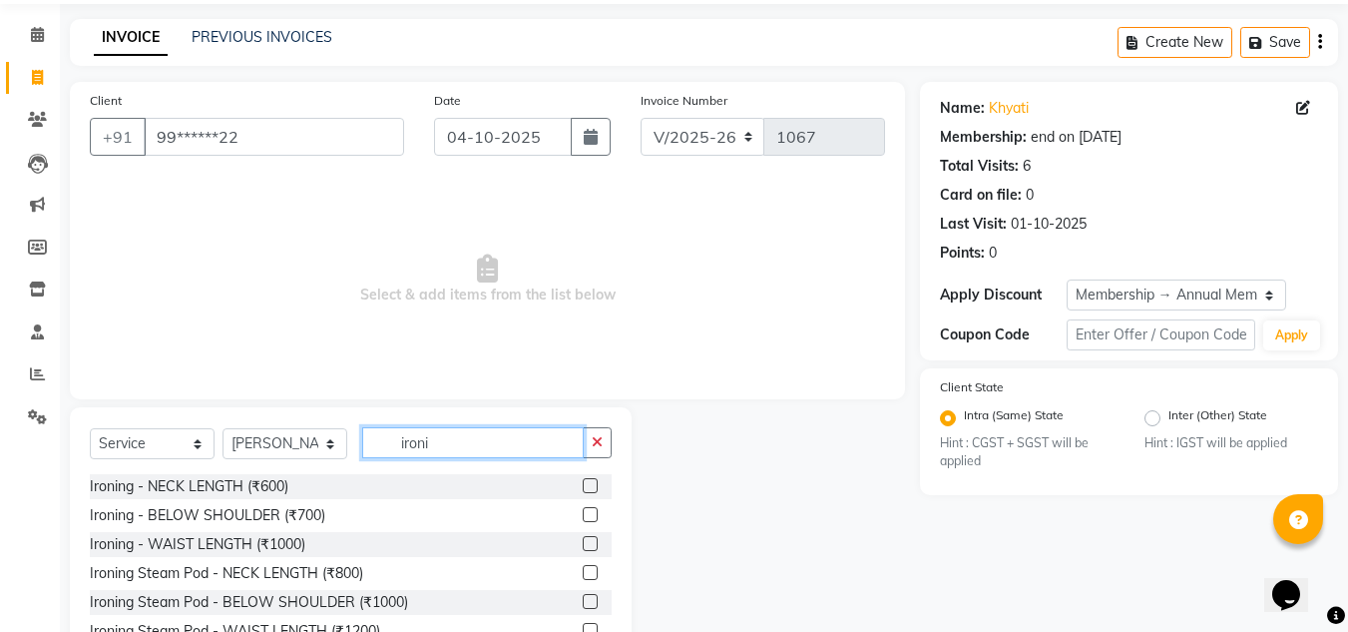
scroll to position [100, 0]
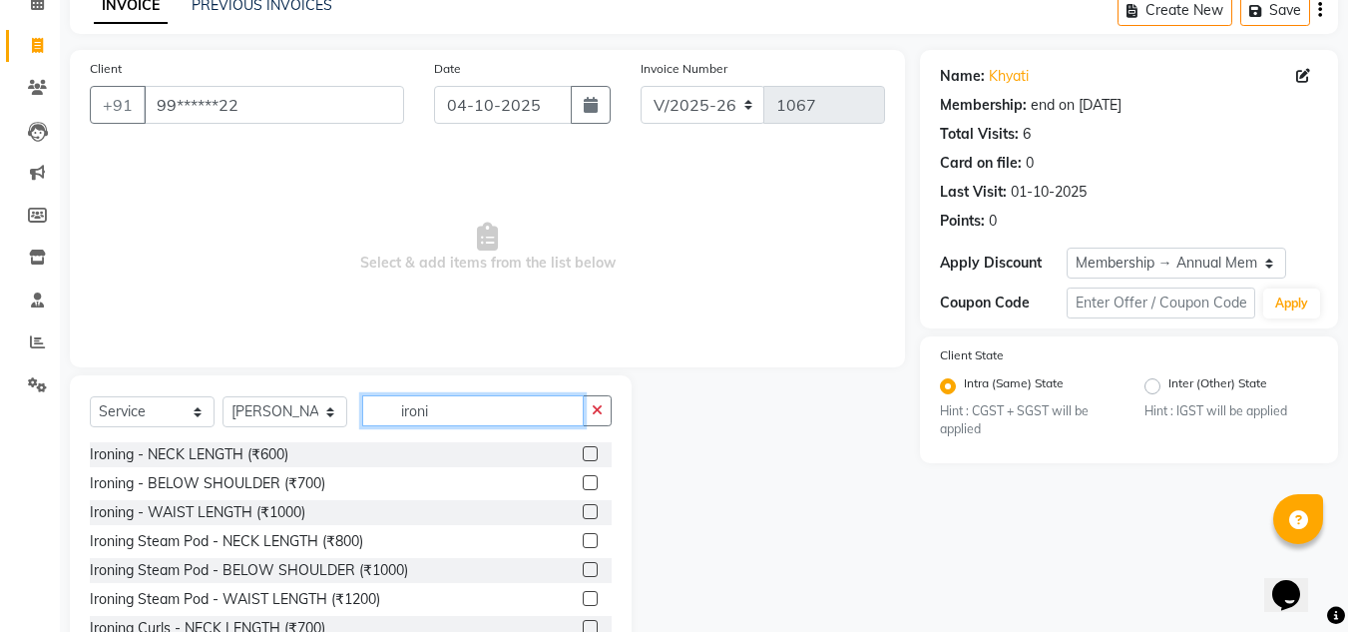
type input "ironi"
click at [583, 595] on label at bounding box center [590, 598] width 15 height 15
click at [583, 595] on input "checkbox" at bounding box center [589, 599] width 13 height 13
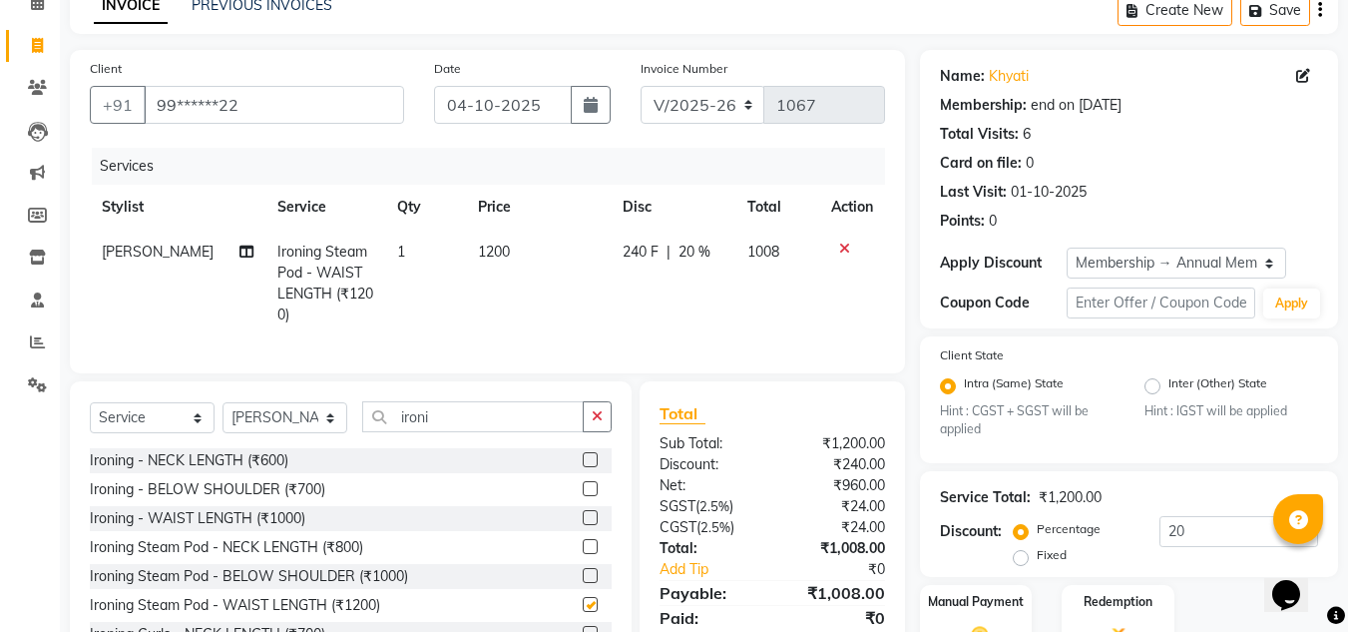
checkbox input "false"
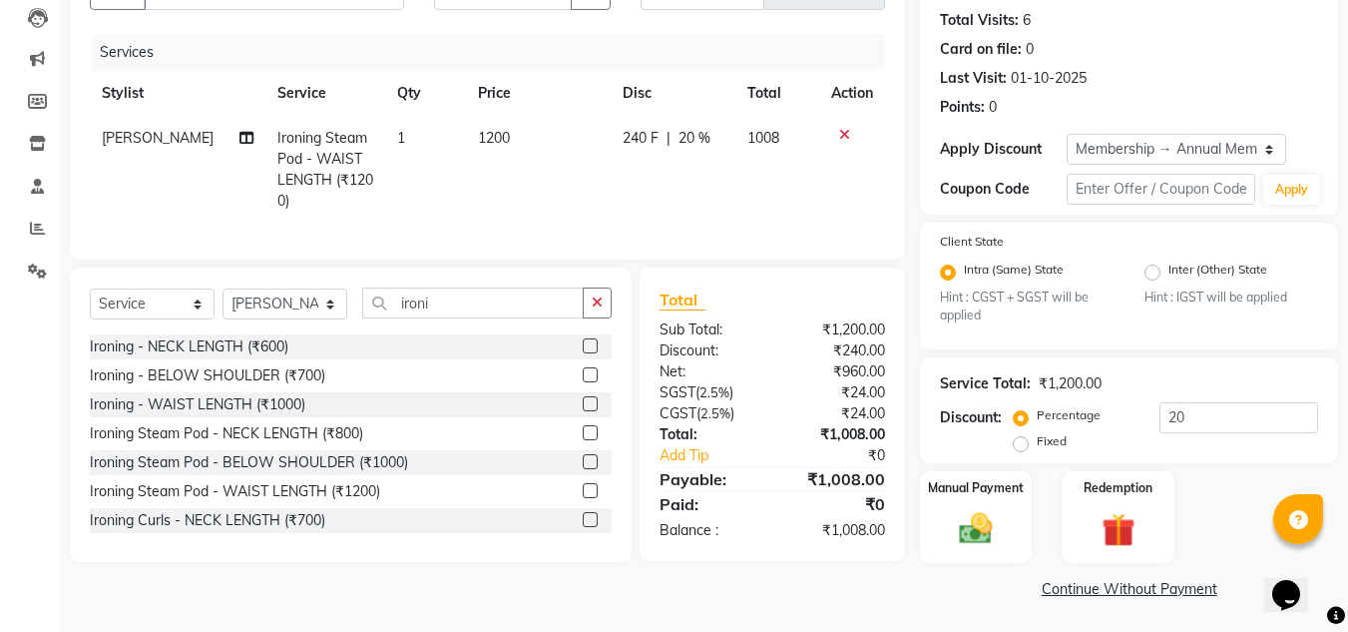
scroll to position [216, 0]
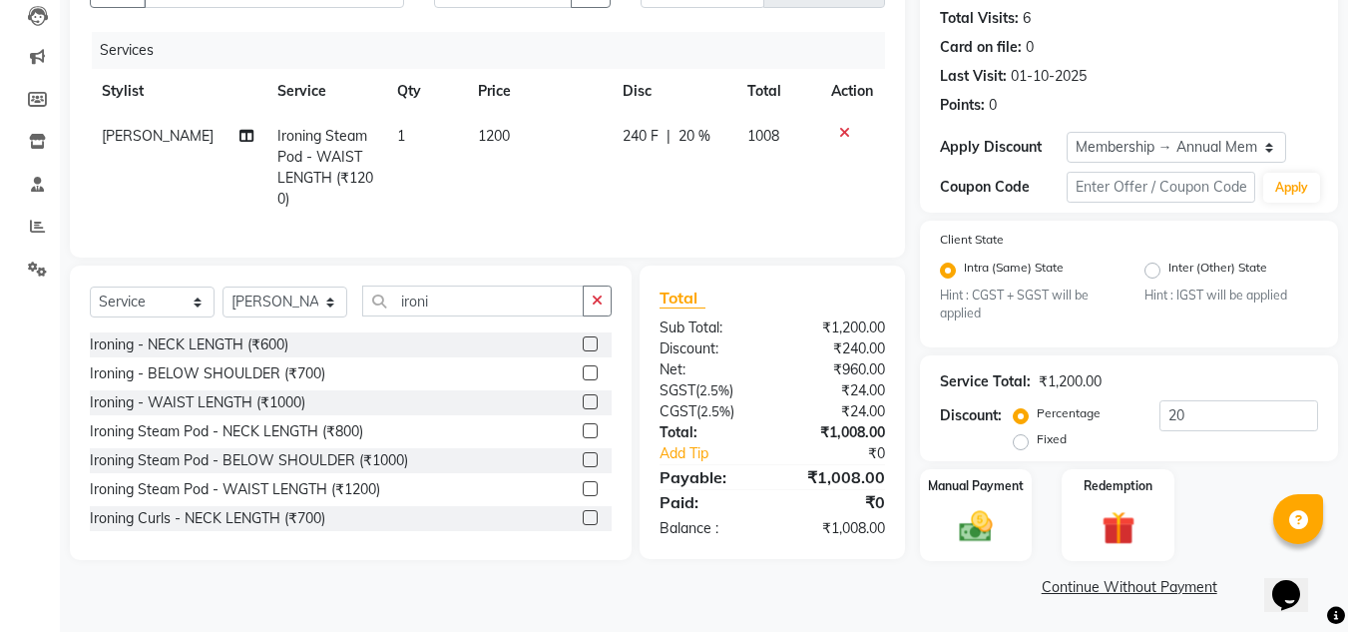
click at [486, 153] on td "1200" at bounding box center [539, 168] width 146 height 108
select select "13252"
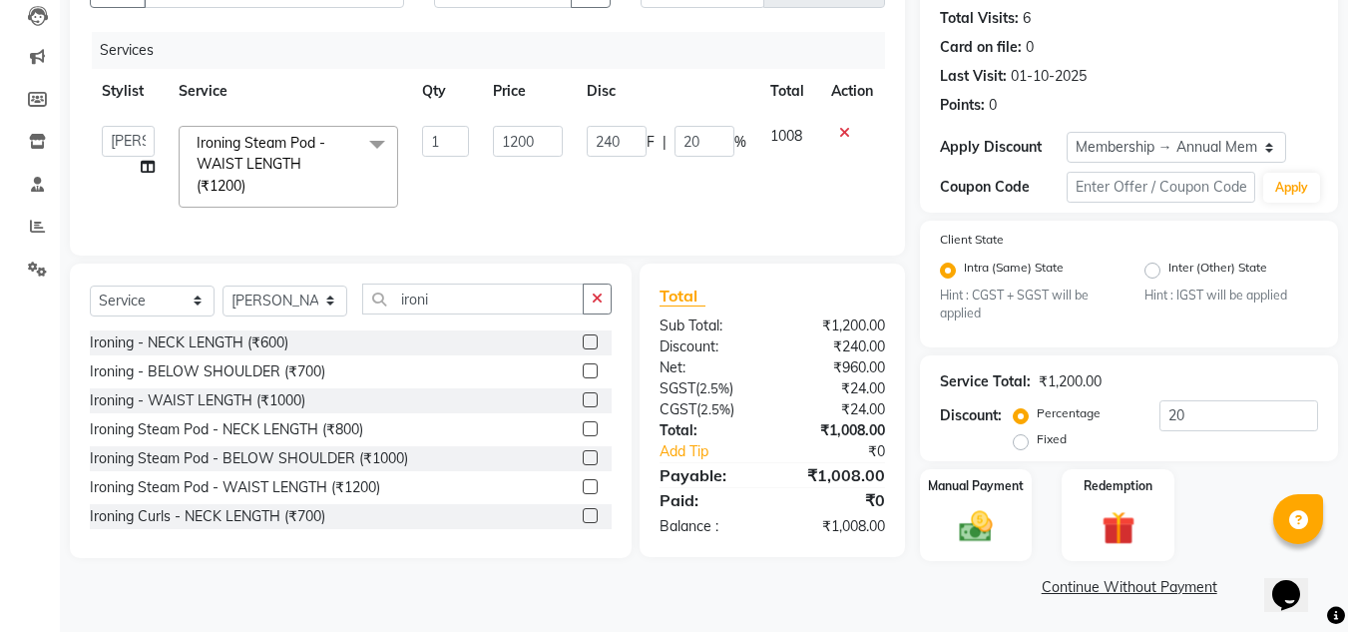
click at [567, 140] on td "1200" at bounding box center [527, 167] width 93 height 106
click at [545, 137] on input "1200" at bounding box center [527, 141] width 69 height 31
type input "1"
type input "9"
type input "1"
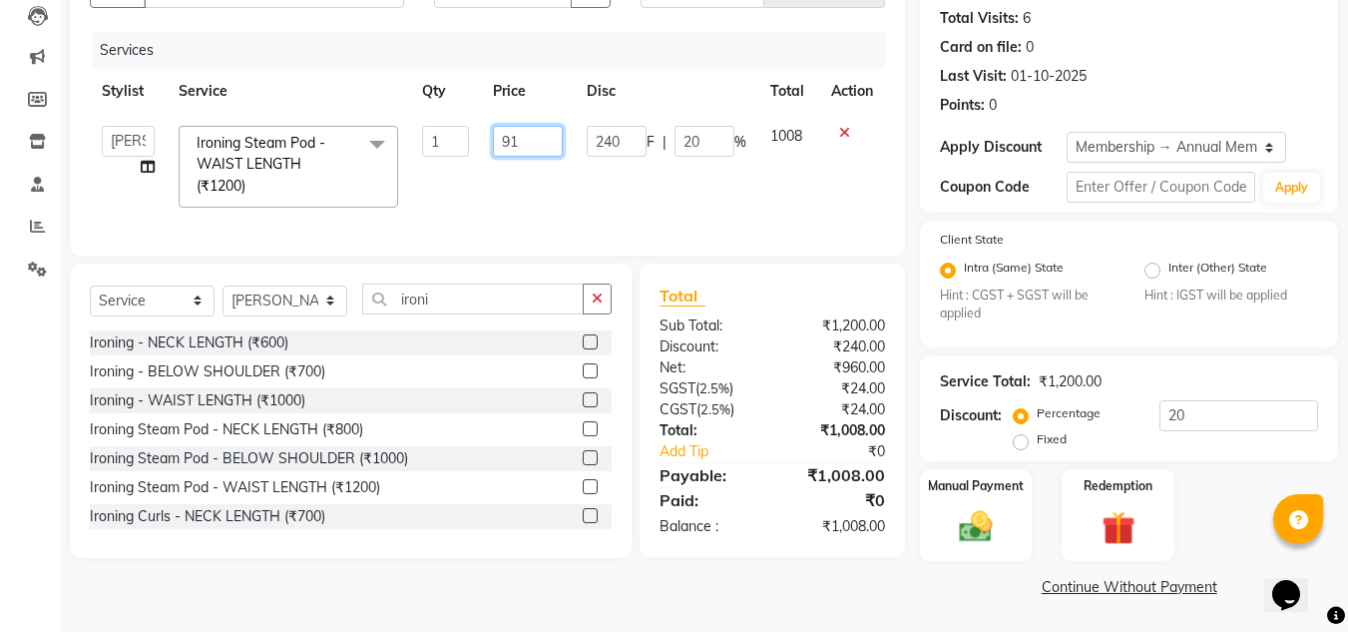
type input "913"
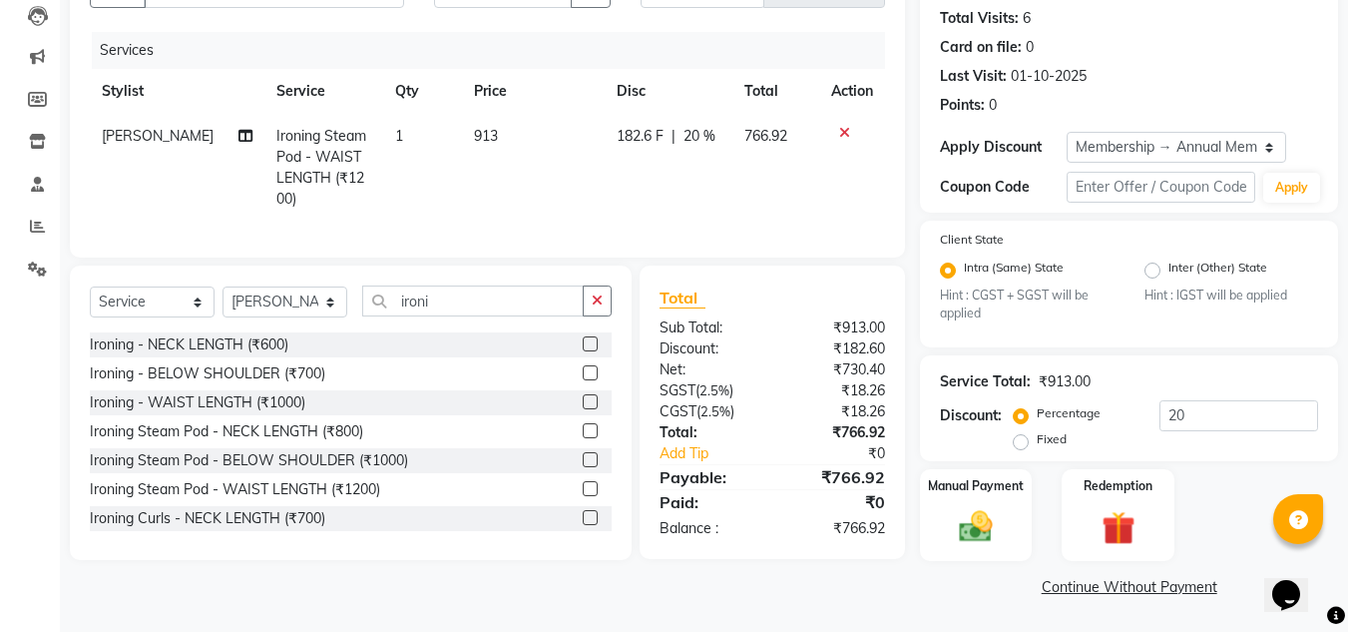
click at [629, 189] on td "182.6 F | 20 %" at bounding box center [669, 168] width 128 height 108
select select "13252"
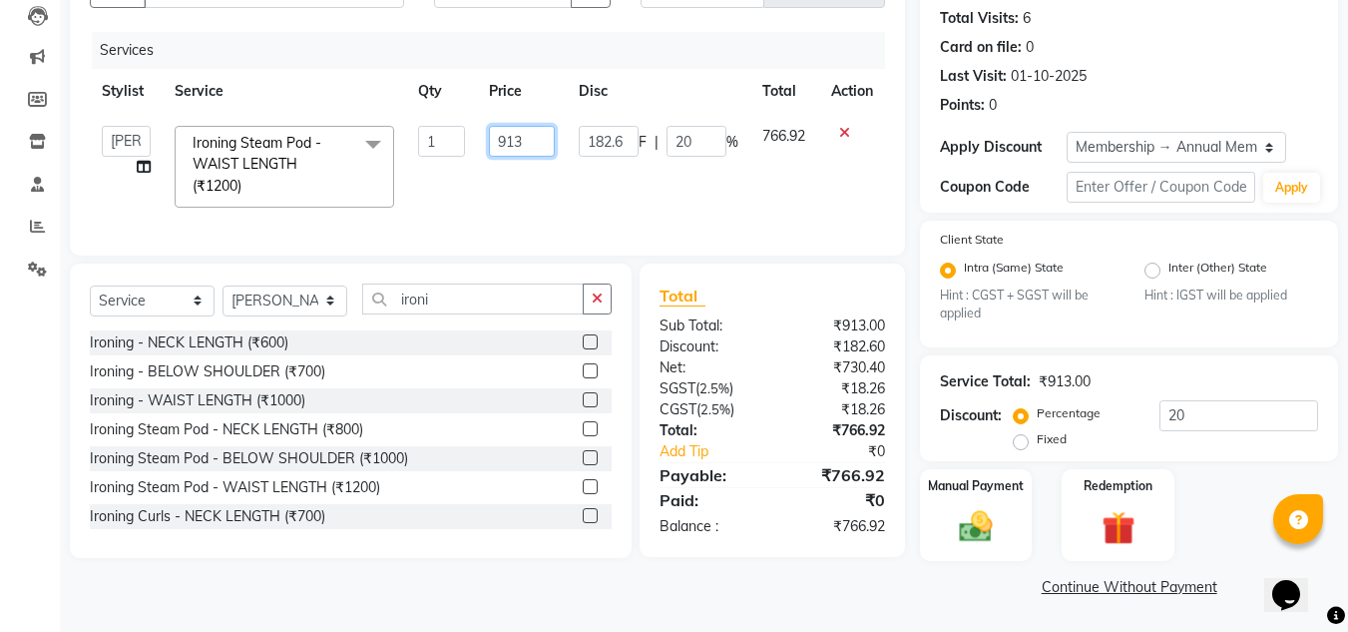
click at [524, 144] on input "913" at bounding box center [522, 141] width 66 height 31
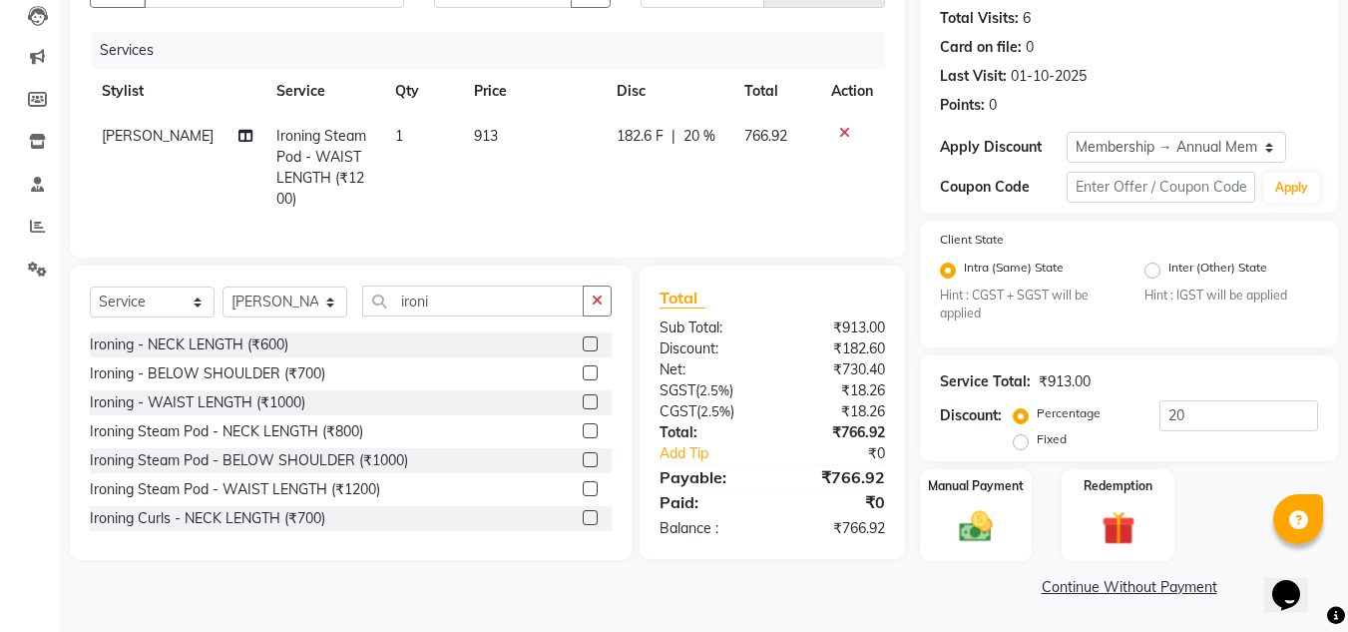
click at [480, 145] on td "913" at bounding box center [533, 168] width 143 height 108
select select "13252"
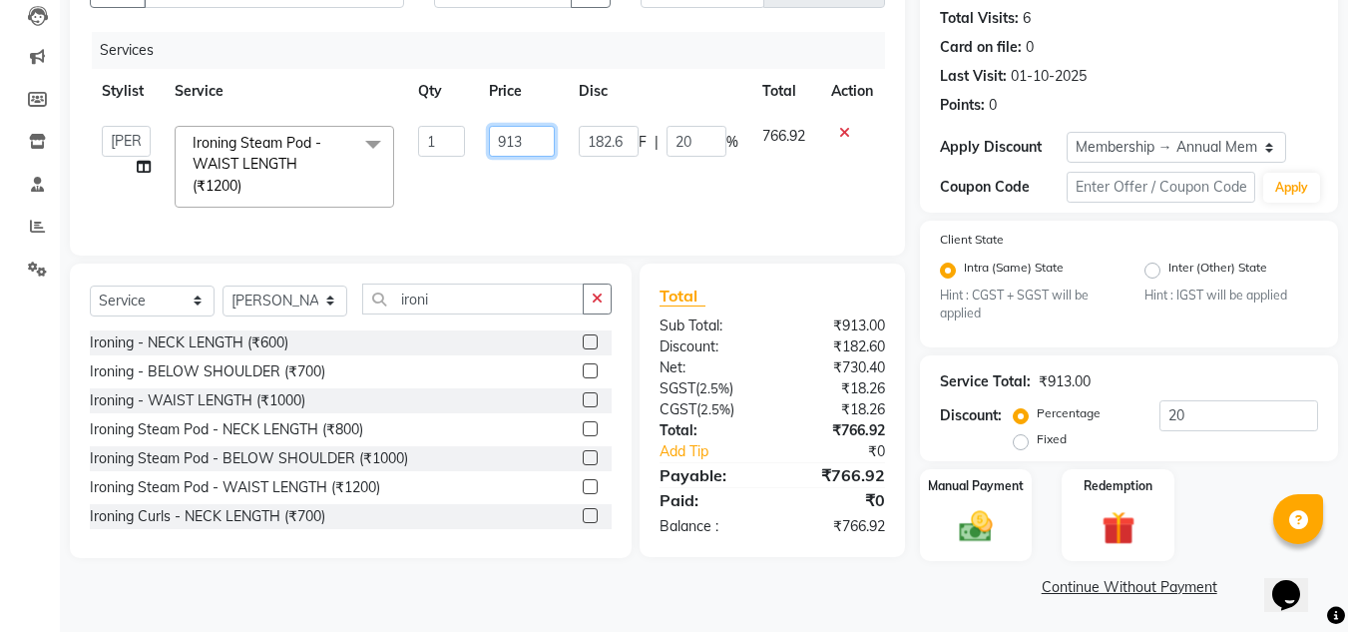
drag, startPoint x: 523, startPoint y: 137, endPoint x: 463, endPoint y: 140, distance: 60.0
click at [463, 140] on tr "ALI MALIK ALIM SHEIKH bablu Front Desk GULFAM Kamal Salmani POOJA SHIRKE Pooja …" at bounding box center [487, 167] width 795 height 106
type input "1345"
click at [629, 192] on td "182.6 F | 20 %" at bounding box center [659, 167] width 184 height 106
select select "13252"
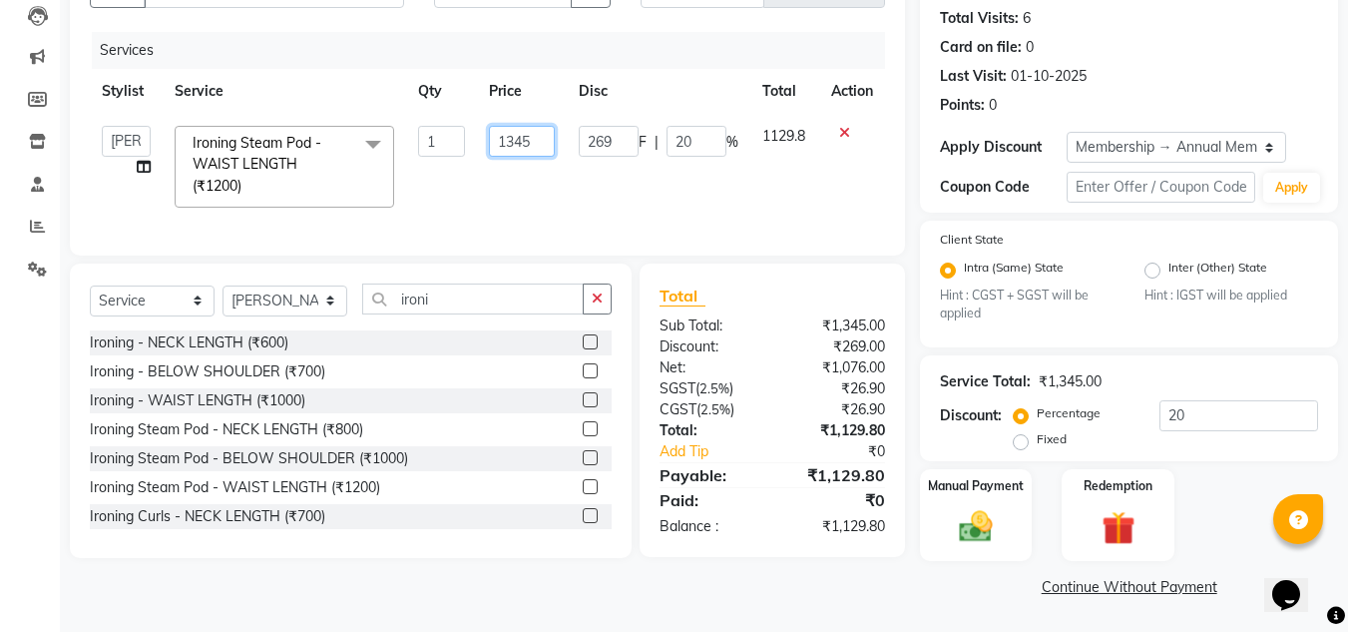
drag, startPoint x: 539, startPoint y: 133, endPoint x: 473, endPoint y: 141, distance: 66.4
click at [473, 141] on tr "ALI MALIK ALIM SHEIKH bablu Front Desk GULFAM Kamal Salmani POOJA SHIRKE Pooja …" at bounding box center [487, 167] width 795 height 106
type input "1370"
click at [540, 203] on td "1370" at bounding box center [522, 167] width 90 height 106
select select "13252"
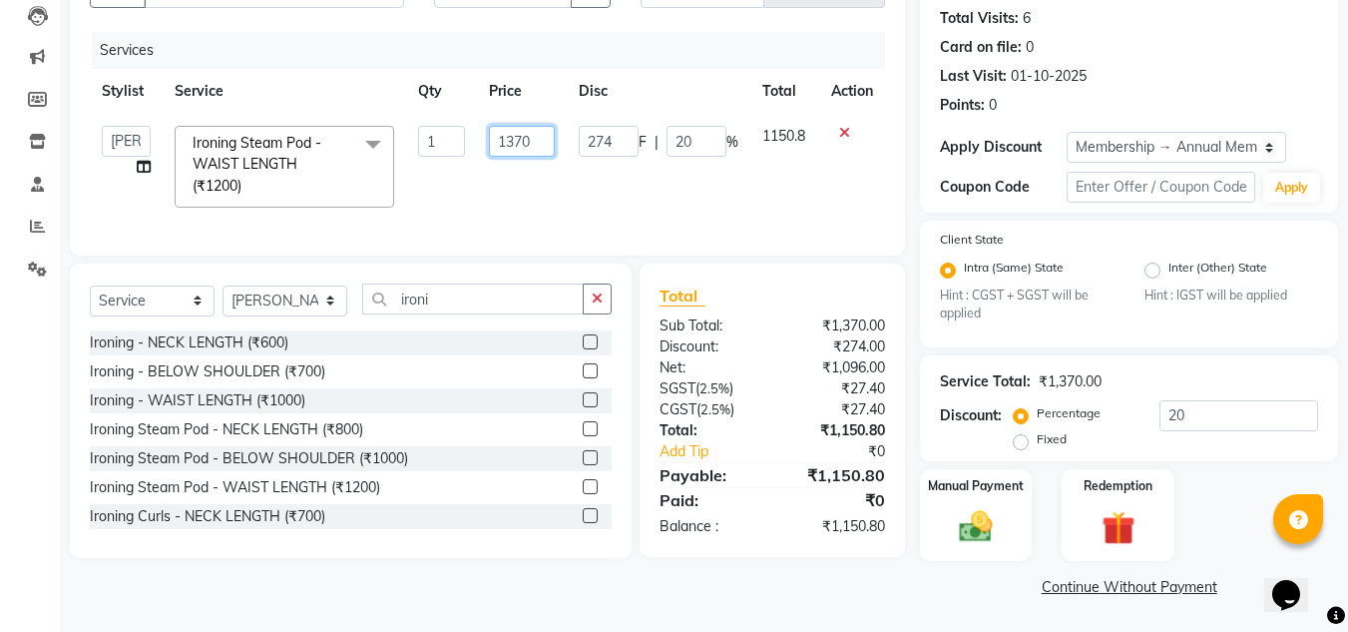
drag, startPoint x: 534, startPoint y: 137, endPoint x: 473, endPoint y: 136, distance: 60.9
click at [473, 136] on tr "ALI MALIK ALIM SHEIKH bablu Front Desk GULFAM Kamal Salmani POOJA SHIRKE Pooja …" at bounding box center [487, 167] width 795 height 106
type input "1450"
click at [665, 231] on div "Services Stylist Service Qty Price Disc Total Action ALI MALIK ALIM SHEIKH babl…" at bounding box center [487, 134] width 795 height 204
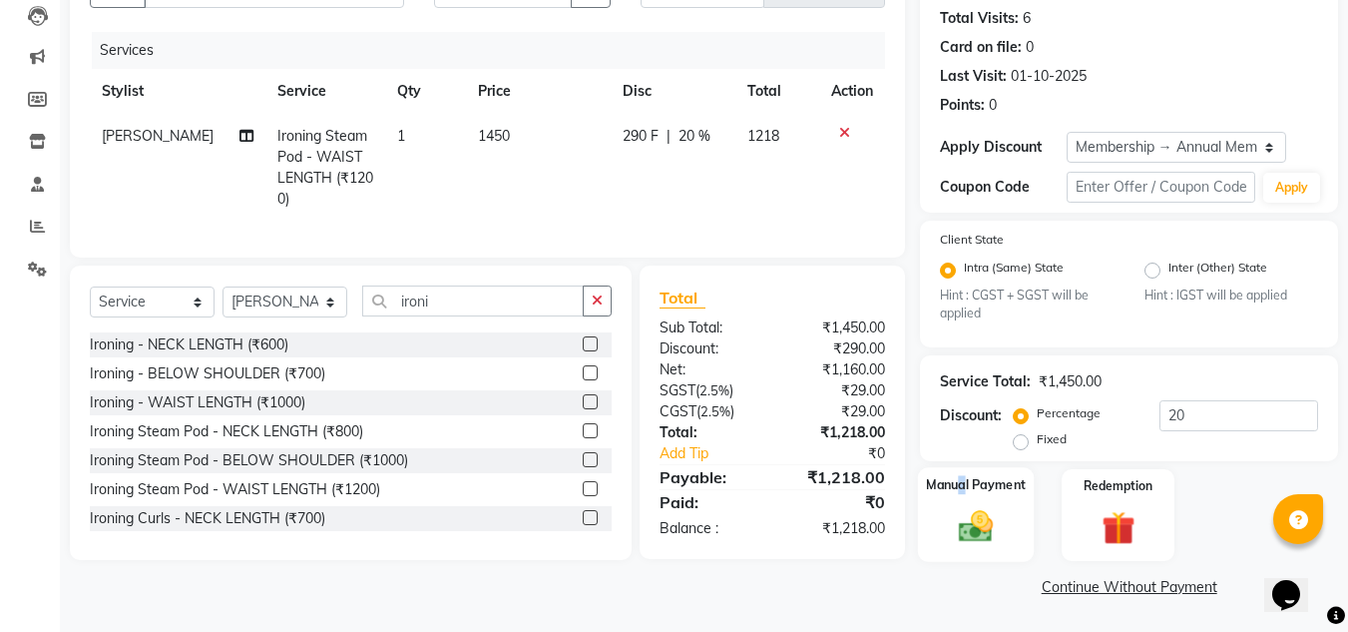
click at [963, 487] on label "Manual Payment" at bounding box center [976, 485] width 100 height 19
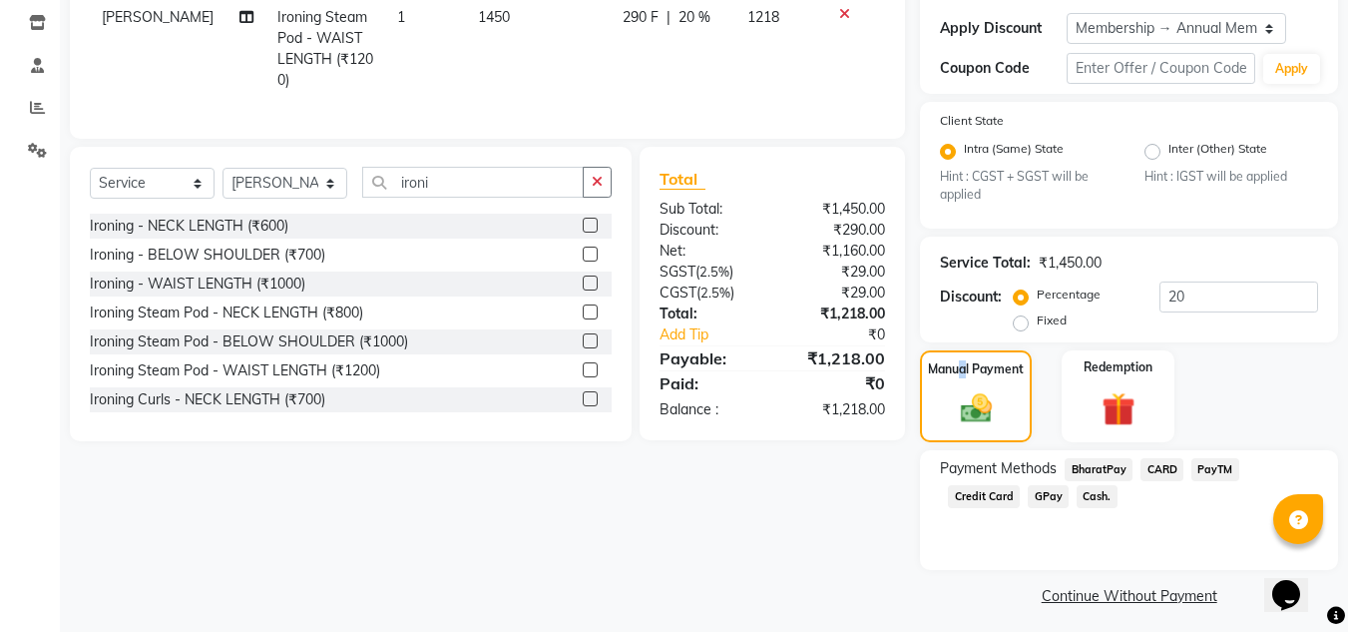
scroll to position [343, 0]
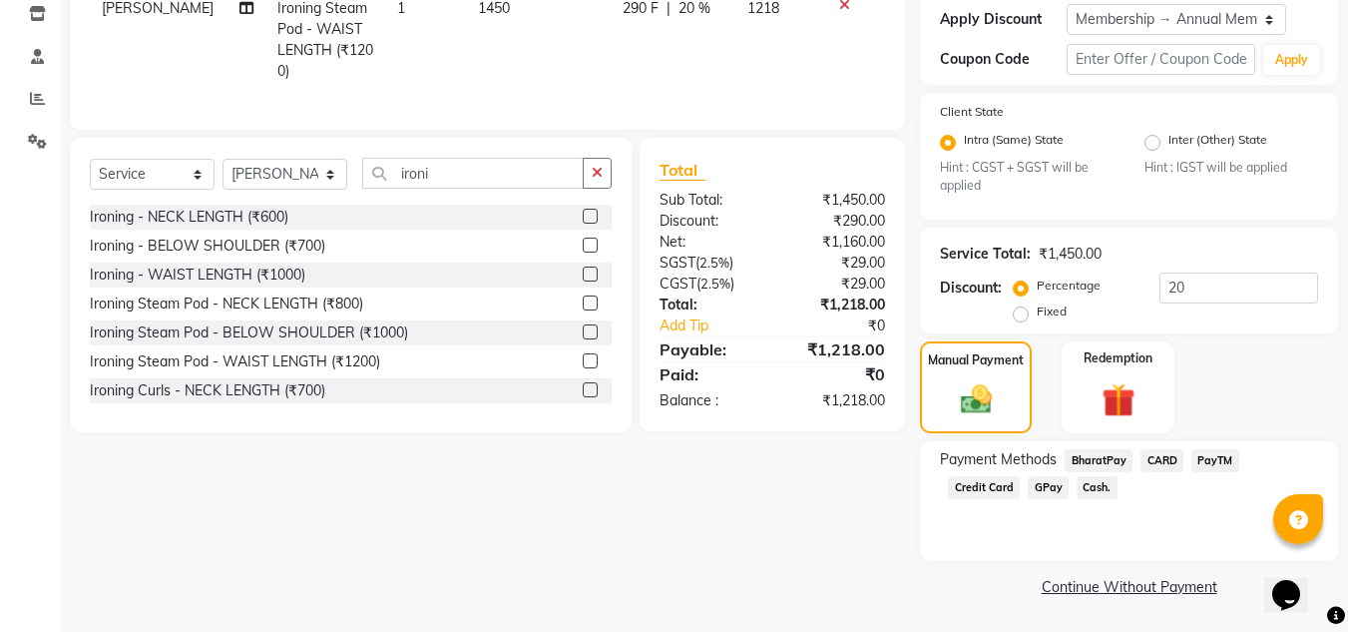
click at [1077, 492] on span "Cash." at bounding box center [1097, 487] width 41 height 23
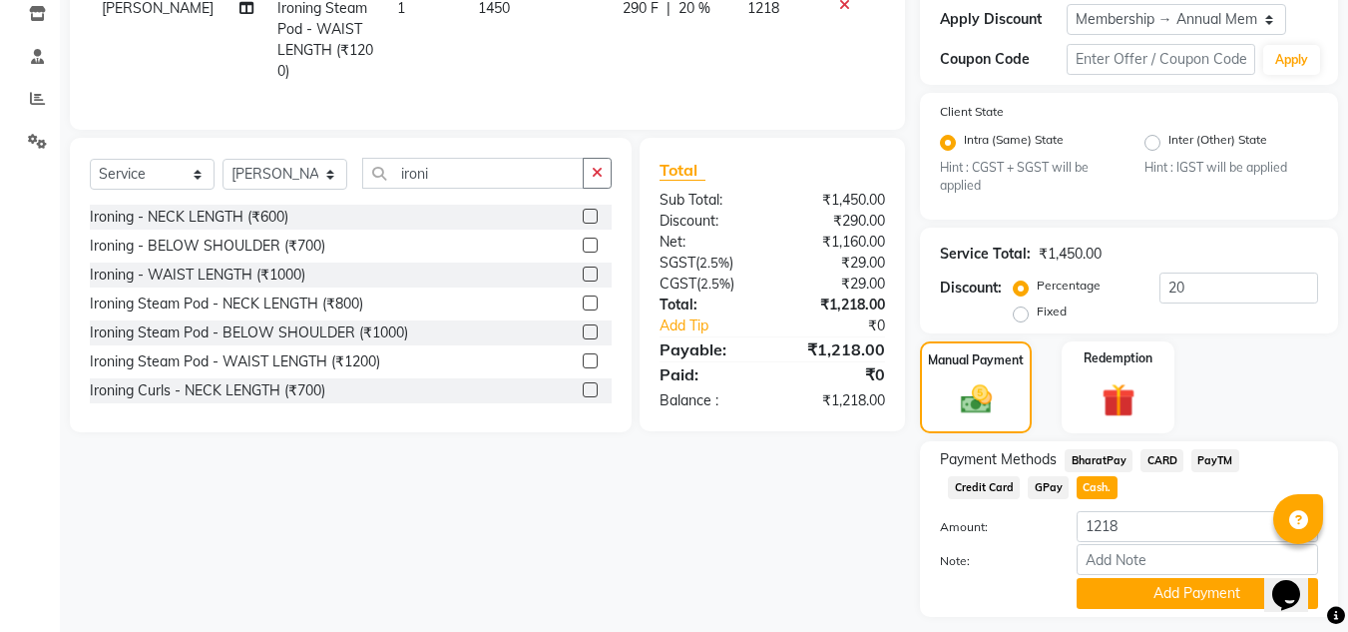
scroll to position [399, 0]
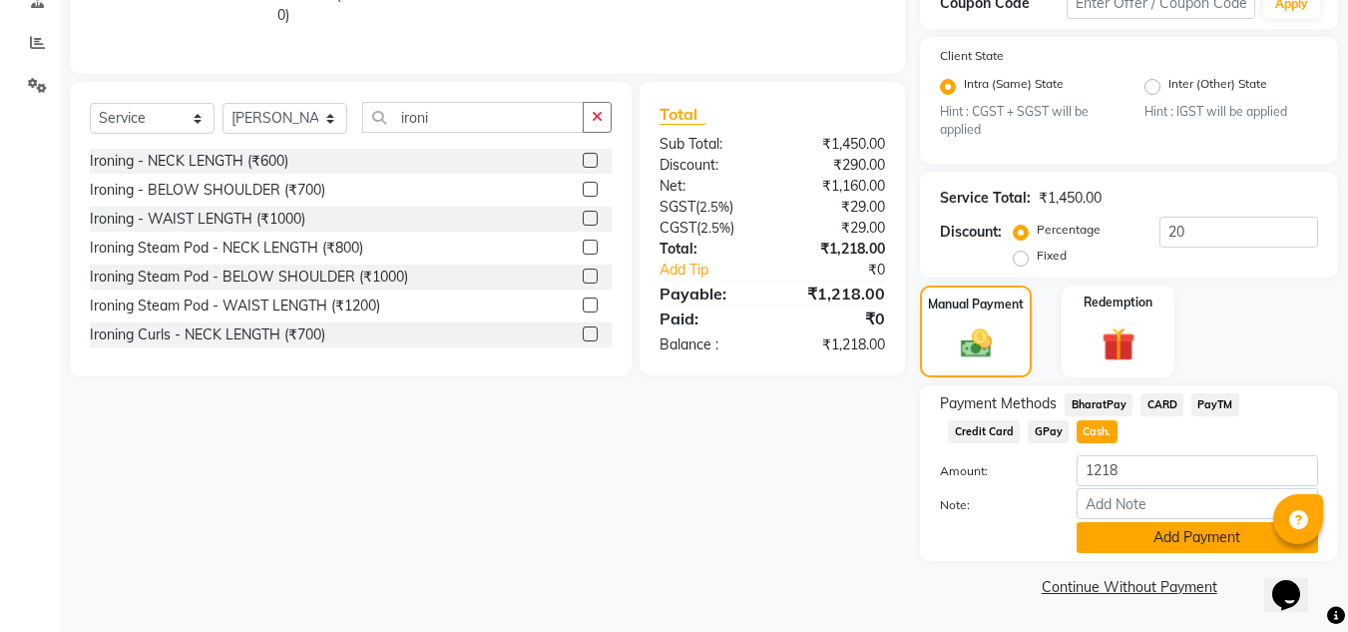
click at [1182, 527] on button "Add Payment" at bounding box center [1198, 537] width 242 height 31
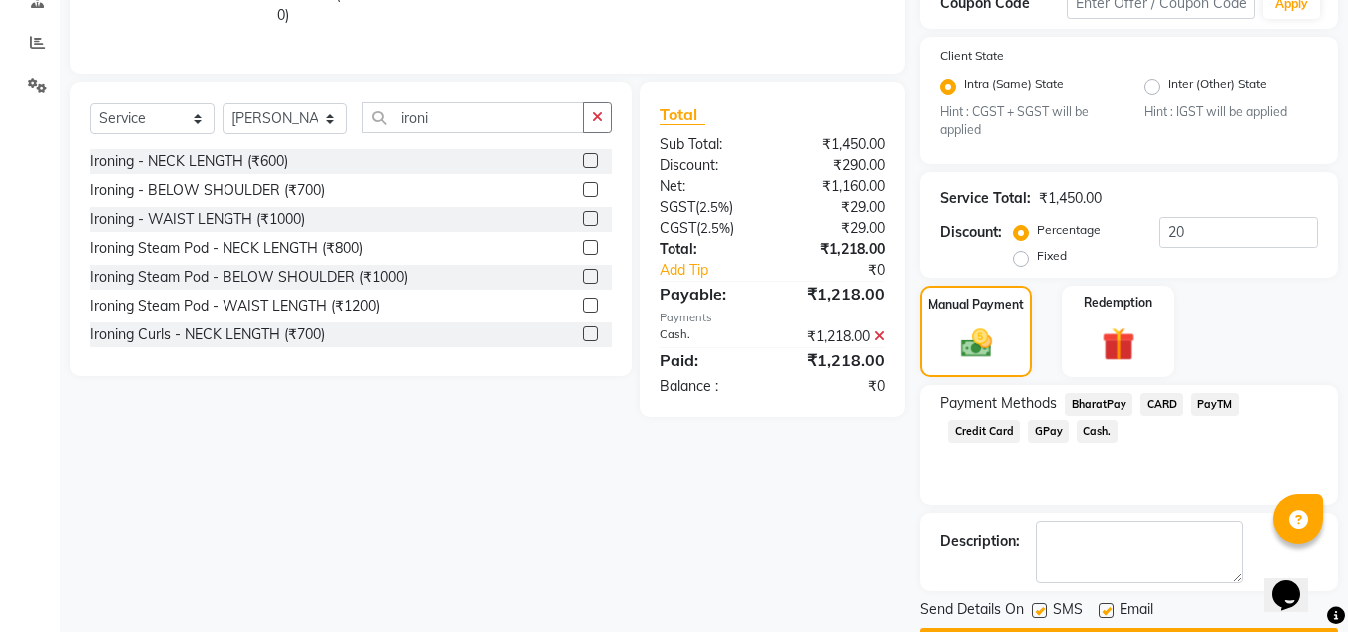
scroll to position [456, 0]
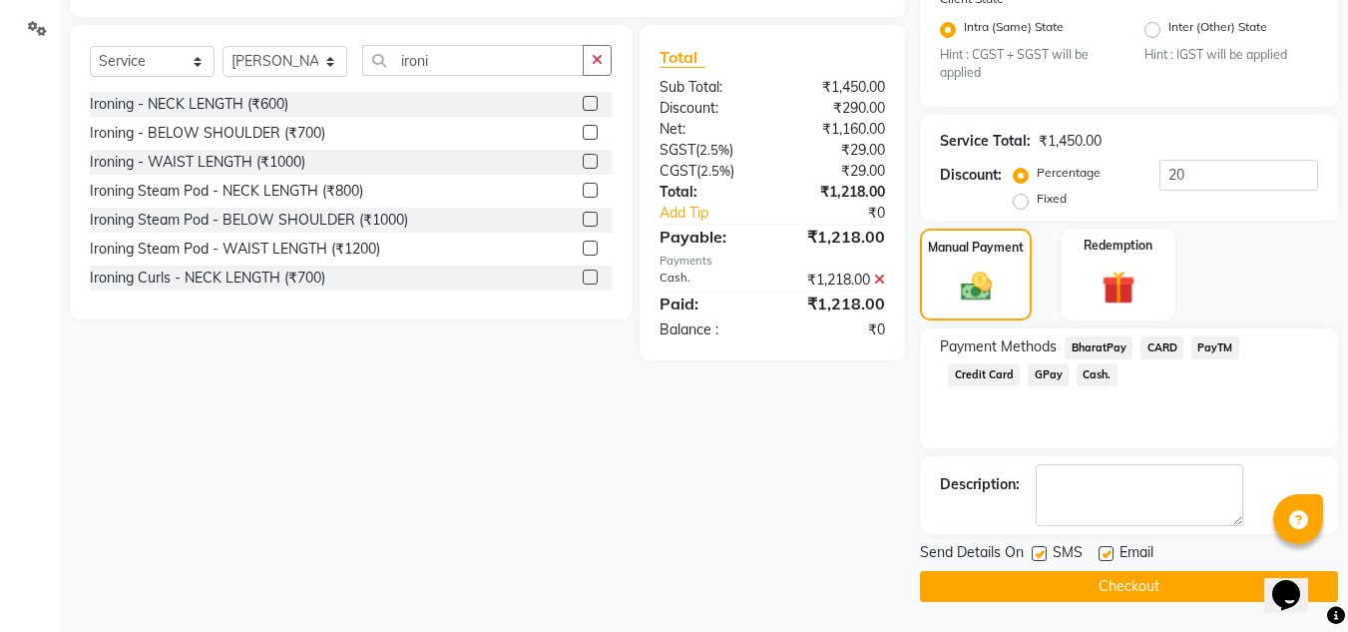
click at [1043, 552] on label at bounding box center [1039, 553] width 15 height 15
click at [1043, 552] on input "checkbox" at bounding box center [1038, 554] width 13 height 13
checkbox input "false"
click at [1043, 598] on button "Checkout" at bounding box center [1129, 586] width 418 height 31
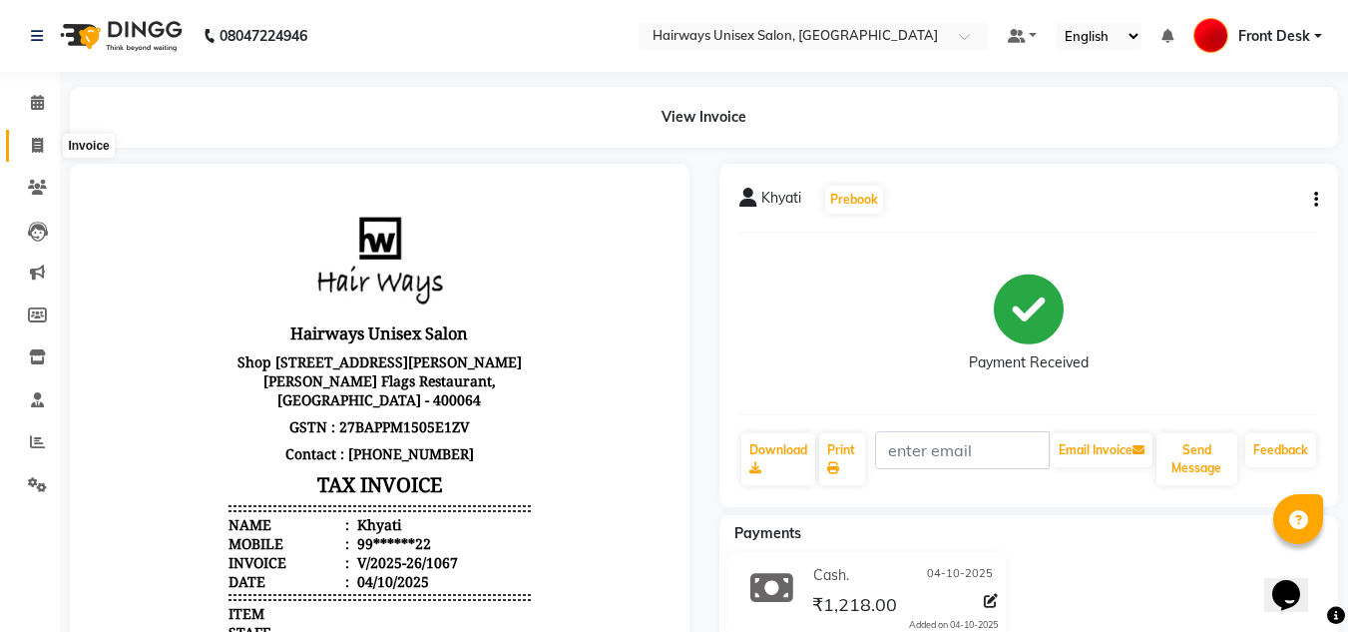
click at [43, 152] on icon at bounding box center [37, 145] width 11 height 15
select select "service"
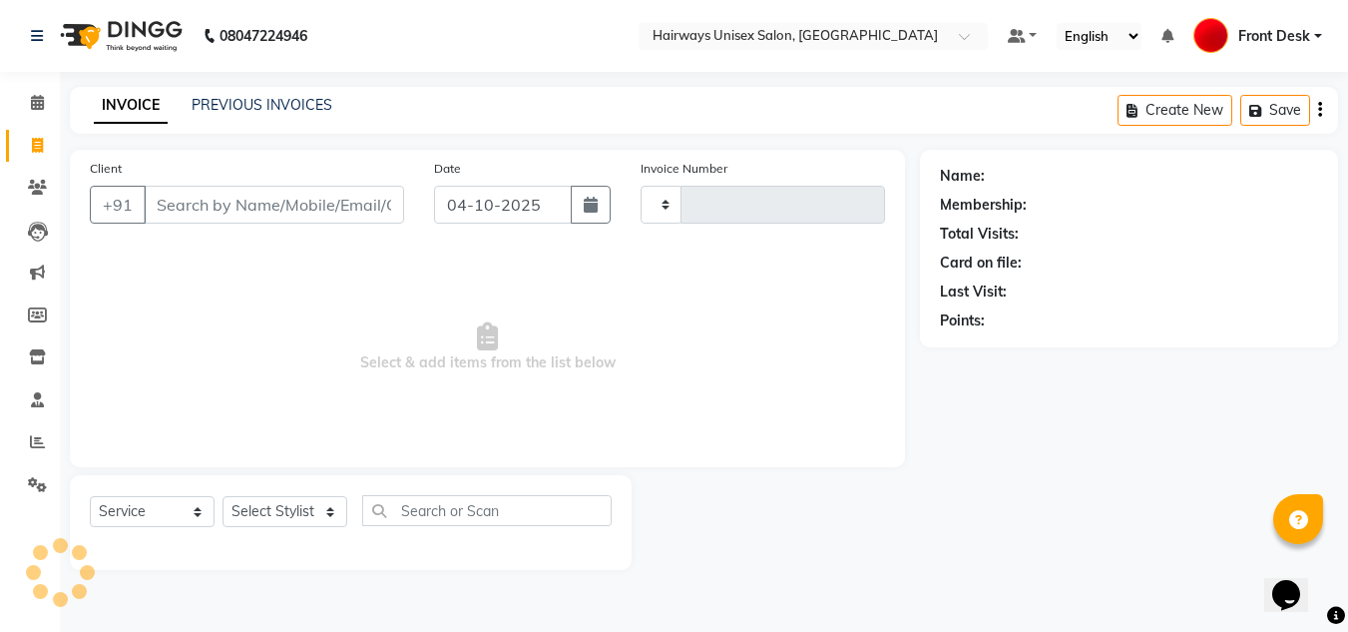
type input "1069"
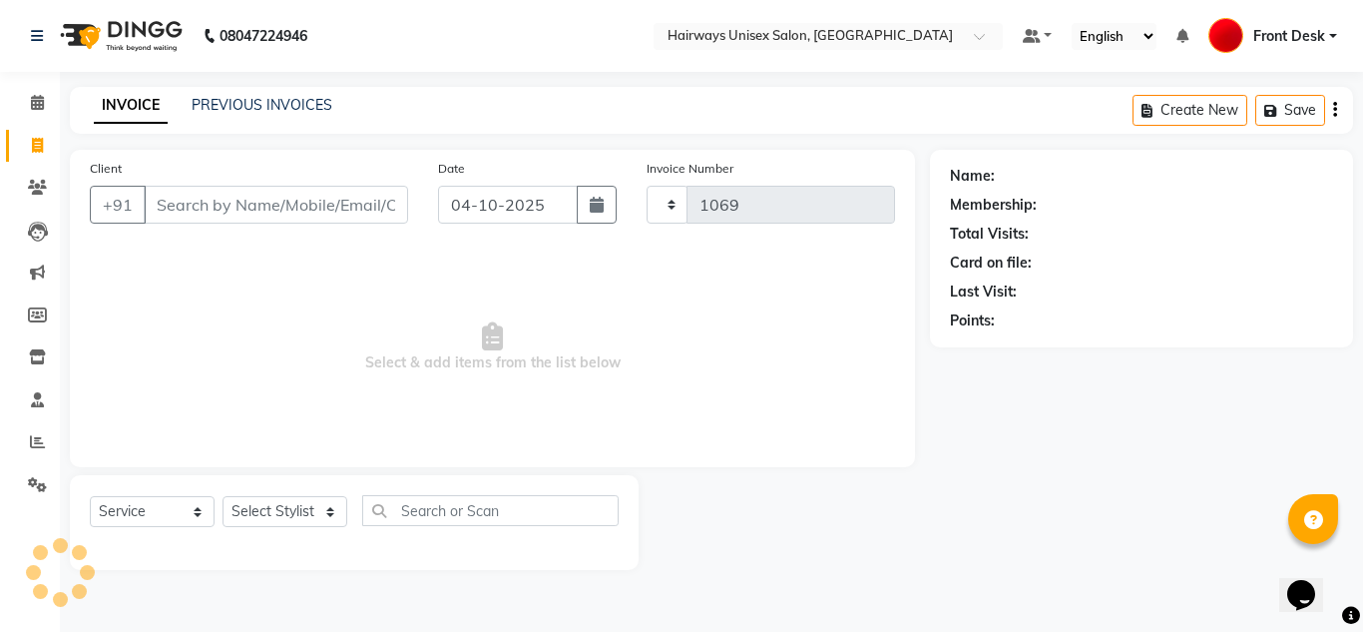
select select "786"
click at [947, 524] on div "Name: Membership: Total Visits: Card on file: Last Visit: Points:" at bounding box center [1149, 360] width 438 height 420
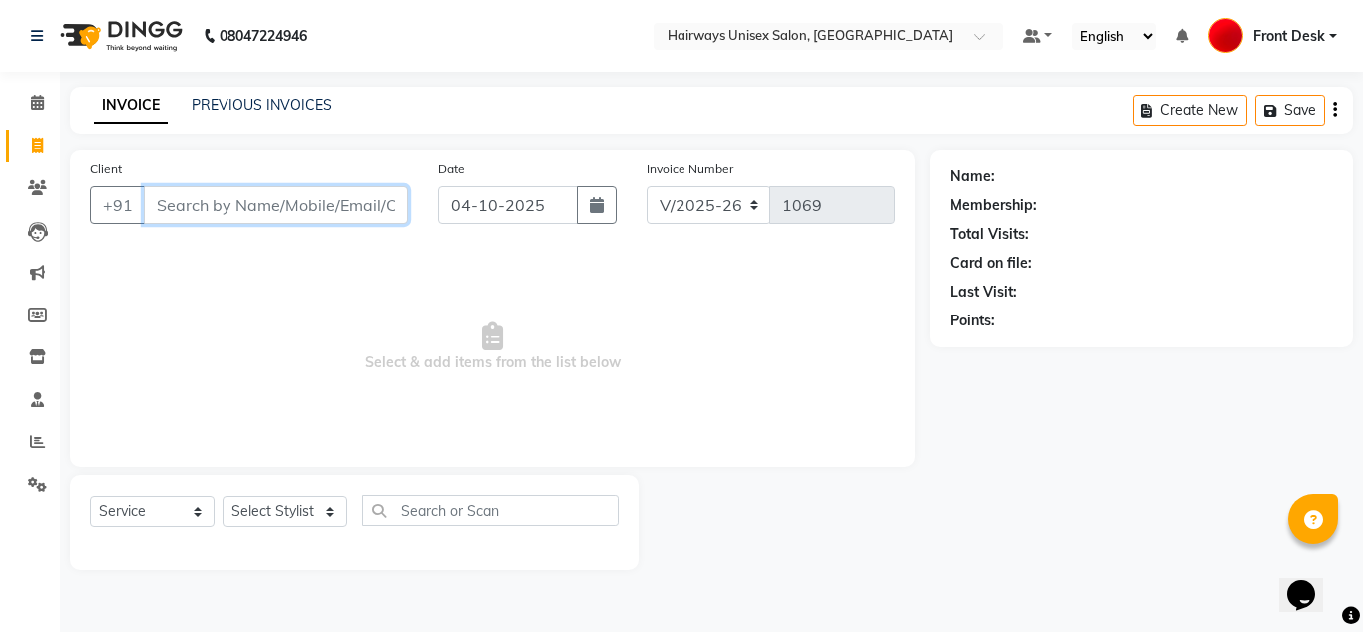
click at [284, 212] on input "Client" at bounding box center [276, 205] width 264 height 38
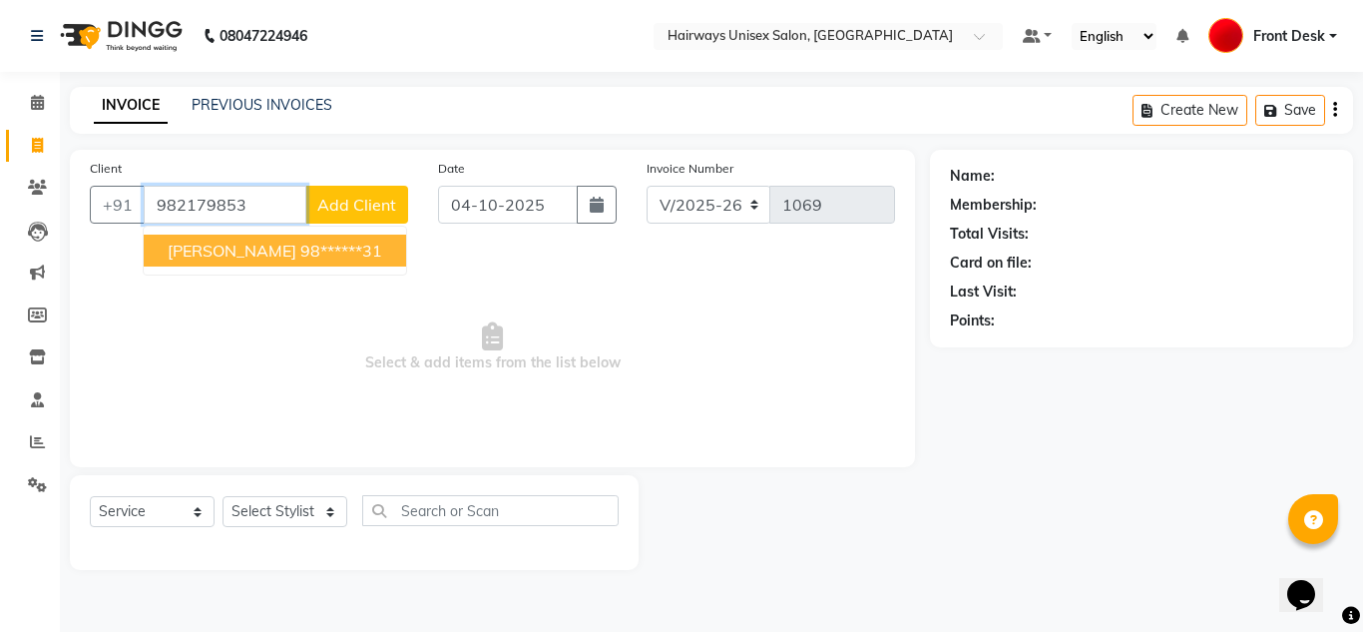
click at [354, 255] on ngb-highlight "98******31" at bounding box center [341, 251] width 82 height 20
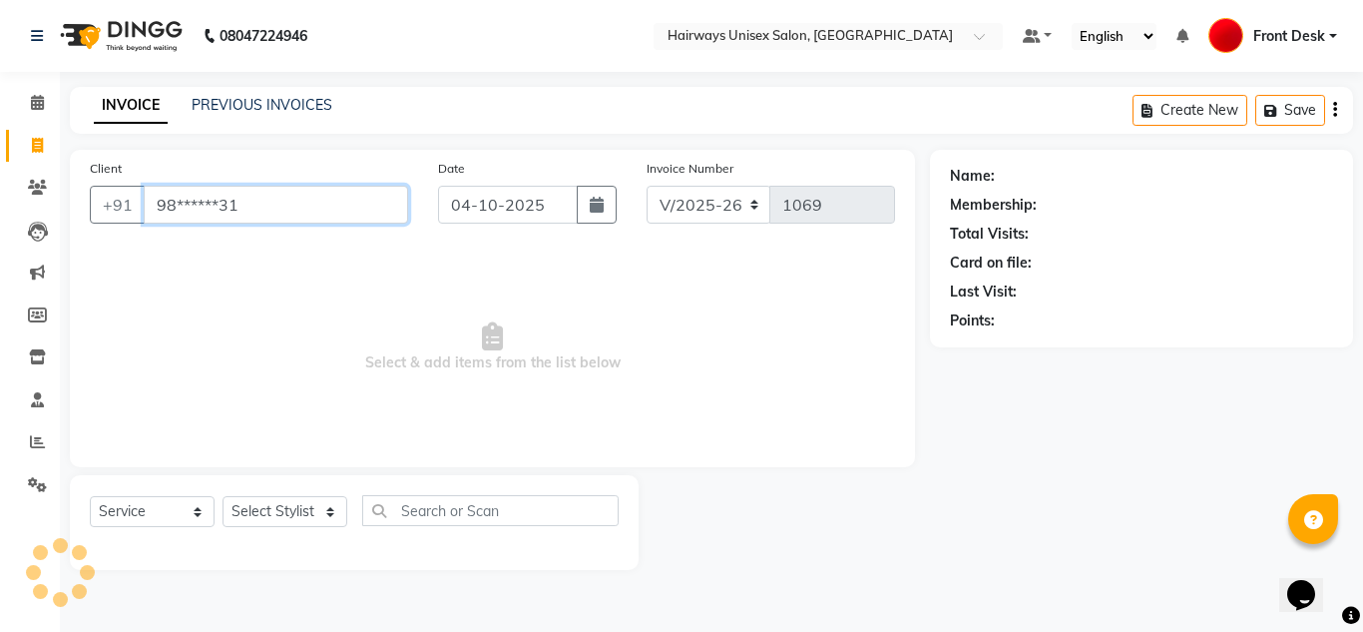
type input "98******31"
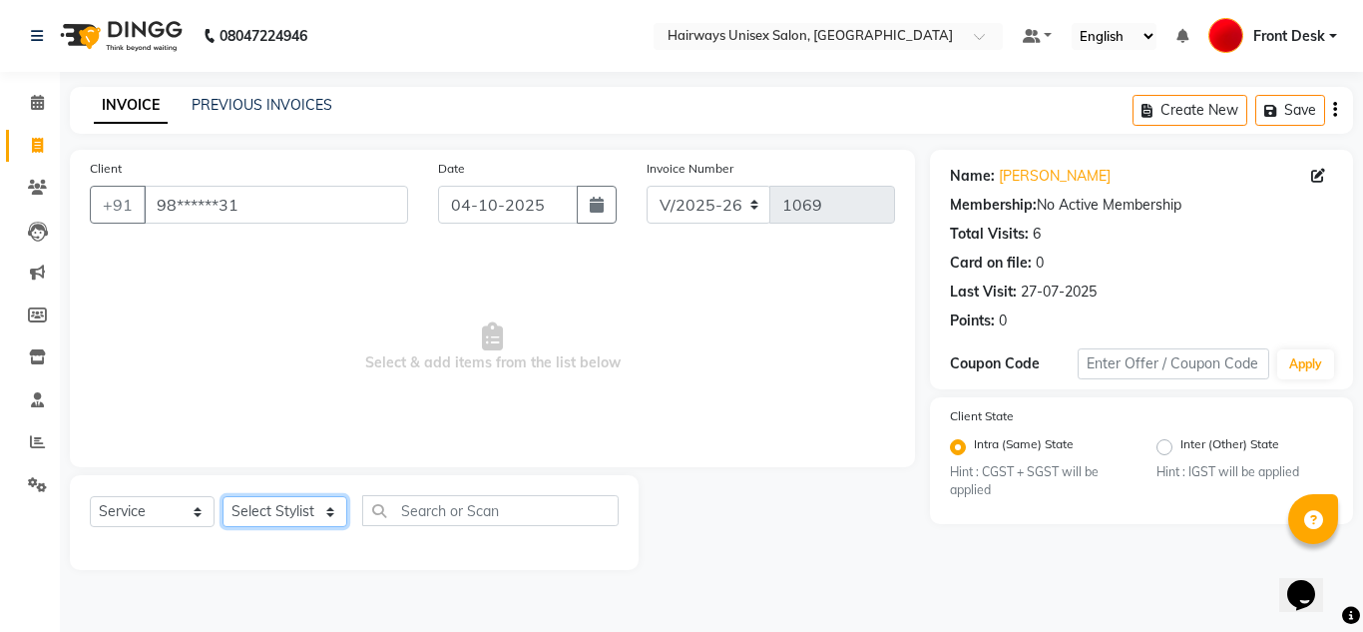
click at [276, 503] on select "Select Stylist [PERSON_NAME] ALIM [PERSON_NAME] Front Desk [PERSON_NAME] [PERSO…" at bounding box center [285, 511] width 125 height 31
select select "13183"
click at [223, 496] on select "Select Stylist [PERSON_NAME] ALIM [PERSON_NAME] Front Desk [PERSON_NAME] [PERSO…" at bounding box center [285, 511] width 125 height 31
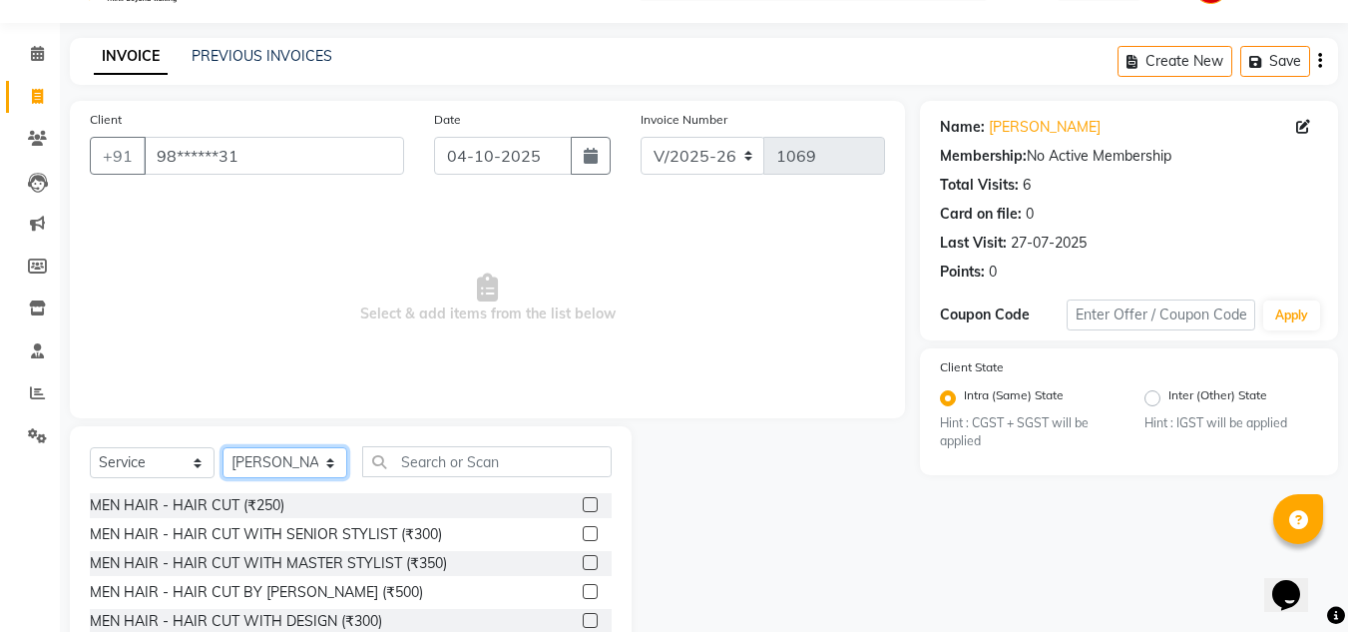
scroll to position [168, 0]
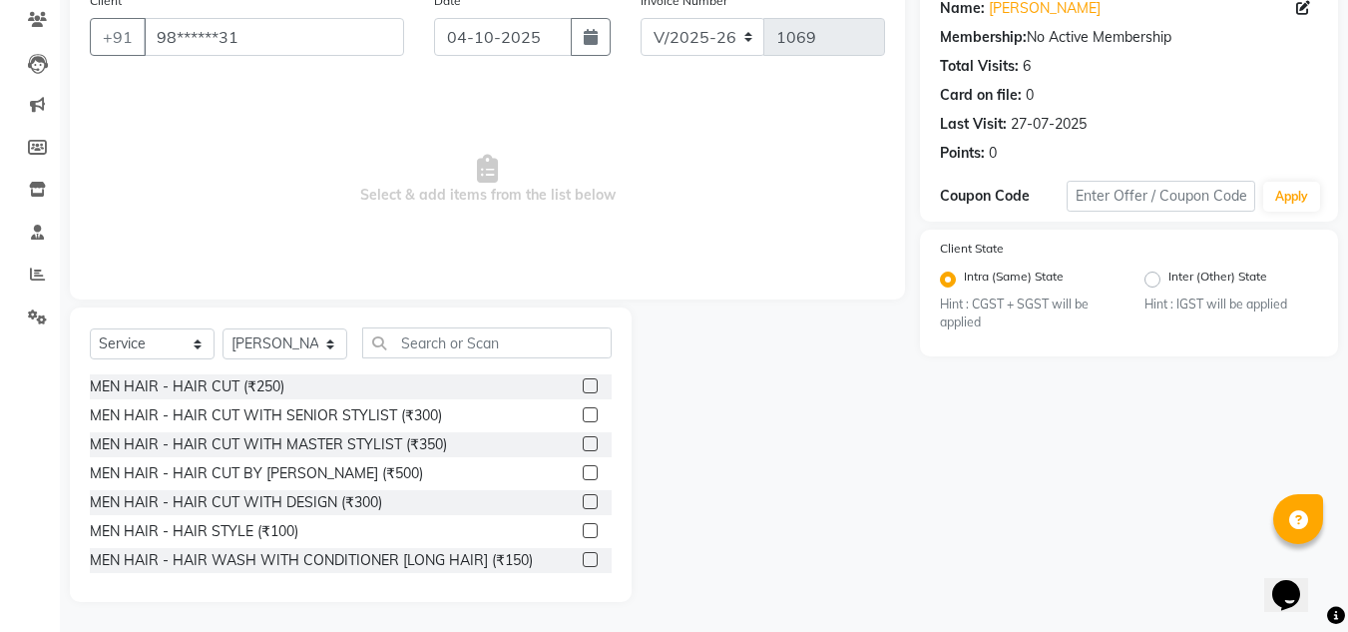
click at [583, 442] on label at bounding box center [590, 443] width 15 height 15
click at [583, 442] on input "checkbox" at bounding box center [589, 444] width 13 height 13
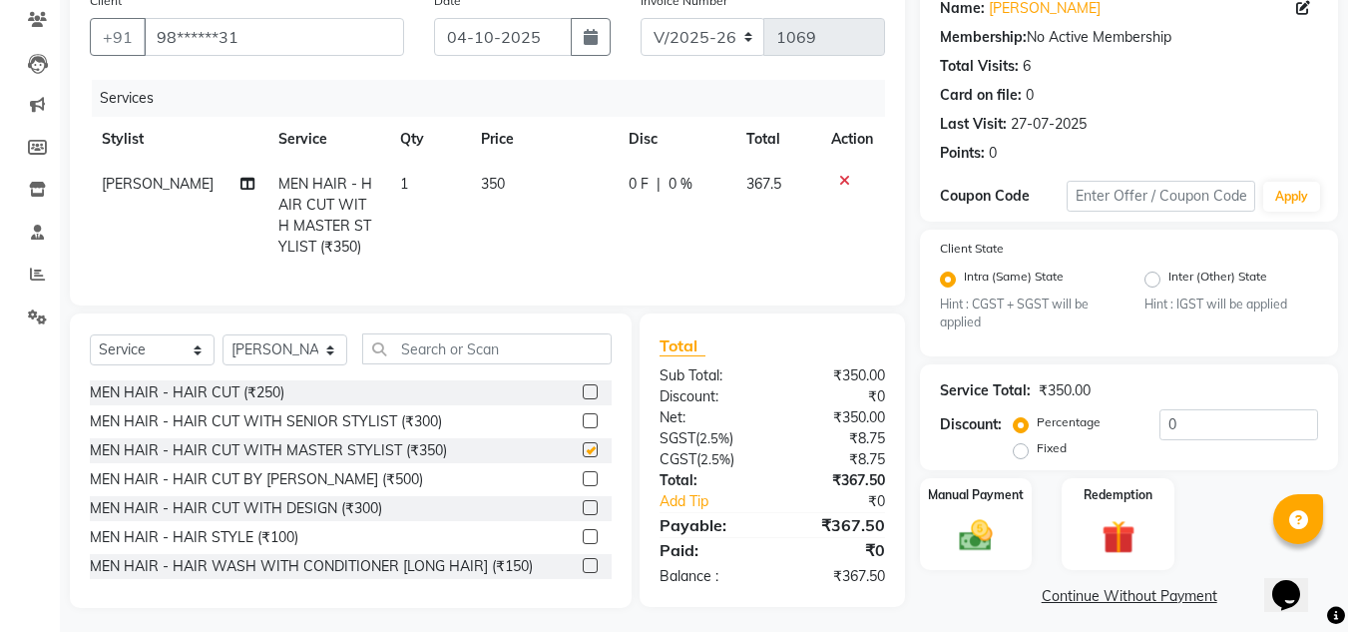
checkbox input "false"
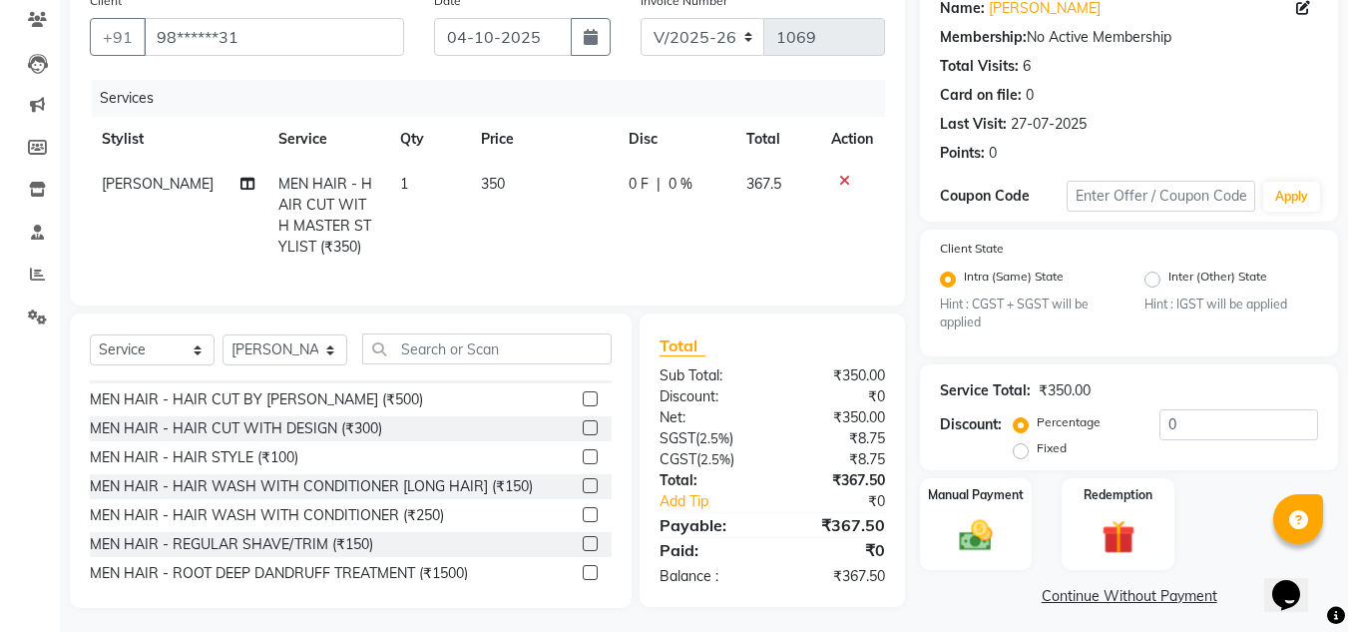
scroll to position [120, 0]
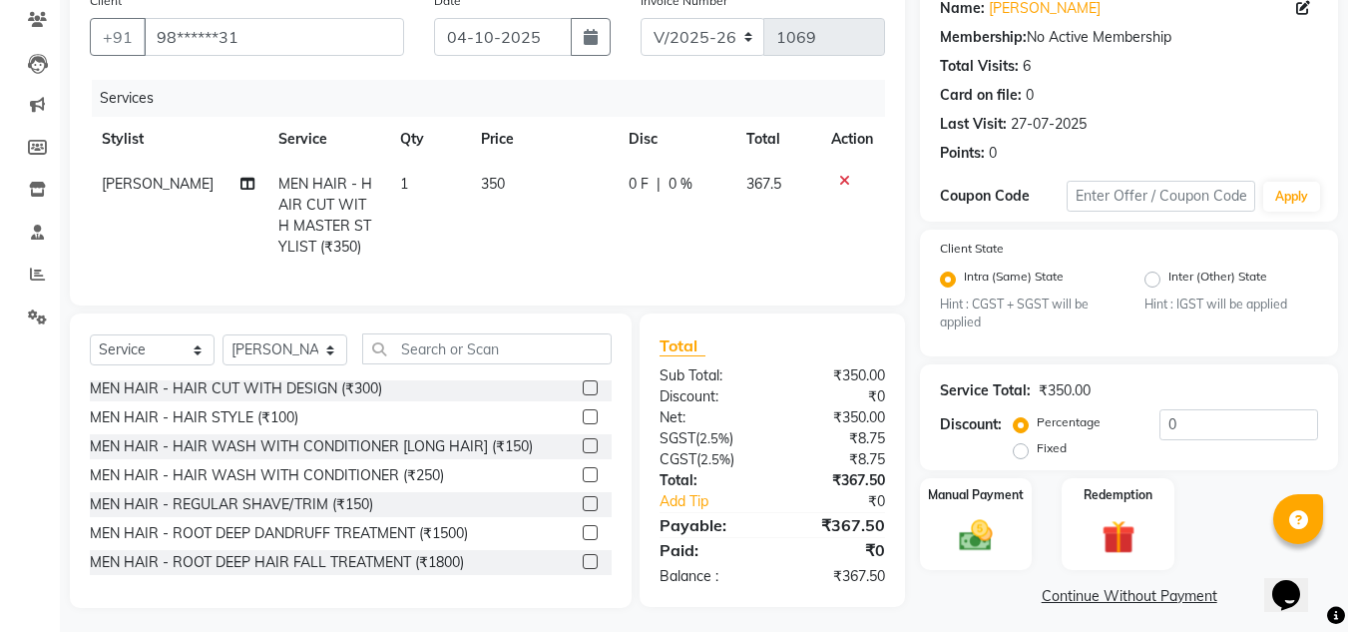
click at [583, 511] on label at bounding box center [590, 503] width 15 height 15
click at [583, 511] on input "checkbox" at bounding box center [589, 504] width 13 height 13
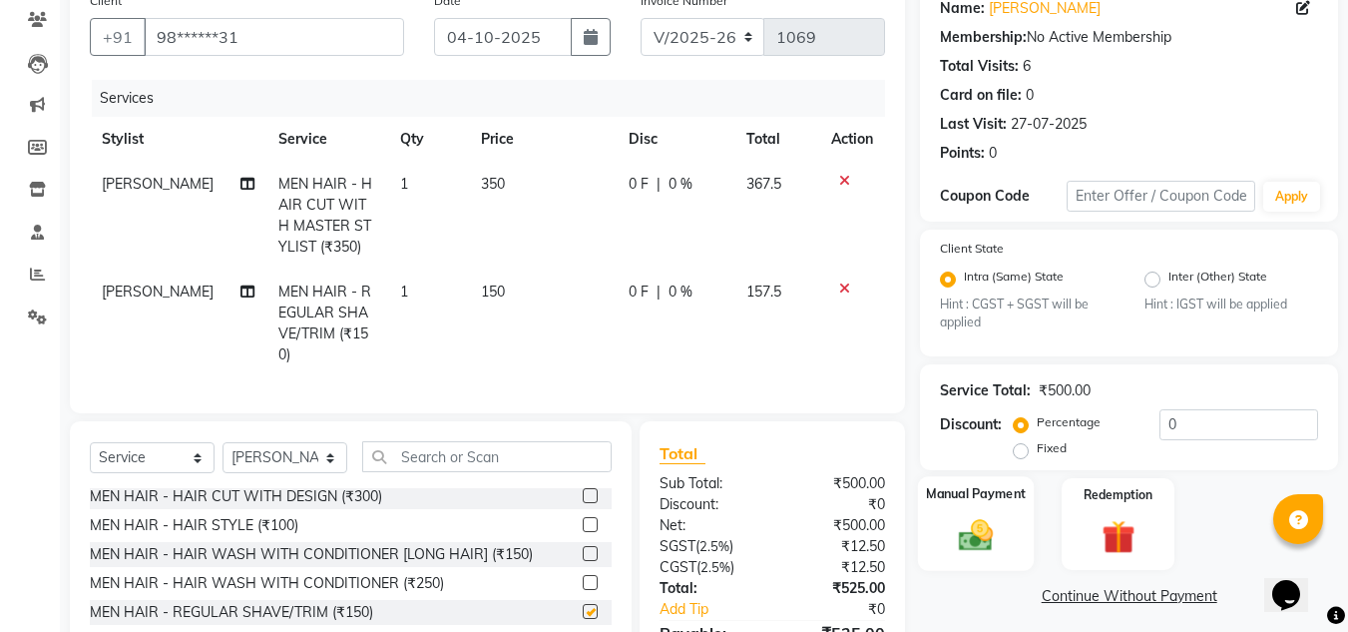
checkbox input "false"
click at [942, 522] on div "Manual Payment" at bounding box center [976, 523] width 117 height 95
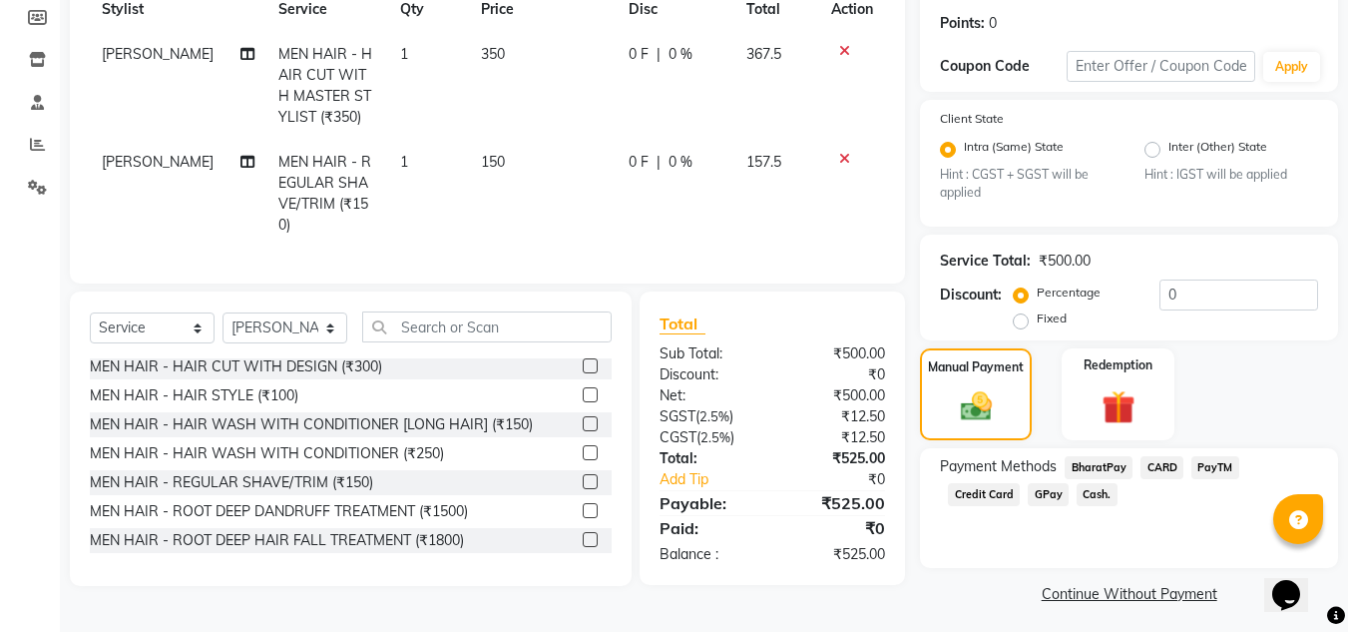
scroll to position [304, 0]
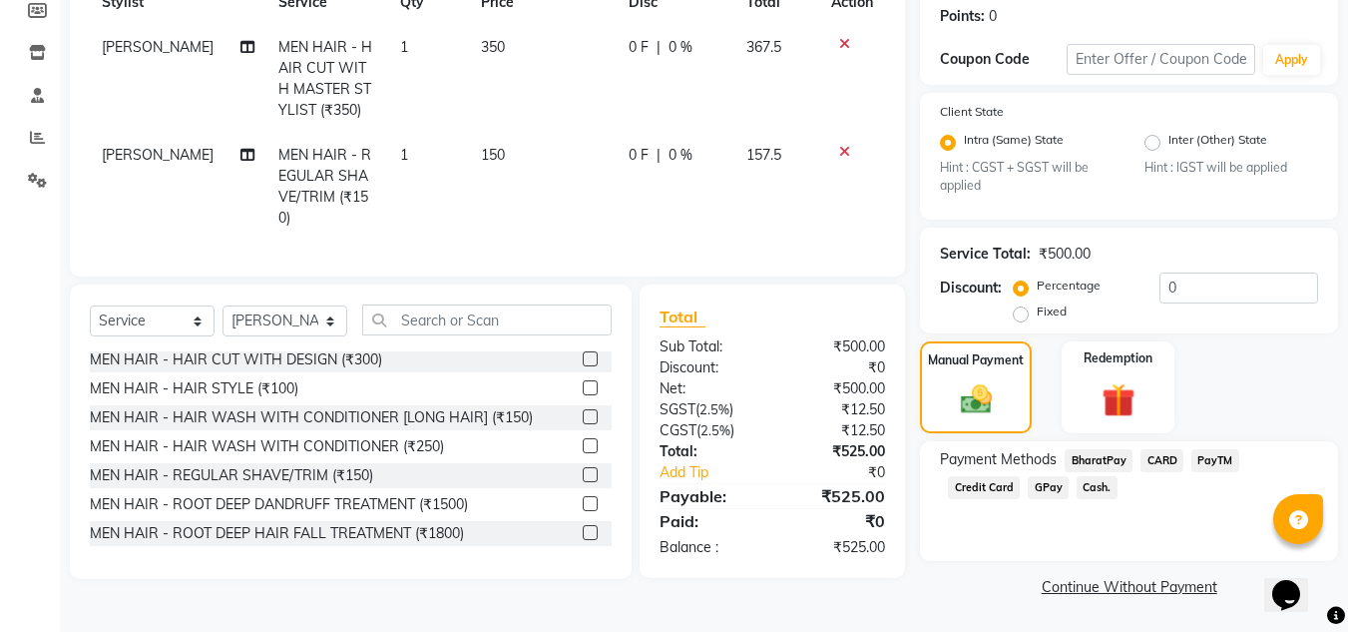
click at [1028, 494] on span "GPay" at bounding box center [1048, 487] width 41 height 23
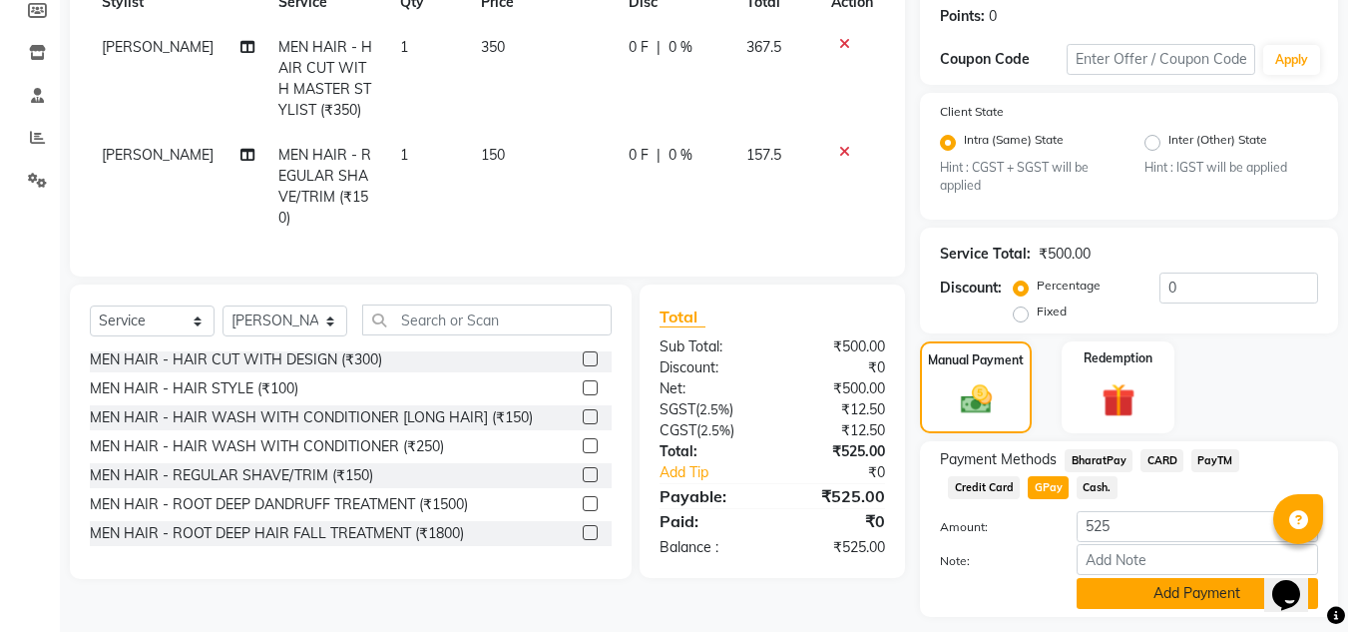
click at [1125, 590] on button "Add Payment" at bounding box center [1198, 593] width 242 height 31
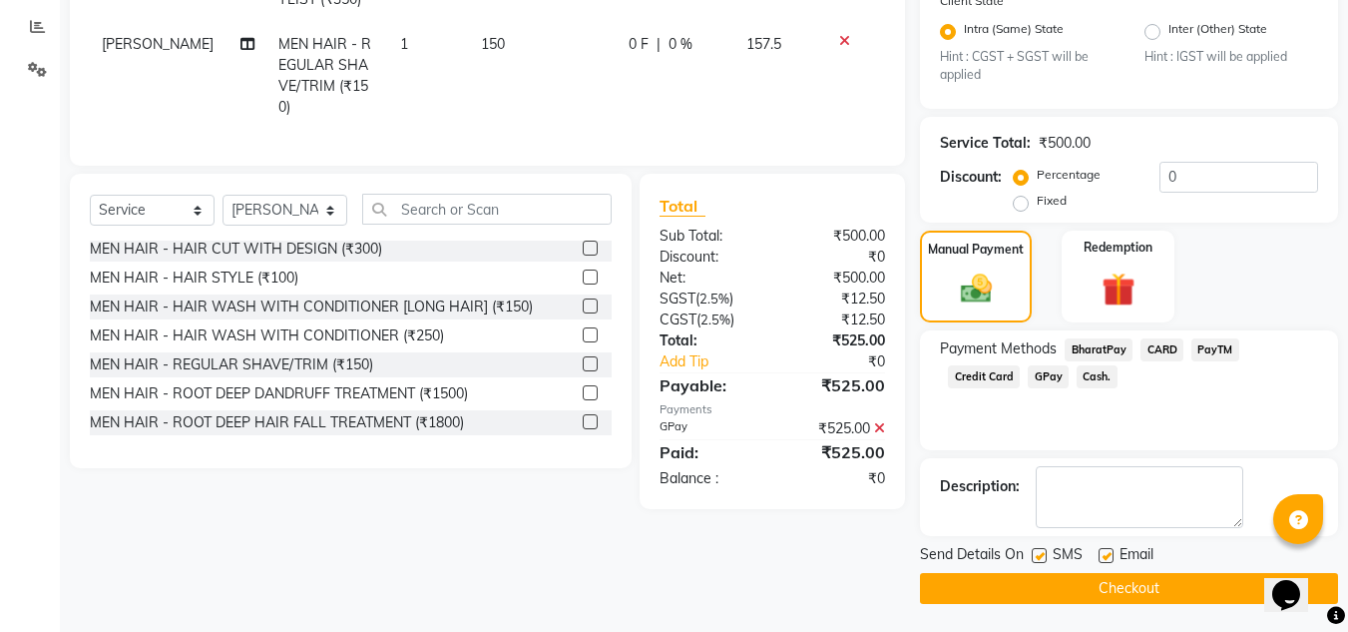
scroll to position [417, 0]
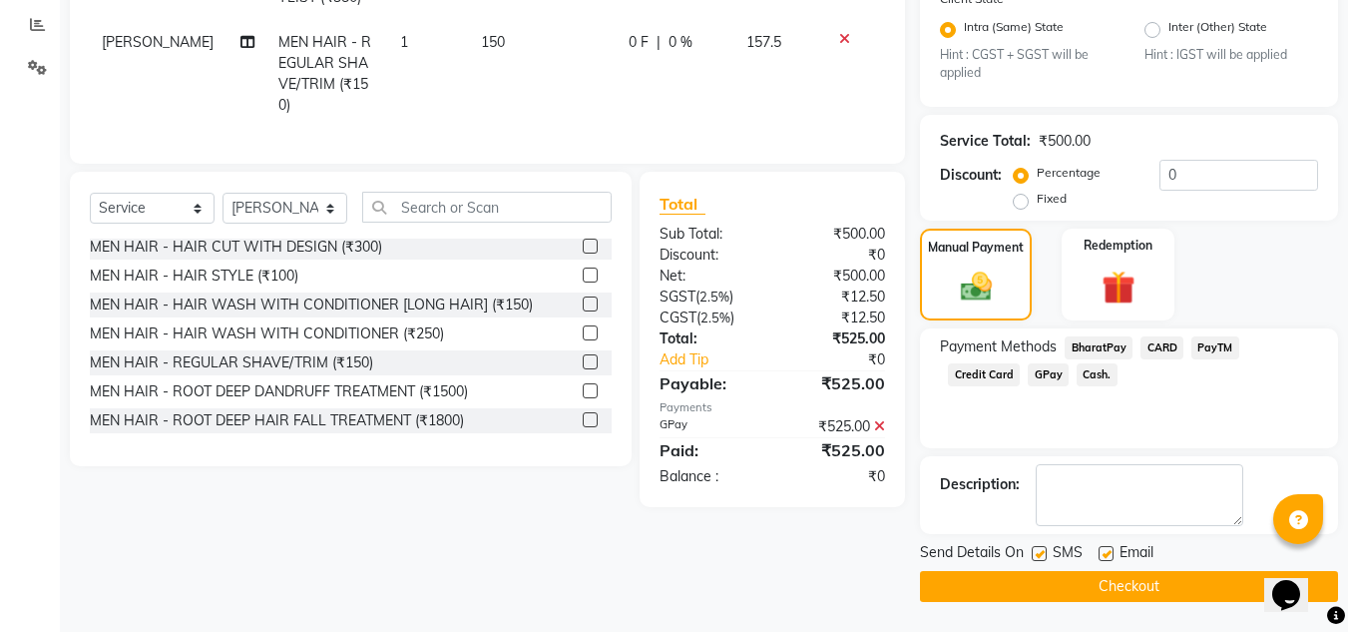
click at [1039, 557] on label at bounding box center [1039, 553] width 15 height 15
click at [1039, 557] on input "checkbox" at bounding box center [1038, 554] width 13 height 13
checkbox input "false"
click at [1036, 593] on button "Checkout" at bounding box center [1129, 586] width 418 height 31
